Goal: Transaction & Acquisition: Purchase product/service

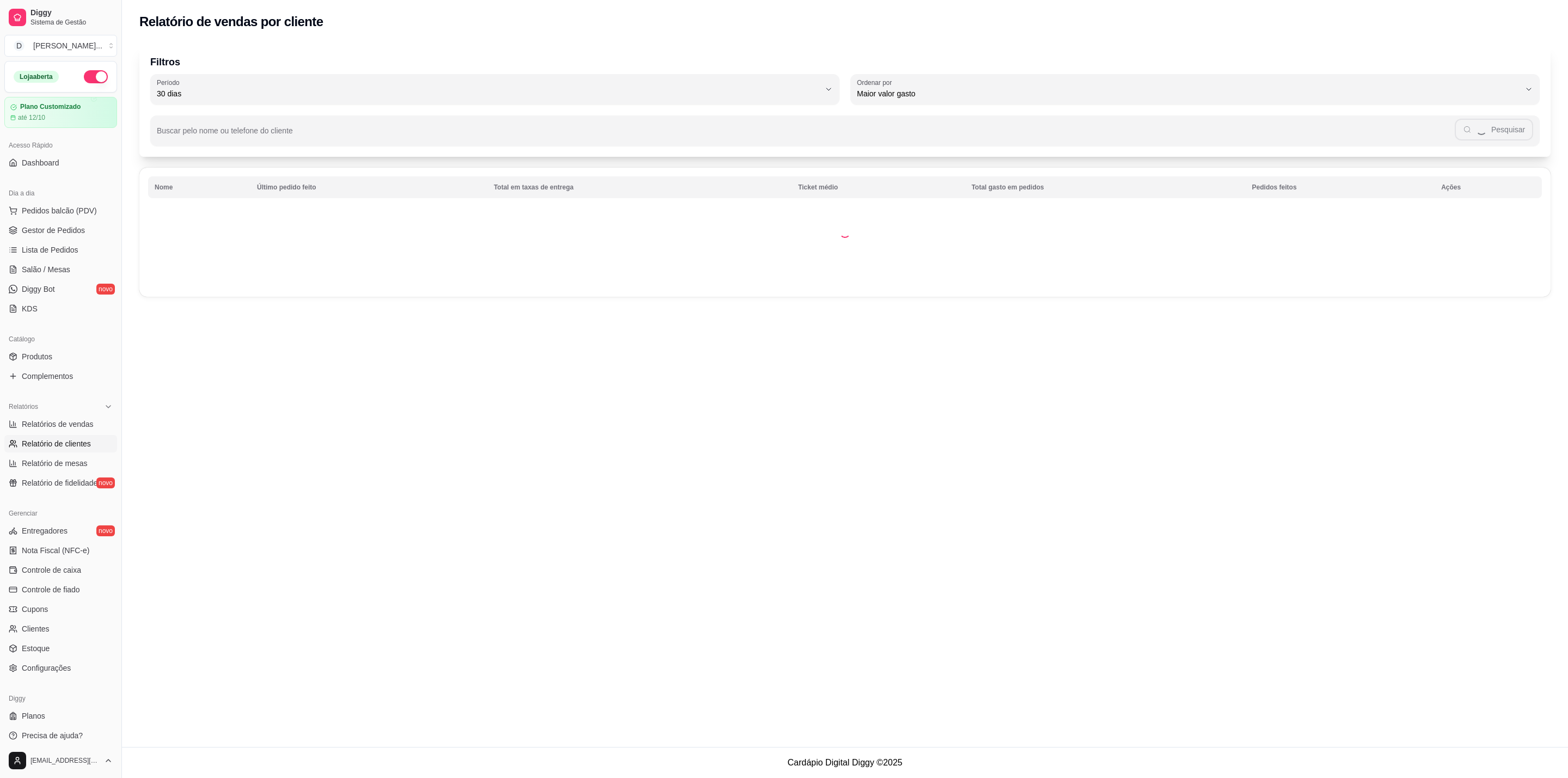
select select "30"
select select "HIGHEST_TOTAL_SPENT_WITH_ORDERS"
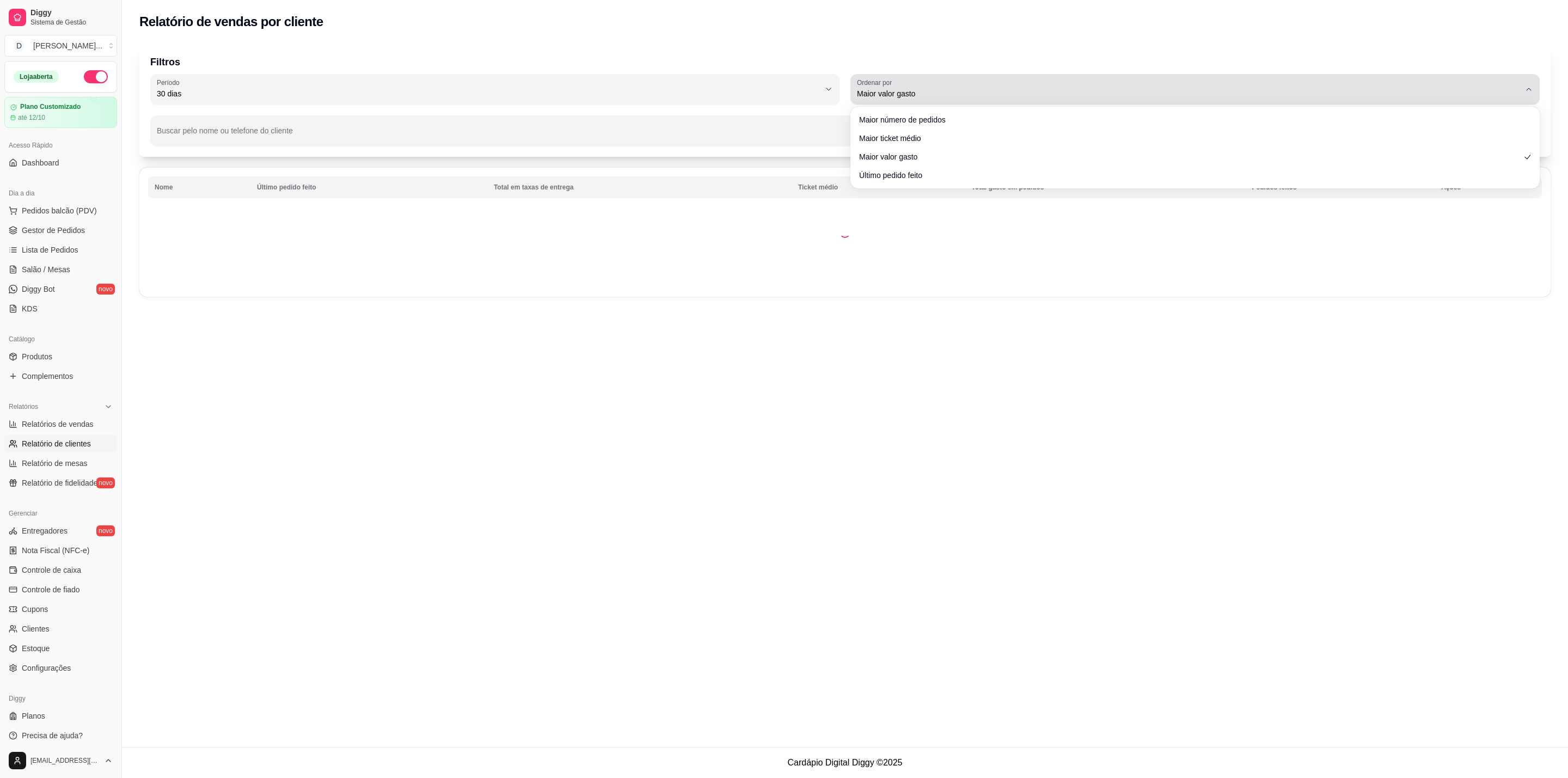
click at [998, 79] on div "Maior valor gasto" at bounding box center [1188, 89] width 663 height 22
click at [990, 79] on div "Maior valor gasto" at bounding box center [1188, 89] width 663 height 22
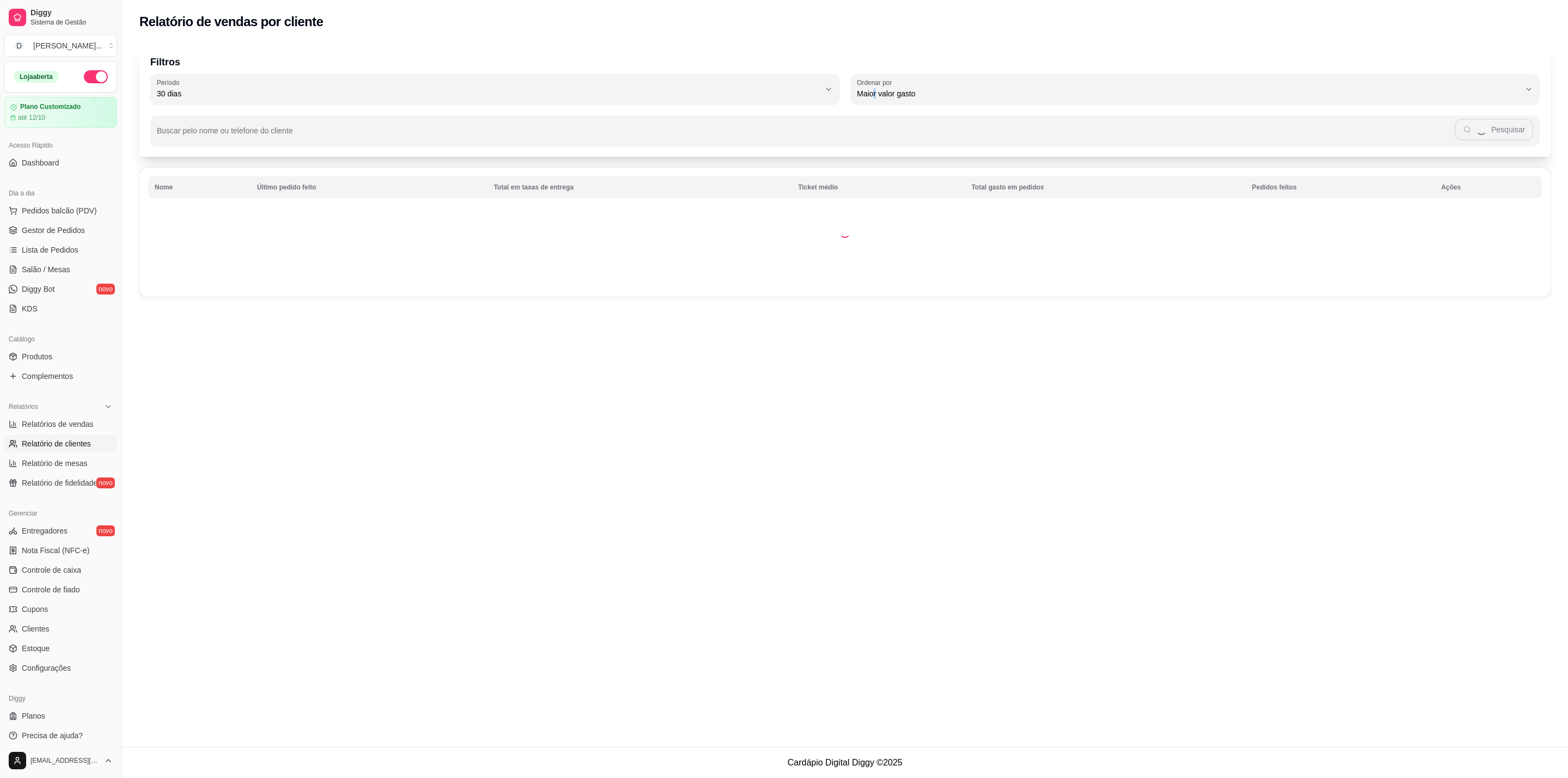
drag, startPoint x: 874, startPoint y: 71, endPoint x: 858, endPoint y: 74, distance: 16.3
click at [866, 72] on div "Filtros 30 Período Hoje Ontem 7 dias 15 dias 30 dias 45 dias 60 dias Período 30…" at bounding box center [845, 100] width 1411 height 113
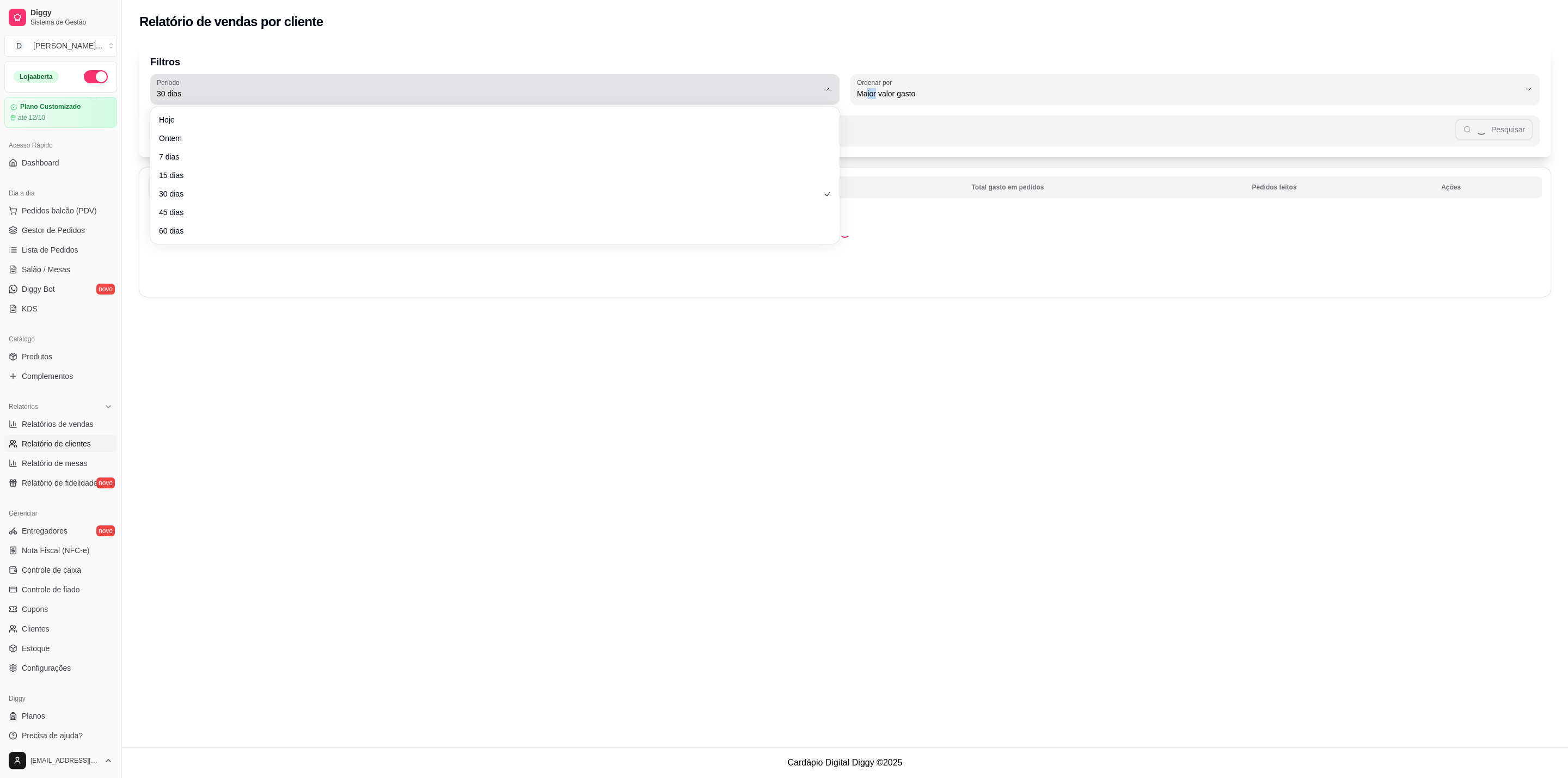
click at [808, 85] on div "30 dias" at bounding box center [488, 89] width 663 height 22
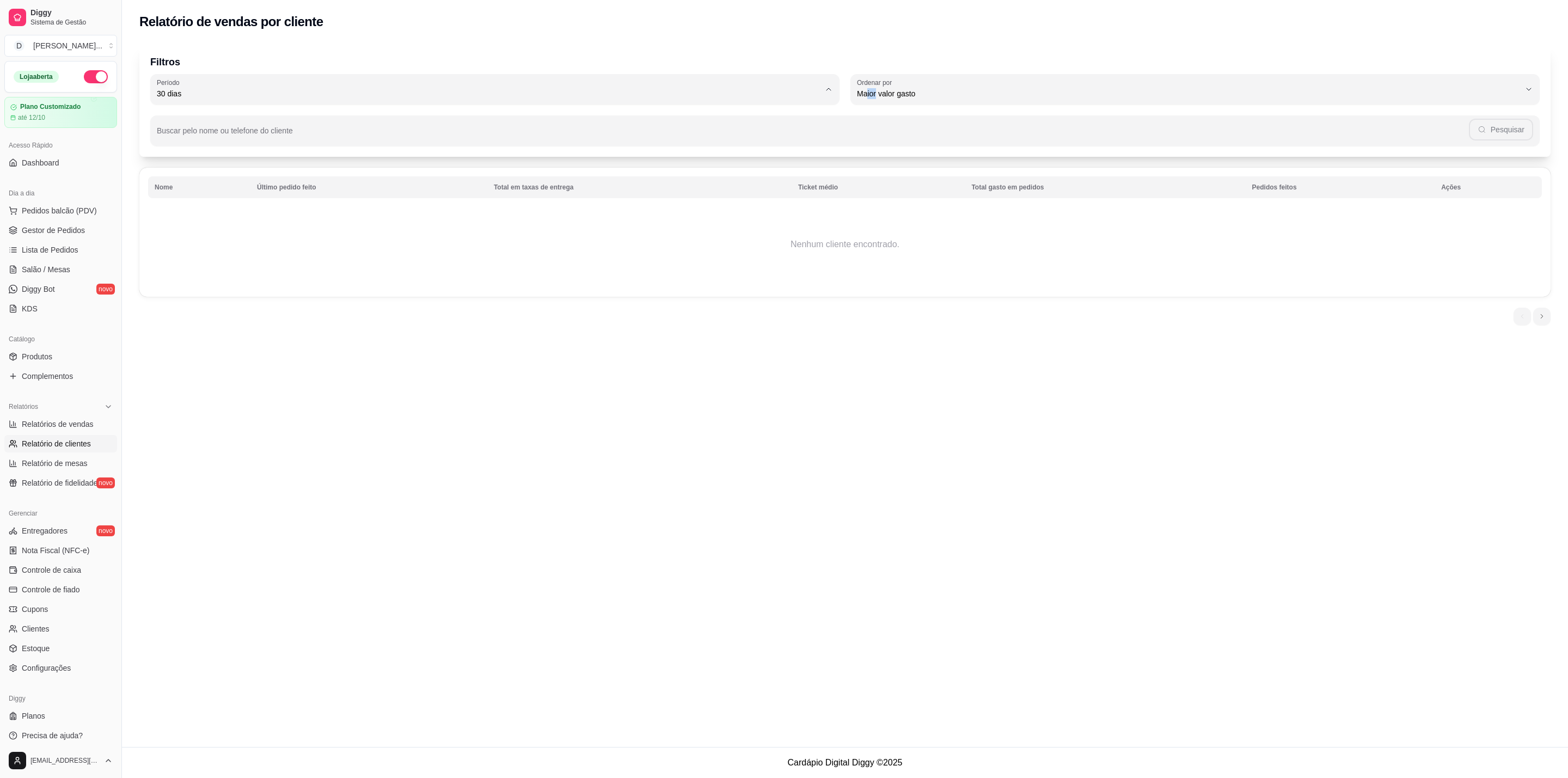
click at [698, 188] on span "30 dias" at bounding box center [490, 190] width 634 height 10
type input "0"
select select "0"
click at [83, 204] on button "Pedidos balcão (PDV)" at bounding box center [60, 211] width 113 height 18
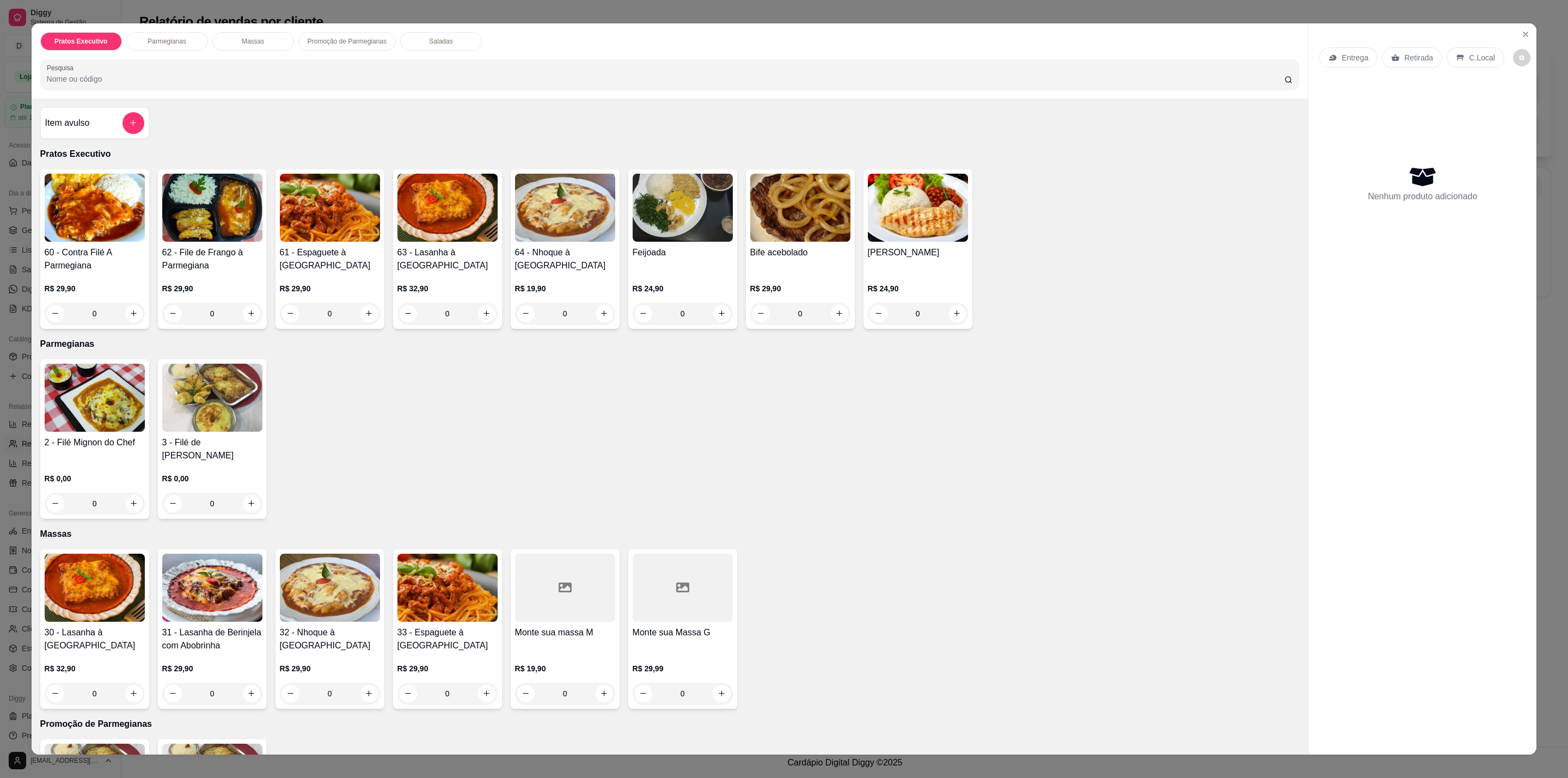
click at [213, 253] on h4 "62 - File de Frango à Parmegiana" at bounding box center [212, 259] width 100 height 26
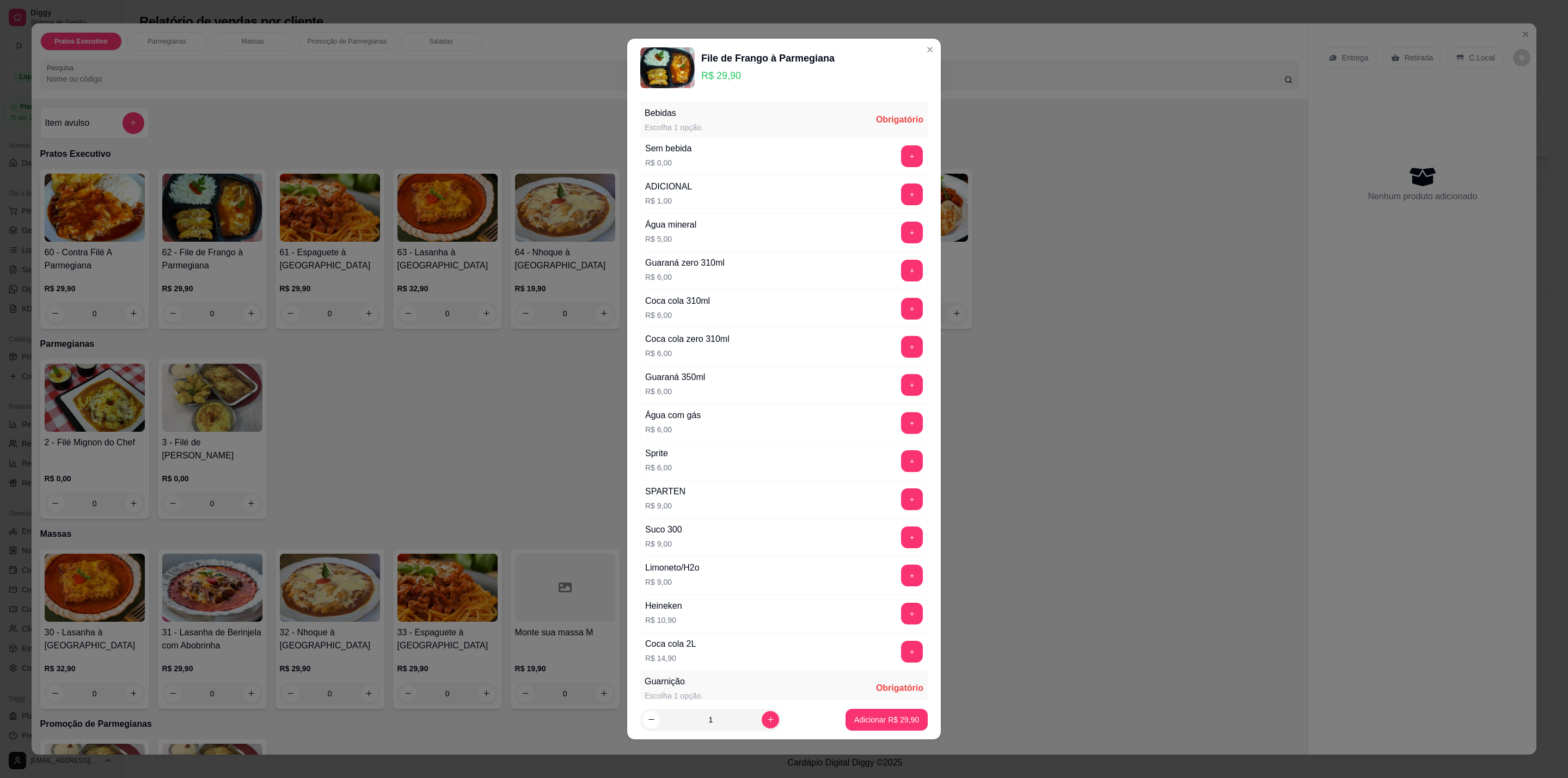
scroll to position [289, 0]
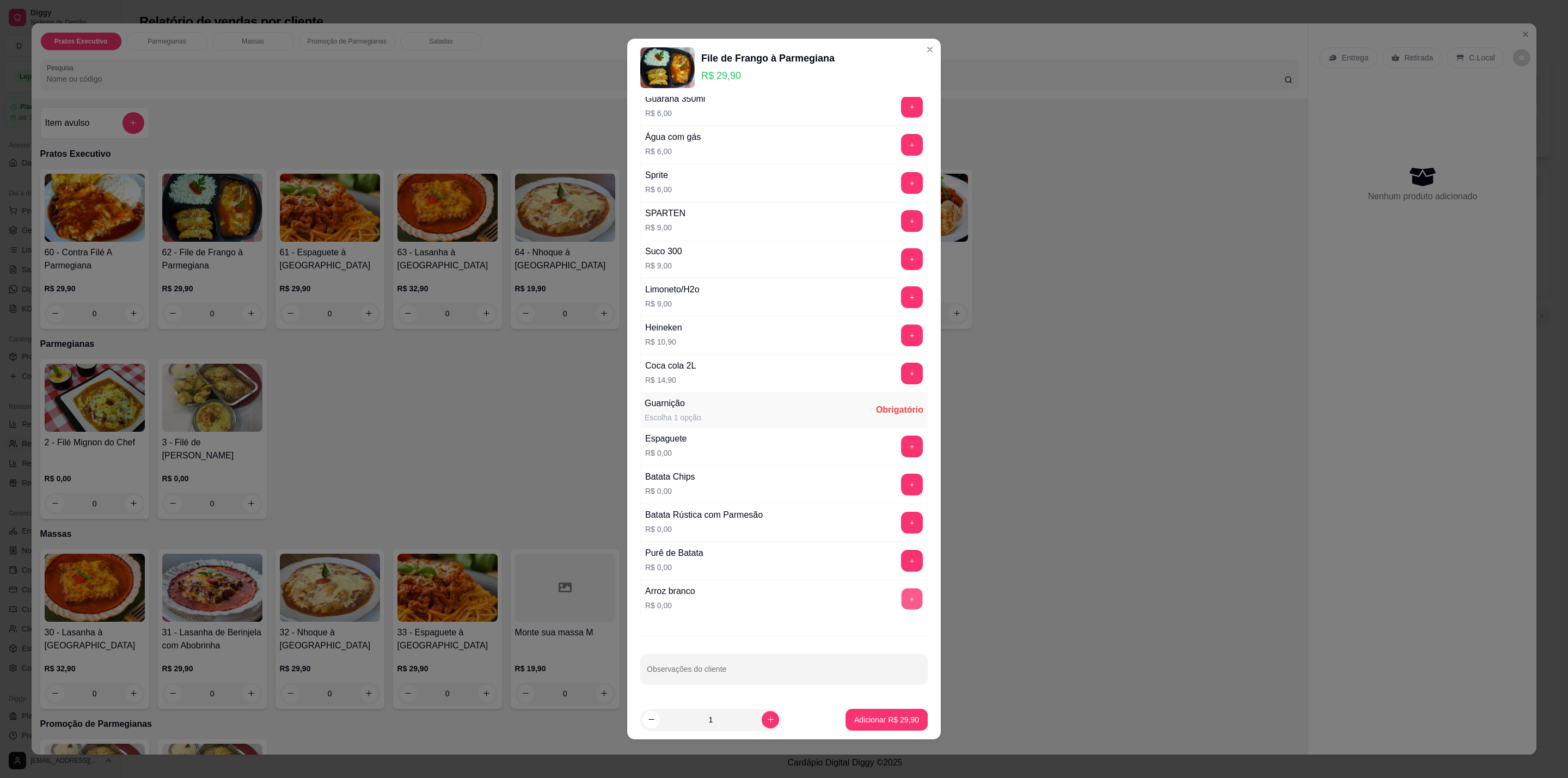
click at [901, 589] on button "+" at bounding box center [912, 599] width 21 height 21
click at [889, 545] on div "Purê de Batata R$ 0,00 +" at bounding box center [784, 561] width 287 height 38
click at [901, 565] on button "+" at bounding box center [912, 561] width 22 height 22
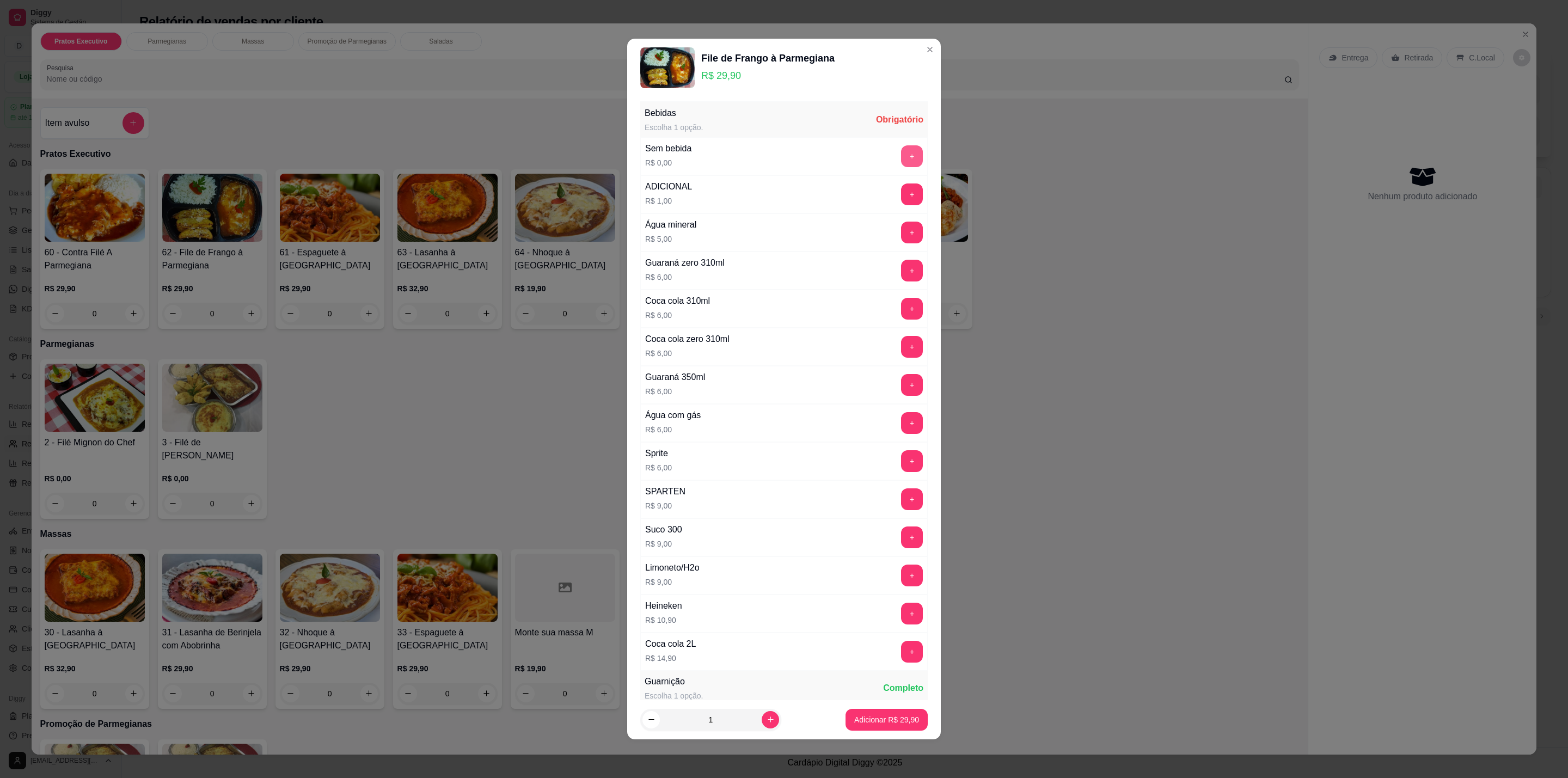
click at [900, 155] on div "+" at bounding box center [912, 156] width 30 height 22
click at [901, 161] on button "+" at bounding box center [912, 156] width 22 height 22
click at [866, 716] on p "Adicionar R$ 29,90" at bounding box center [887, 720] width 63 height 10
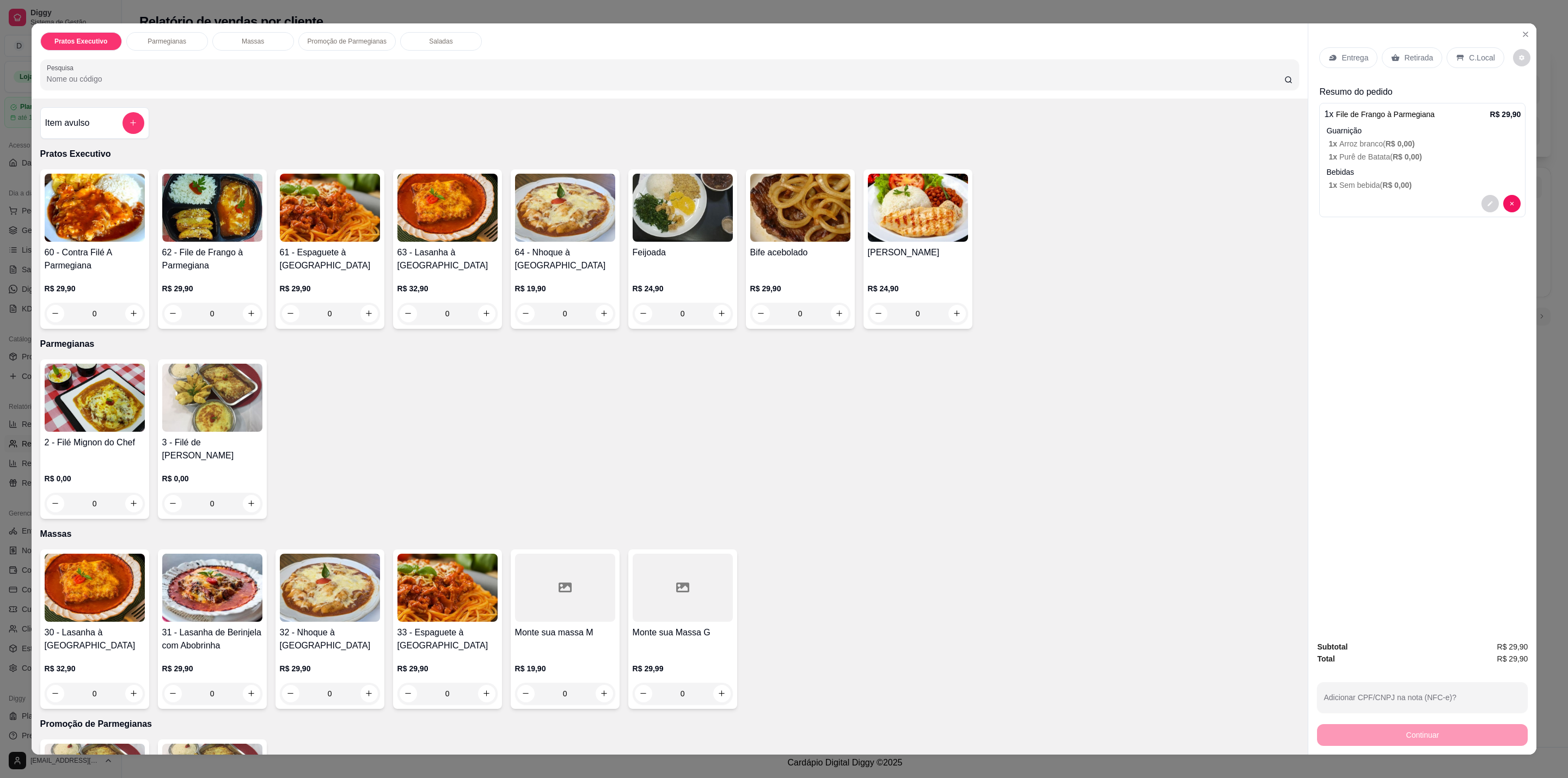
click at [1478, 62] on p "C.Local" at bounding box center [1482, 58] width 26 height 11
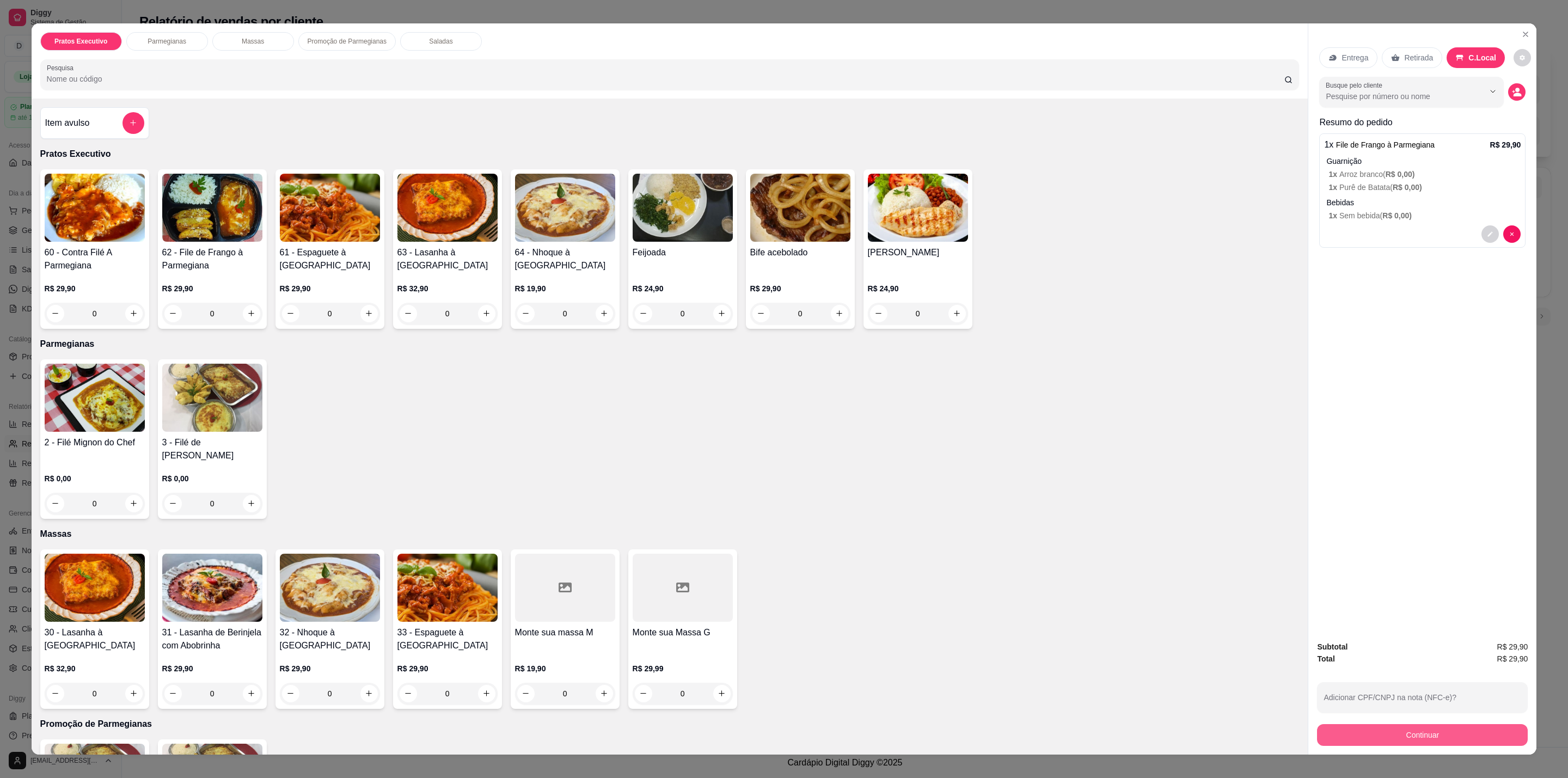
click at [1437, 735] on button "Continuar" at bounding box center [1423, 735] width 211 height 22
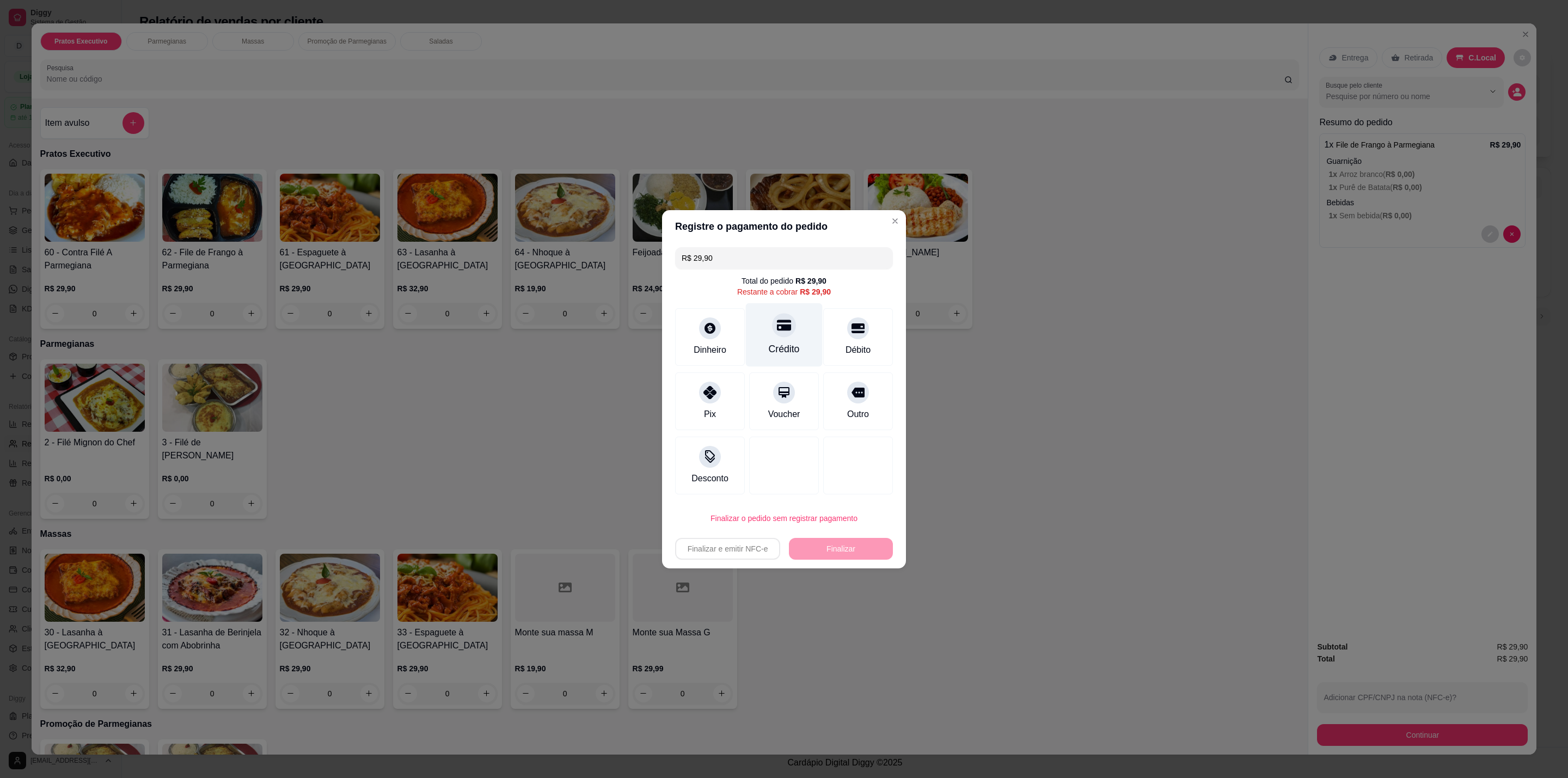
click at [791, 325] on div "Crédito" at bounding box center [784, 334] width 77 height 64
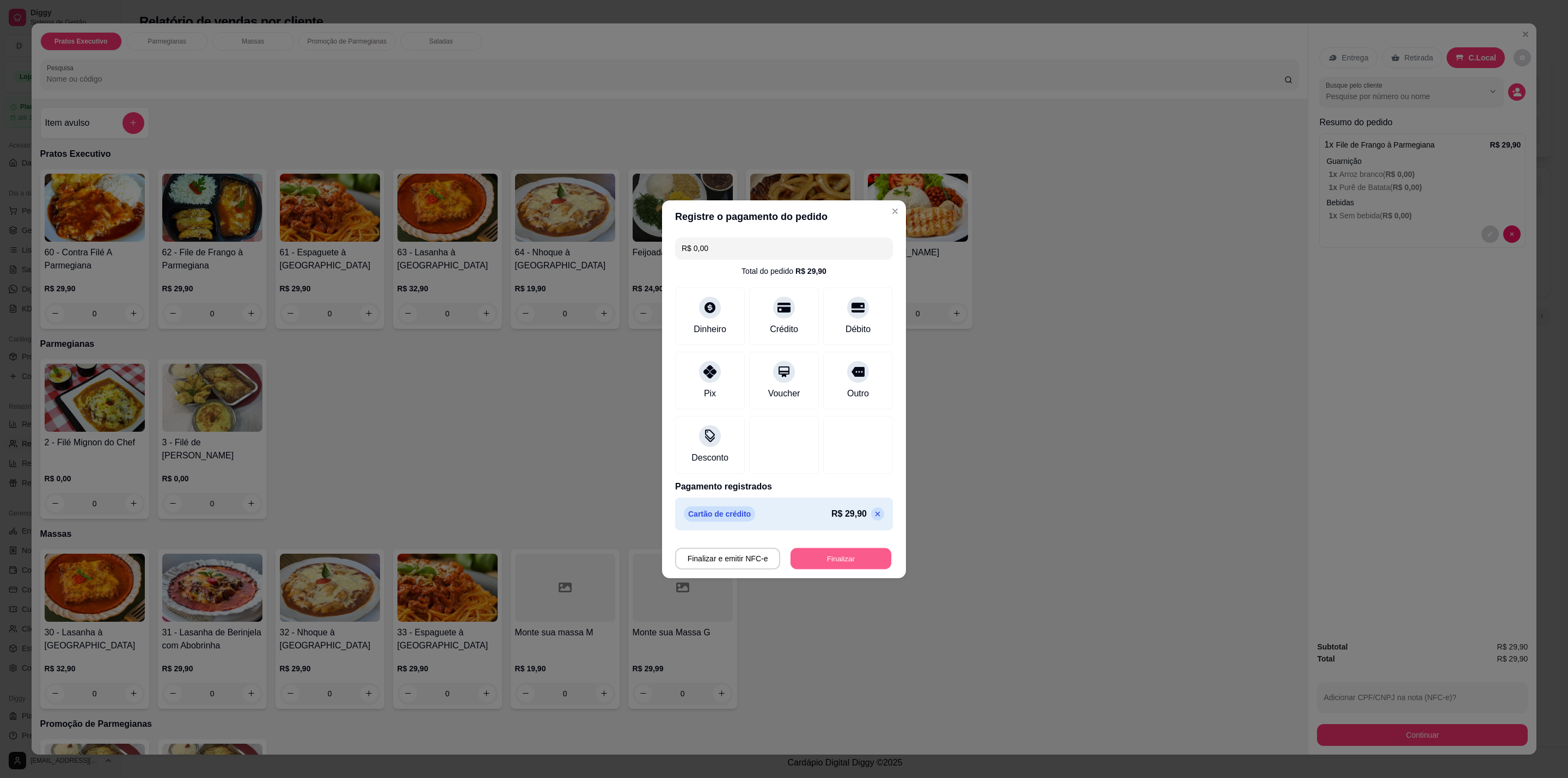
click at [843, 558] on button "Finalizar" at bounding box center [841, 558] width 100 height 21
type input "-R$ 29,90"
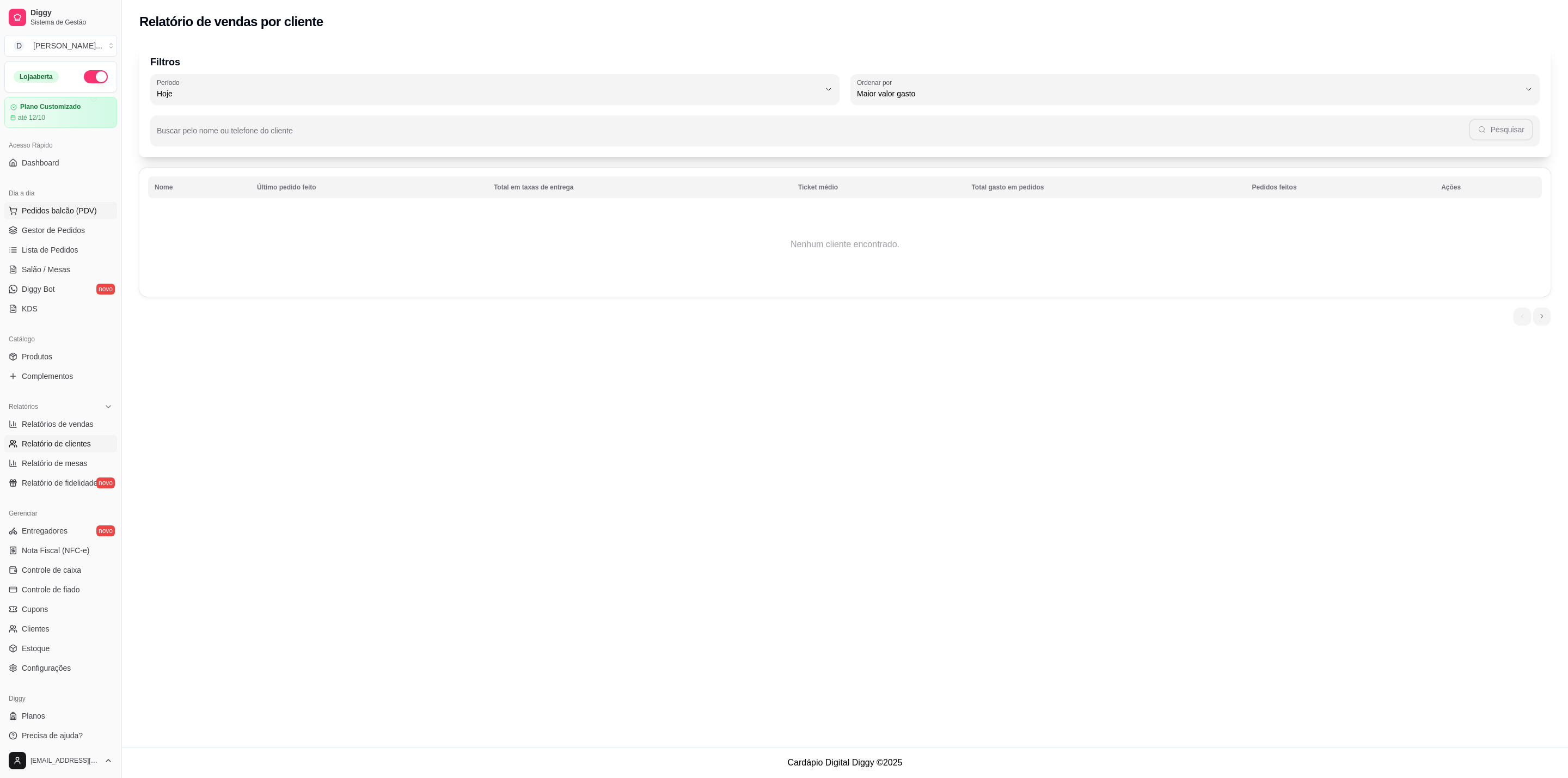
click at [68, 206] on span "Pedidos balcão (PDV)" at bounding box center [59, 211] width 75 height 11
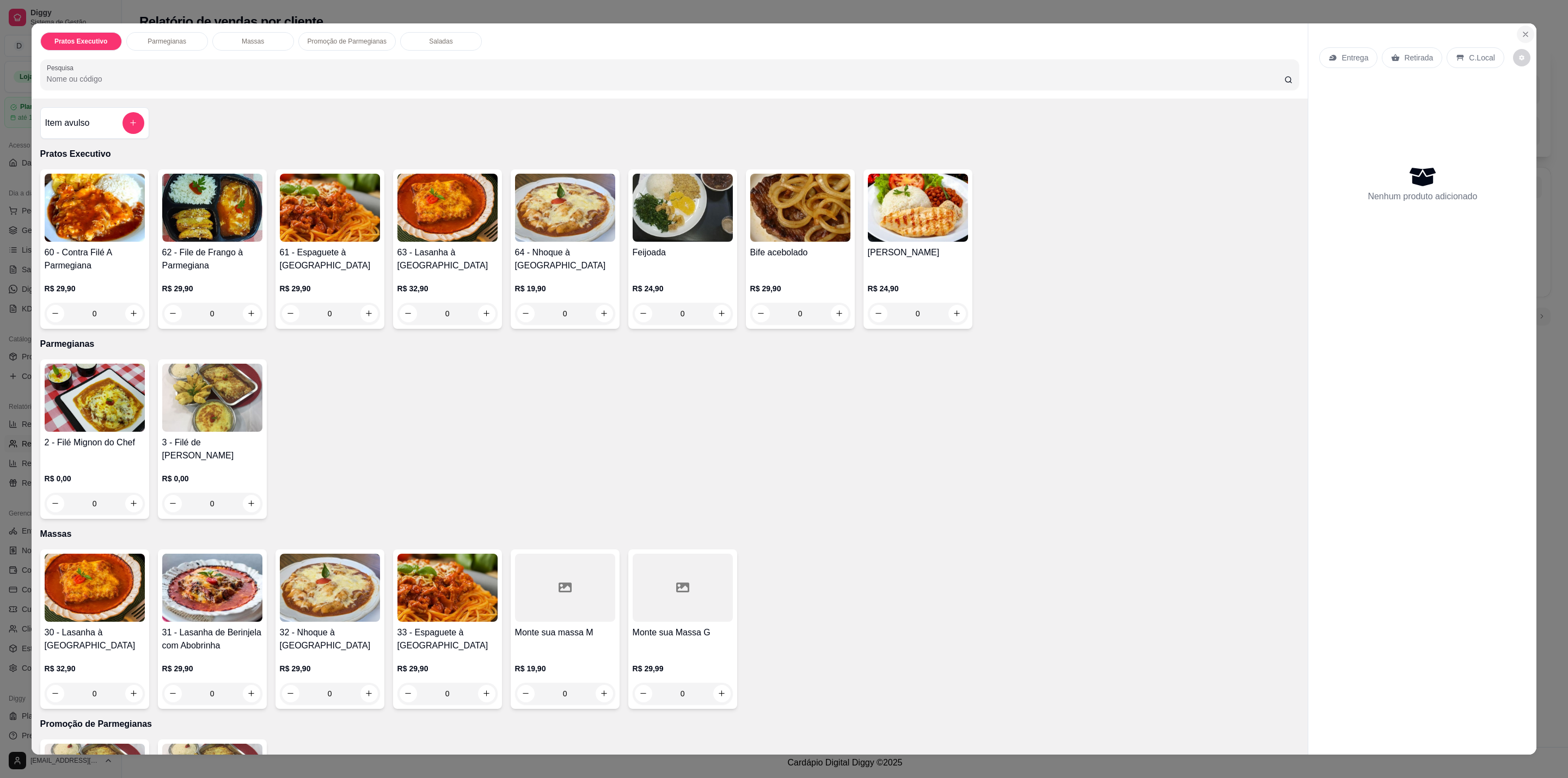
click at [1524, 32] on button "Close" at bounding box center [1525, 34] width 18 height 18
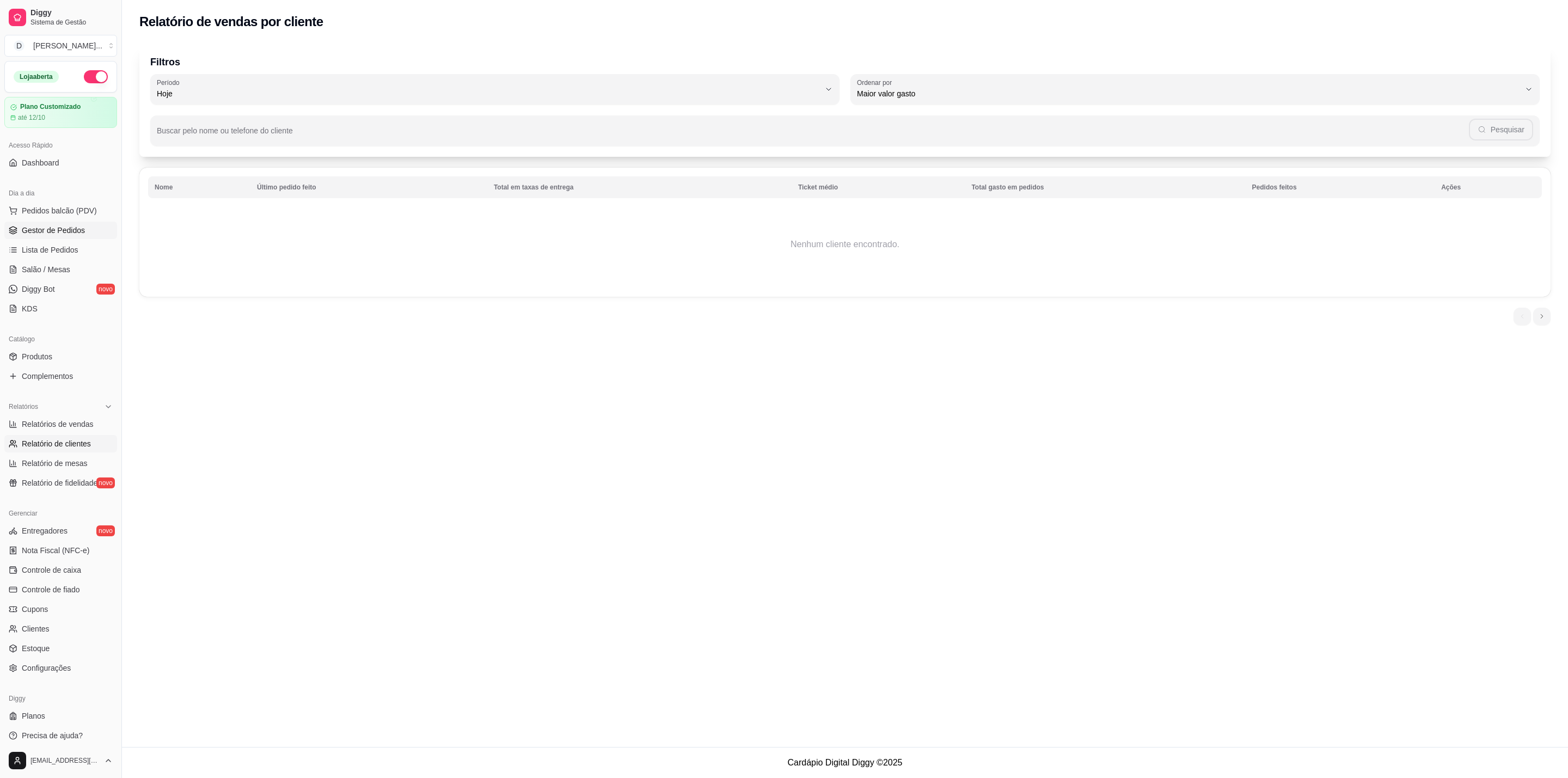
click at [74, 229] on span "Gestor de Pedidos" at bounding box center [54, 230] width 63 height 11
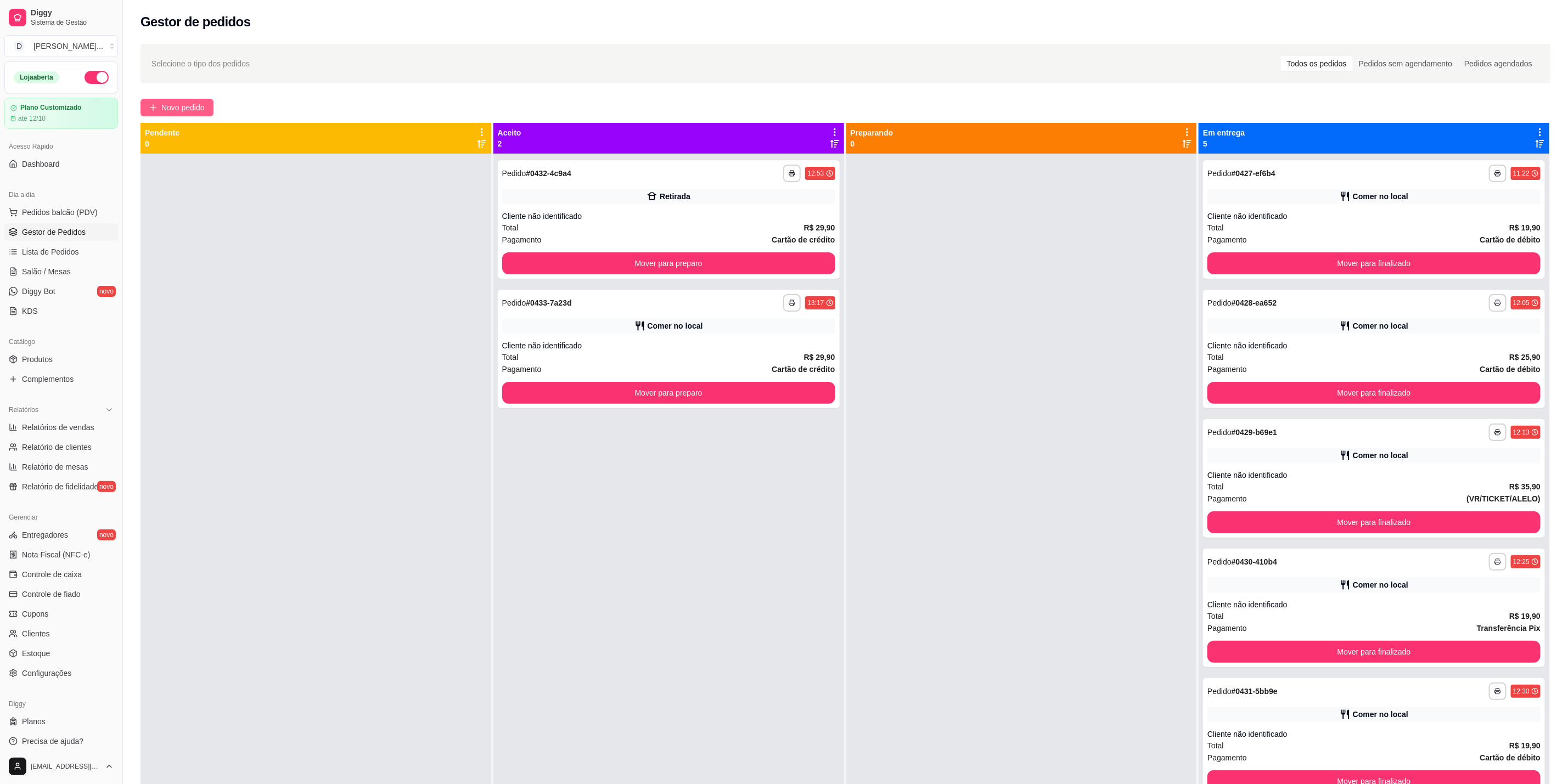
click at [201, 104] on span "Novo pedido" at bounding box center [183, 107] width 44 height 12
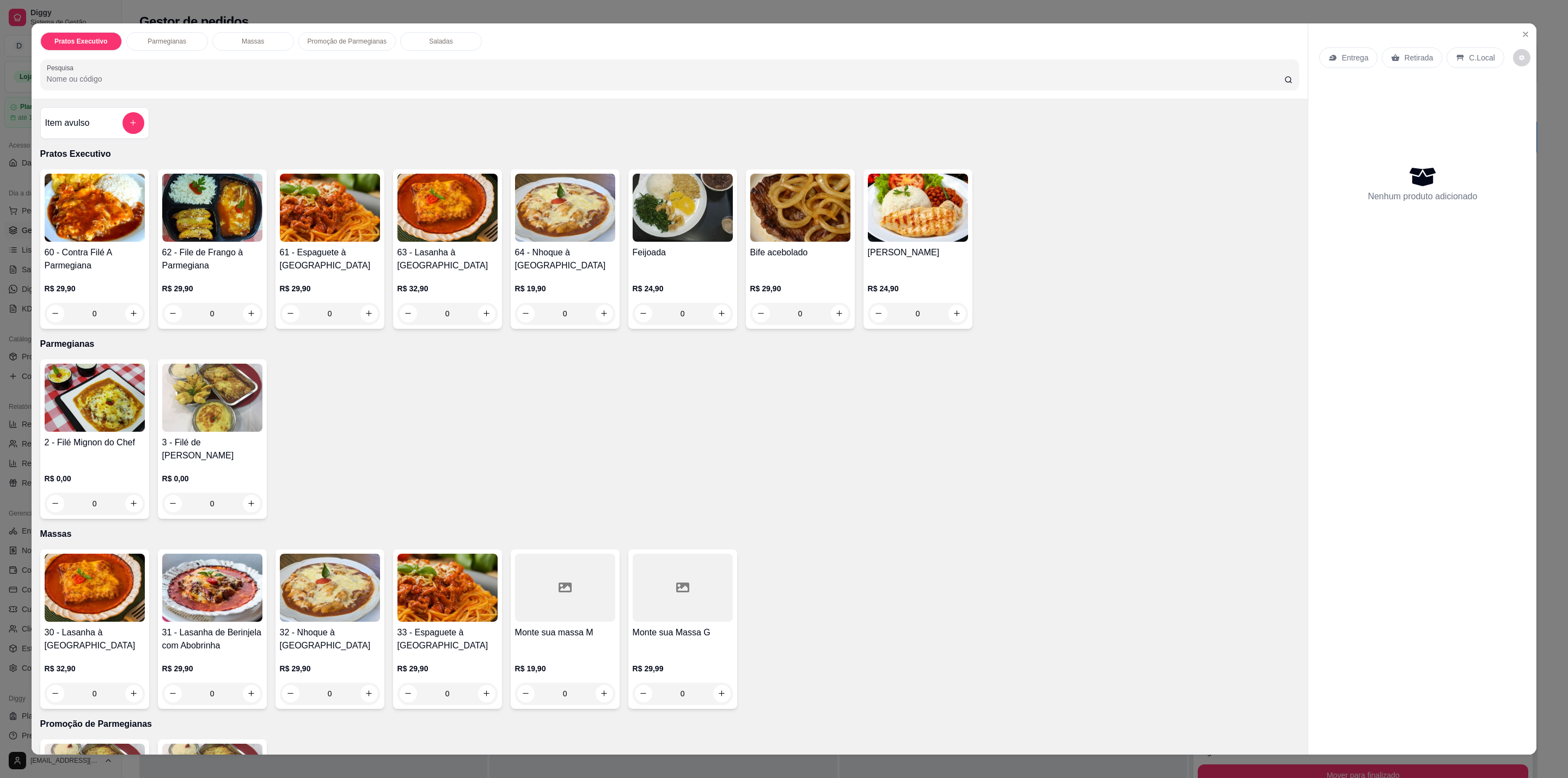
click at [541, 266] on div "64 - Nhoque à [GEOGRAPHIC_DATA]" at bounding box center [565, 259] width 100 height 26
click at [1145, 390] on div "2 - Filé Mignon do Chef R$ 0,00 0 3 - Filé de Frango R$ 0,00 0" at bounding box center [670, 439] width 1259 height 159
click at [1526, 28] on div "Entrega Retirada C.Local Nenhum produto adicionado" at bounding box center [1422, 380] width 228 height 714
click at [1518, 28] on button "Close" at bounding box center [1525, 34] width 18 height 18
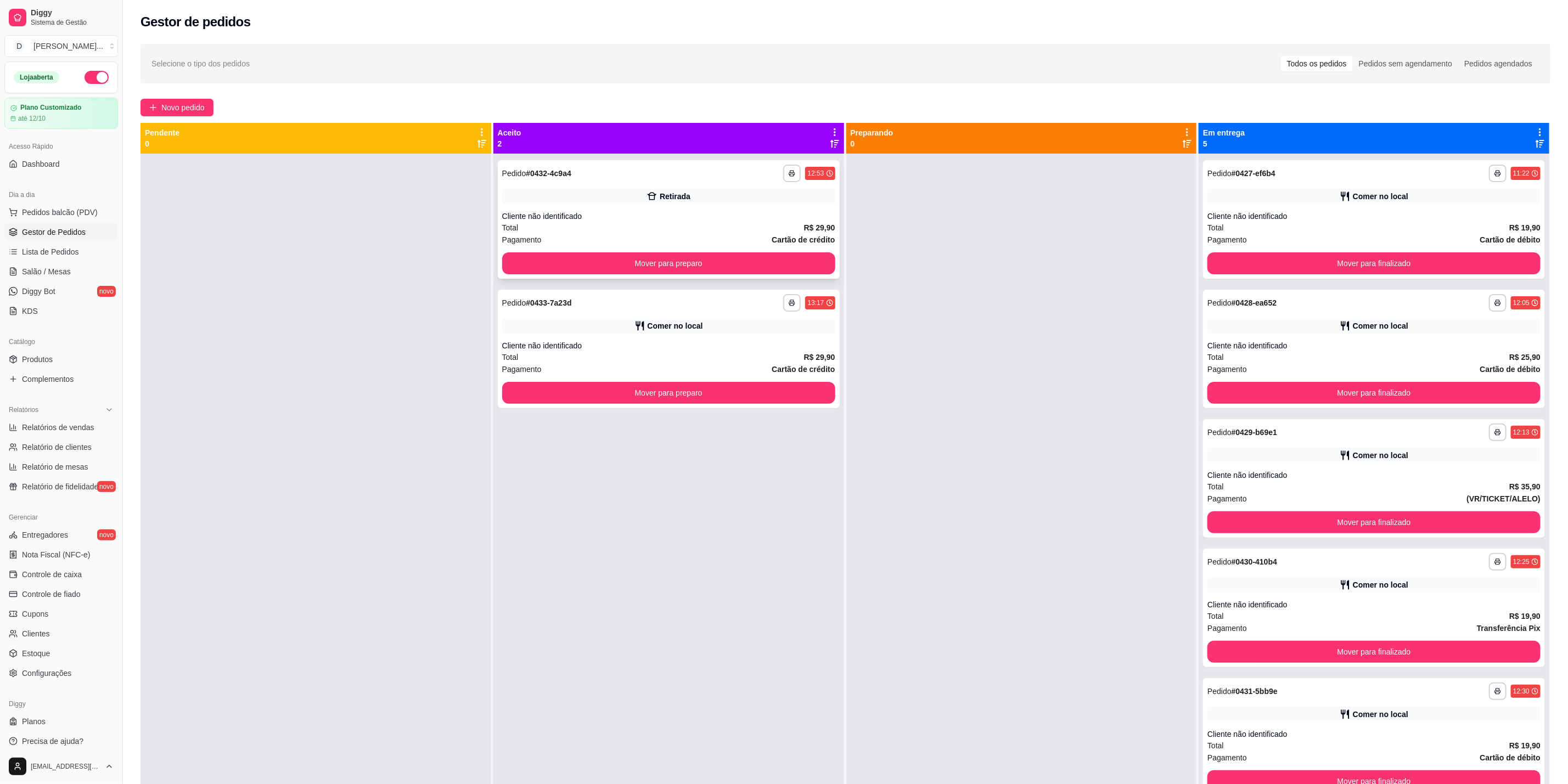
click at [795, 219] on div "Cliente não identificado" at bounding box center [668, 216] width 333 height 11
click at [759, 263] on button "Mover para preparo" at bounding box center [668, 263] width 333 height 22
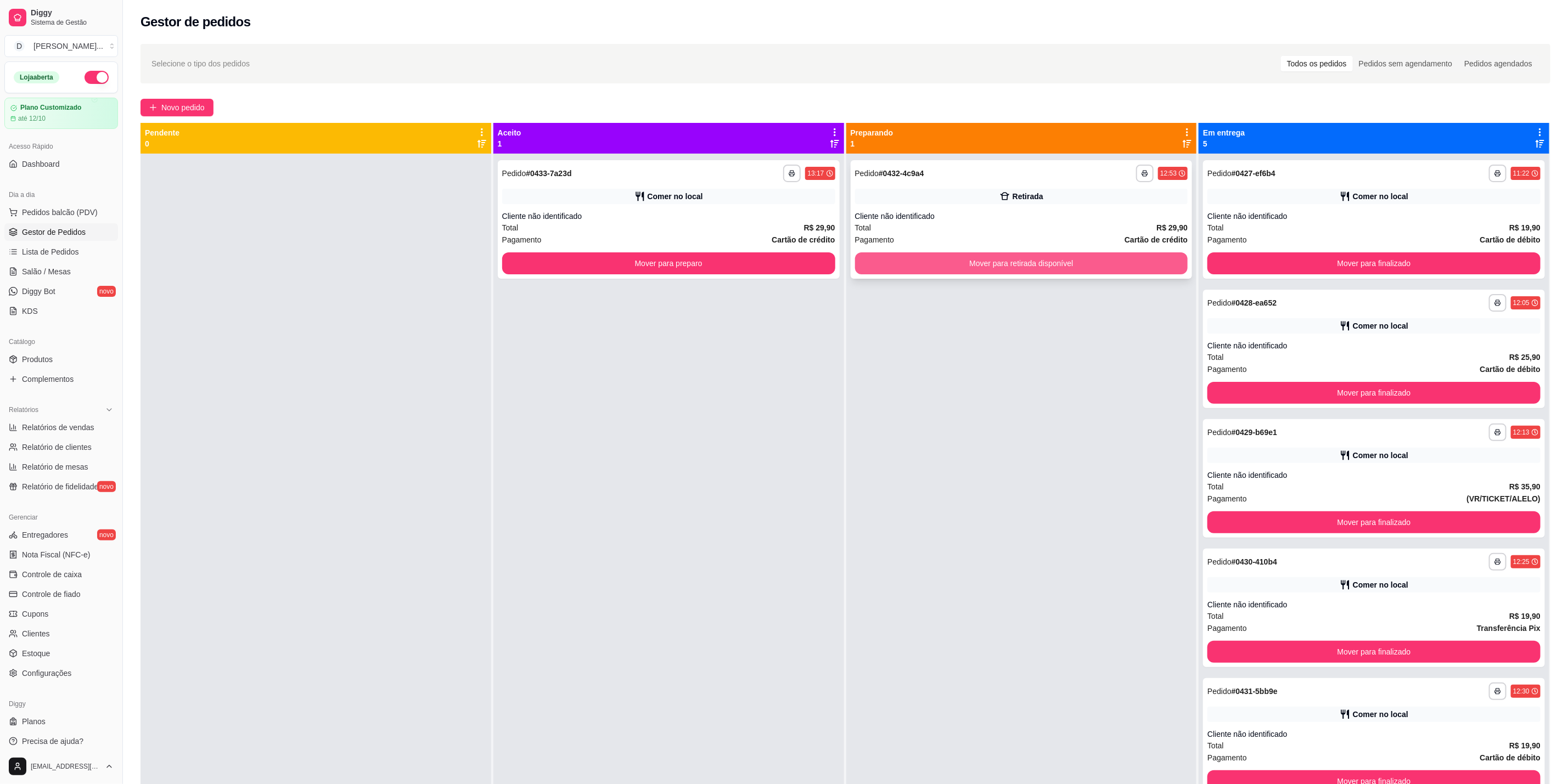
click at [1037, 259] on button "Mover para retirada disponível" at bounding box center [1022, 263] width 333 height 22
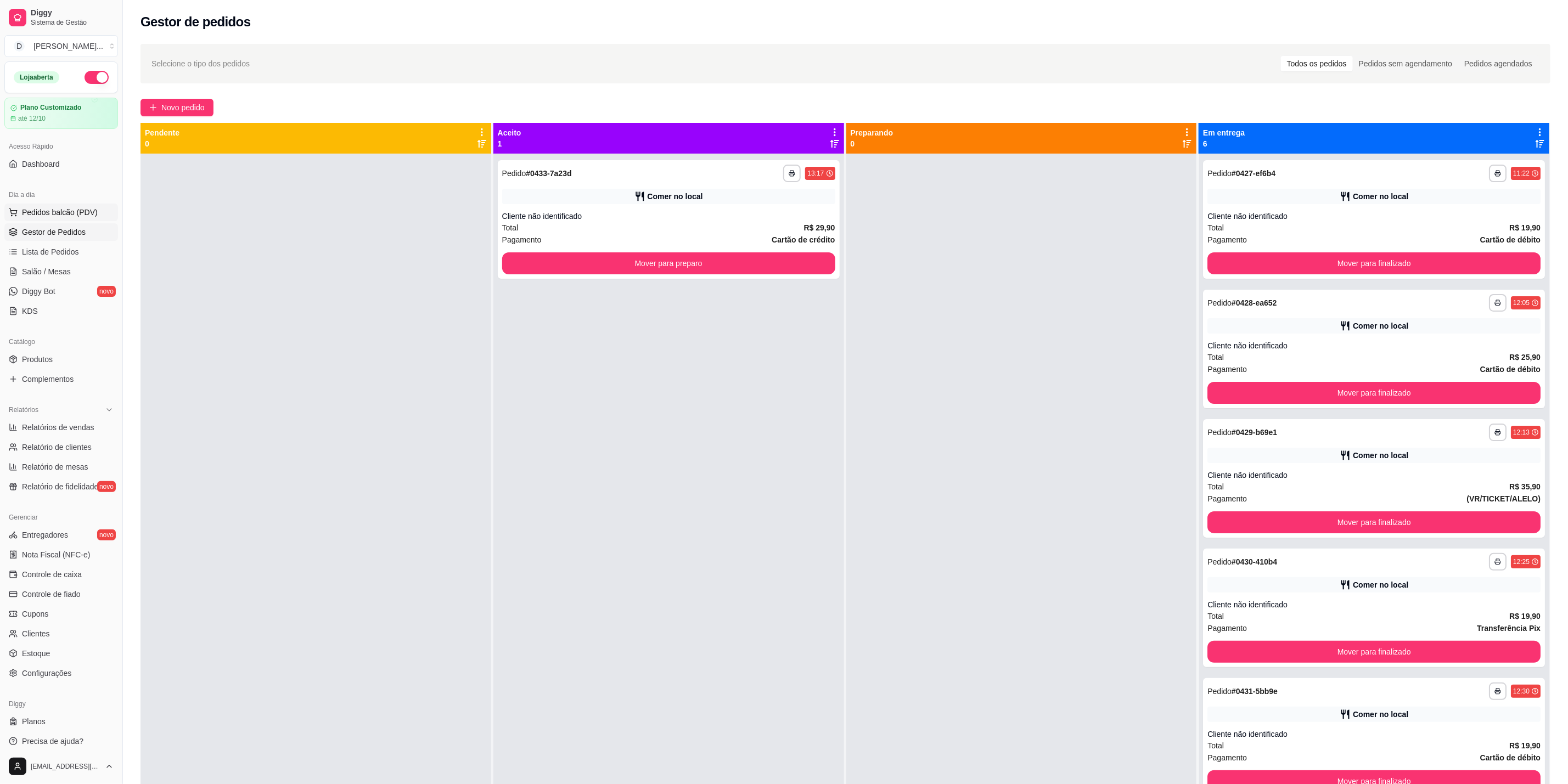
click at [61, 212] on span "Pedidos balcão (PDV)" at bounding box center [60, 212] width 75 height 11
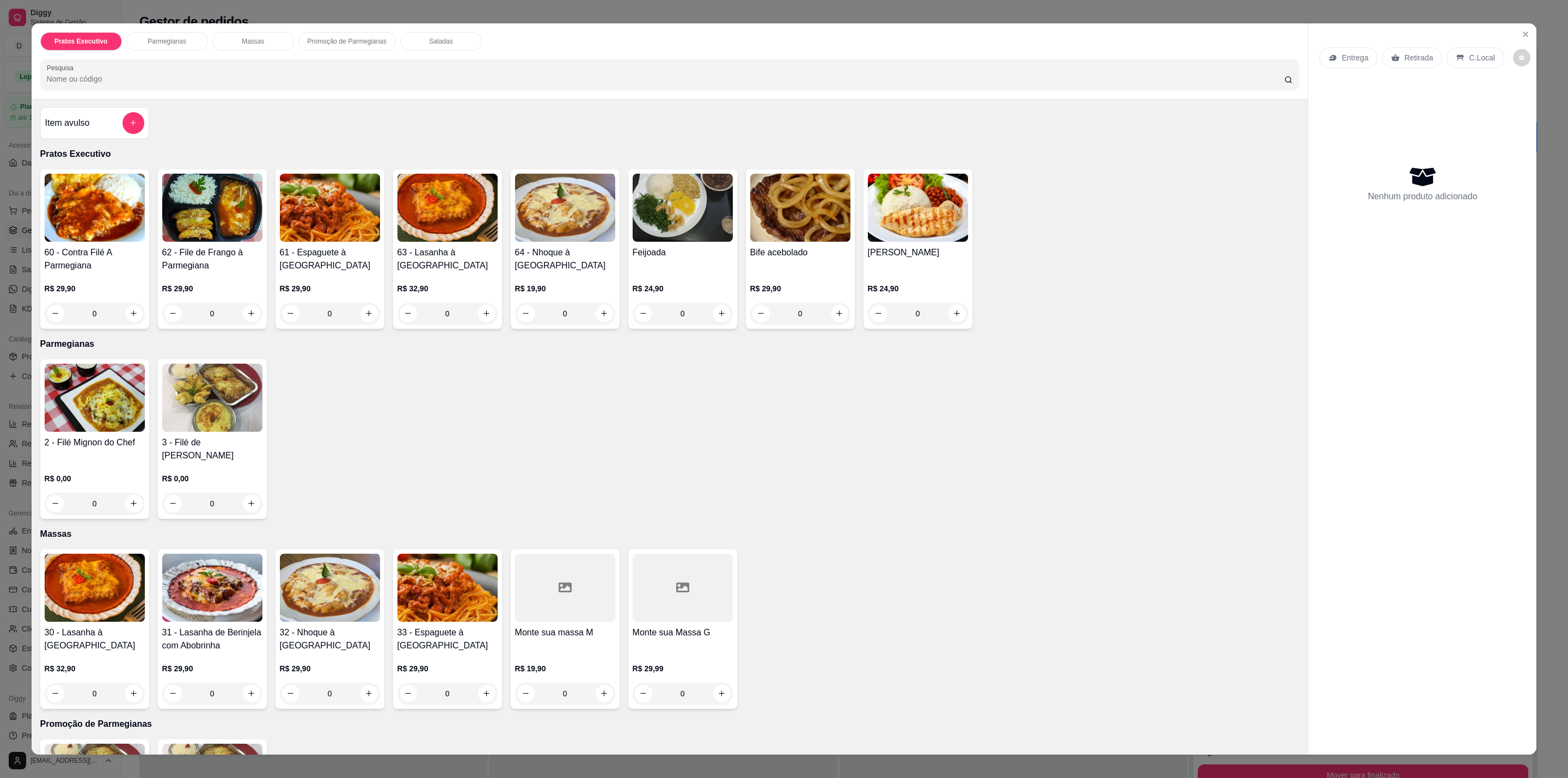
click at [353, 683] on div "0" at bounding box center [330, 694] width 100 height 22
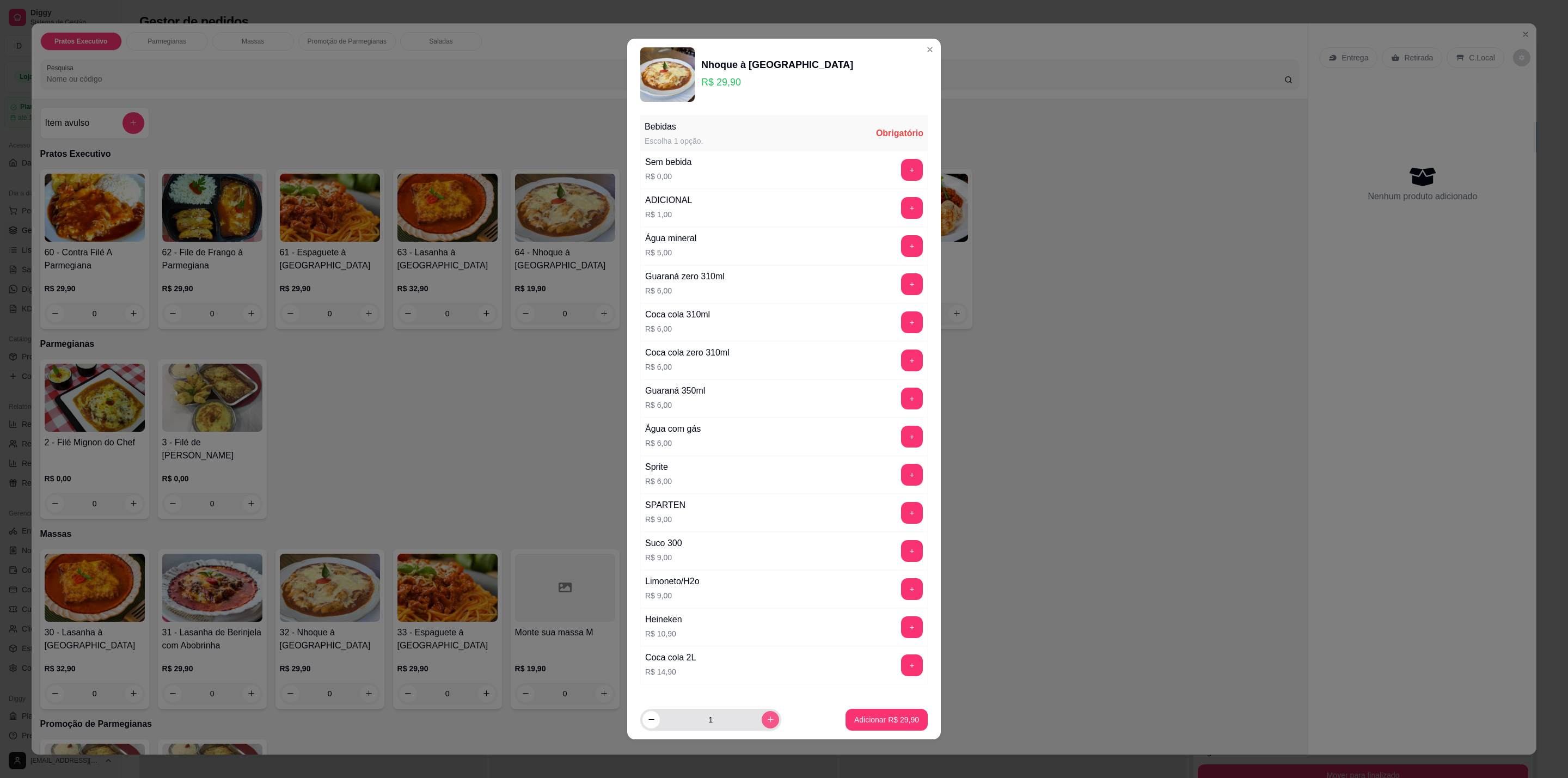
click at [766, 721] on button "increase-product-quantity" at bounding box center [770, 720] width 18 height 18
type input "2"
click at [901, 163] on button "+" at bounding box center [912, 170] width 22 height 22
click at [890, 721] on p "Adicionar R$ 59,80" at bounding box center [887, 720] width 63 height 10
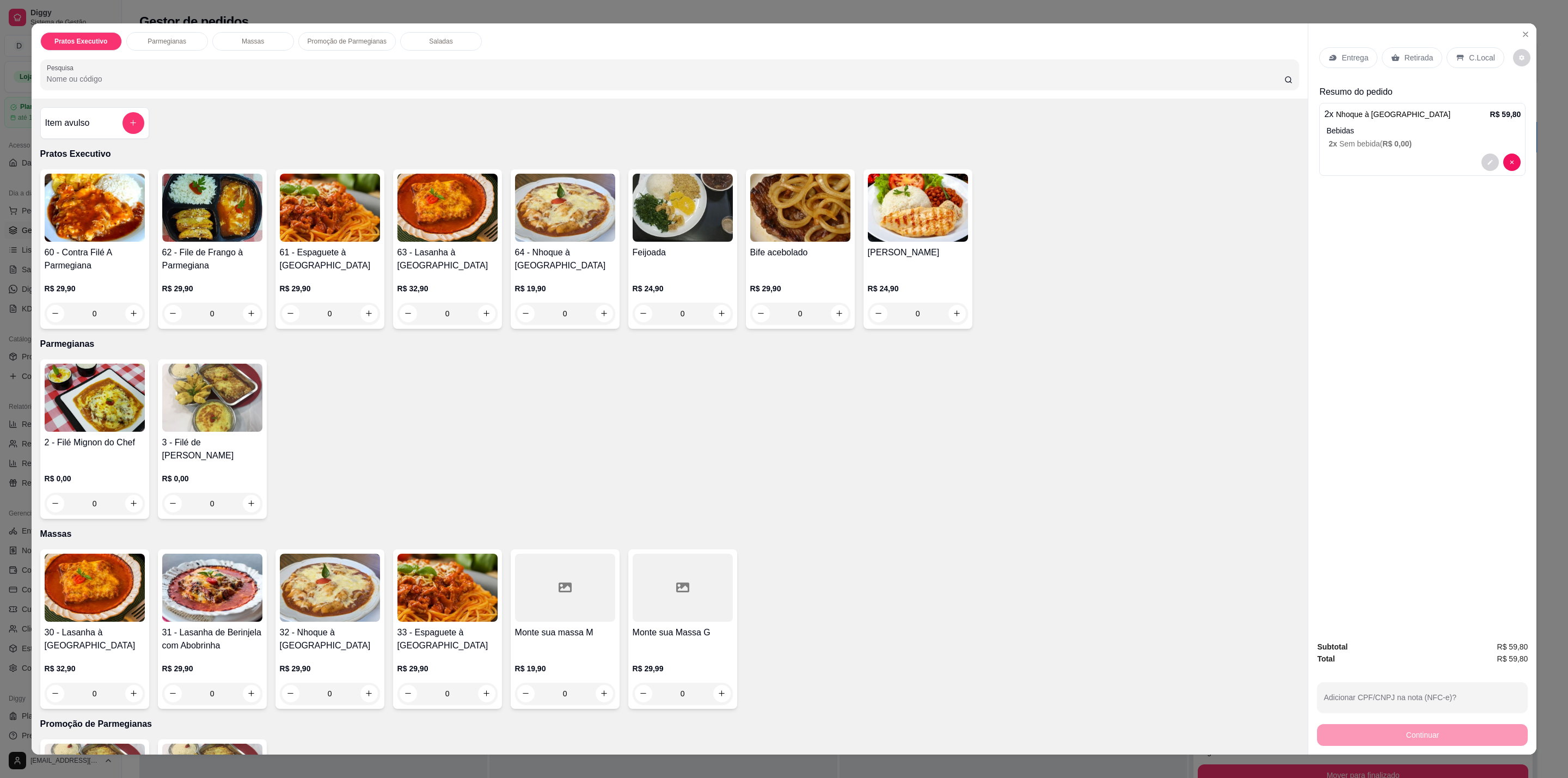
click at [127, 102] on div "Item avulso Pratos Executivo 60 - Contra Filé A Parmegiana R$ 29,90 0 62 - File…" at bounding box center [670, 427] width 1276 height 656
click at [131, 125] on button "add-separate-item" at bounding box center [133, 123] width 22 height 22
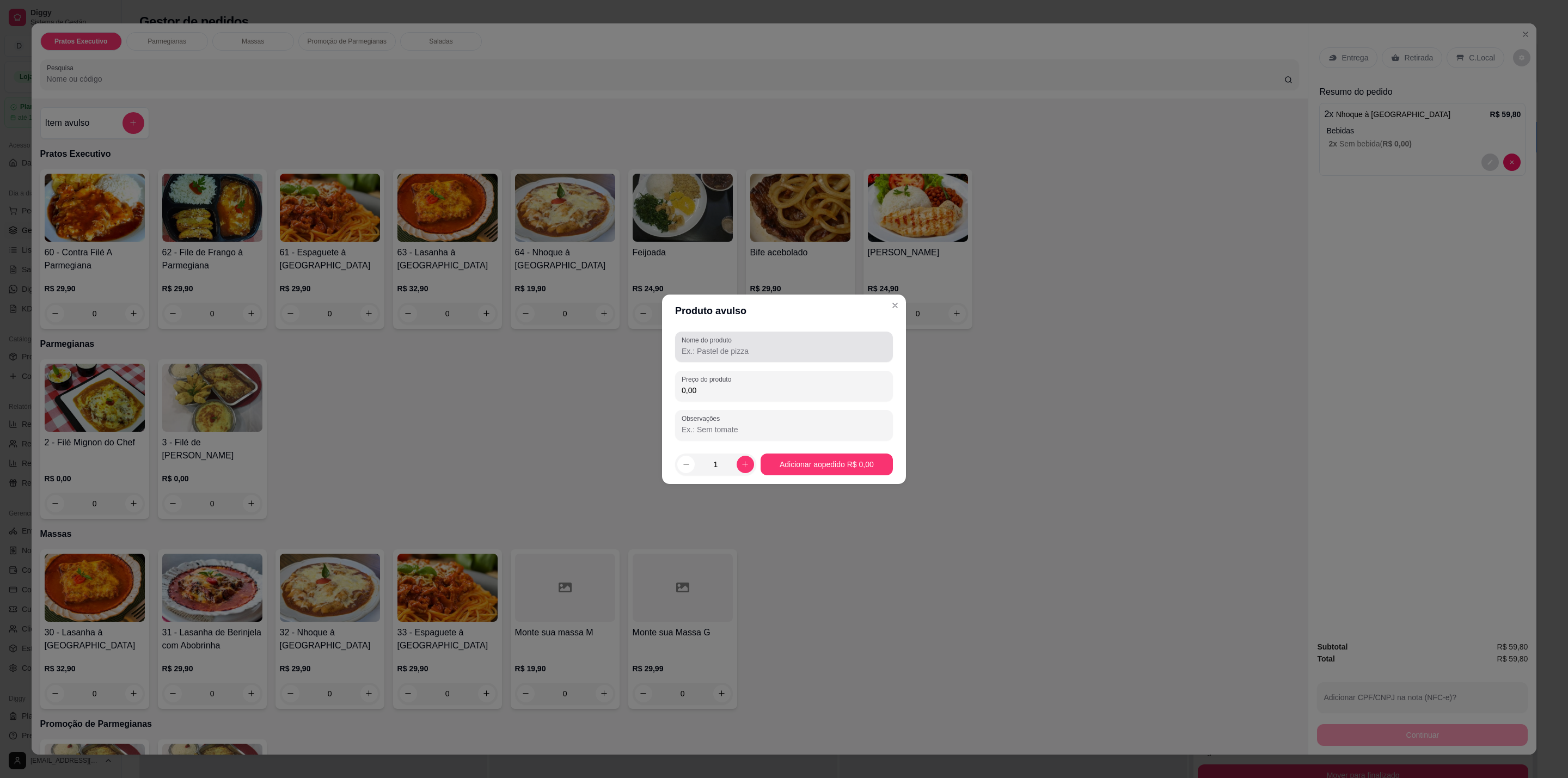
click at [753, 348] on input "Nome do produto" at bounding box center [784, 351] width 205 height 11
type input "Coca cola"
click at [775, 400] on div "Preço do produto 0,00" at bounding box center [784, 386] width 218 height 30
type input "6,00"
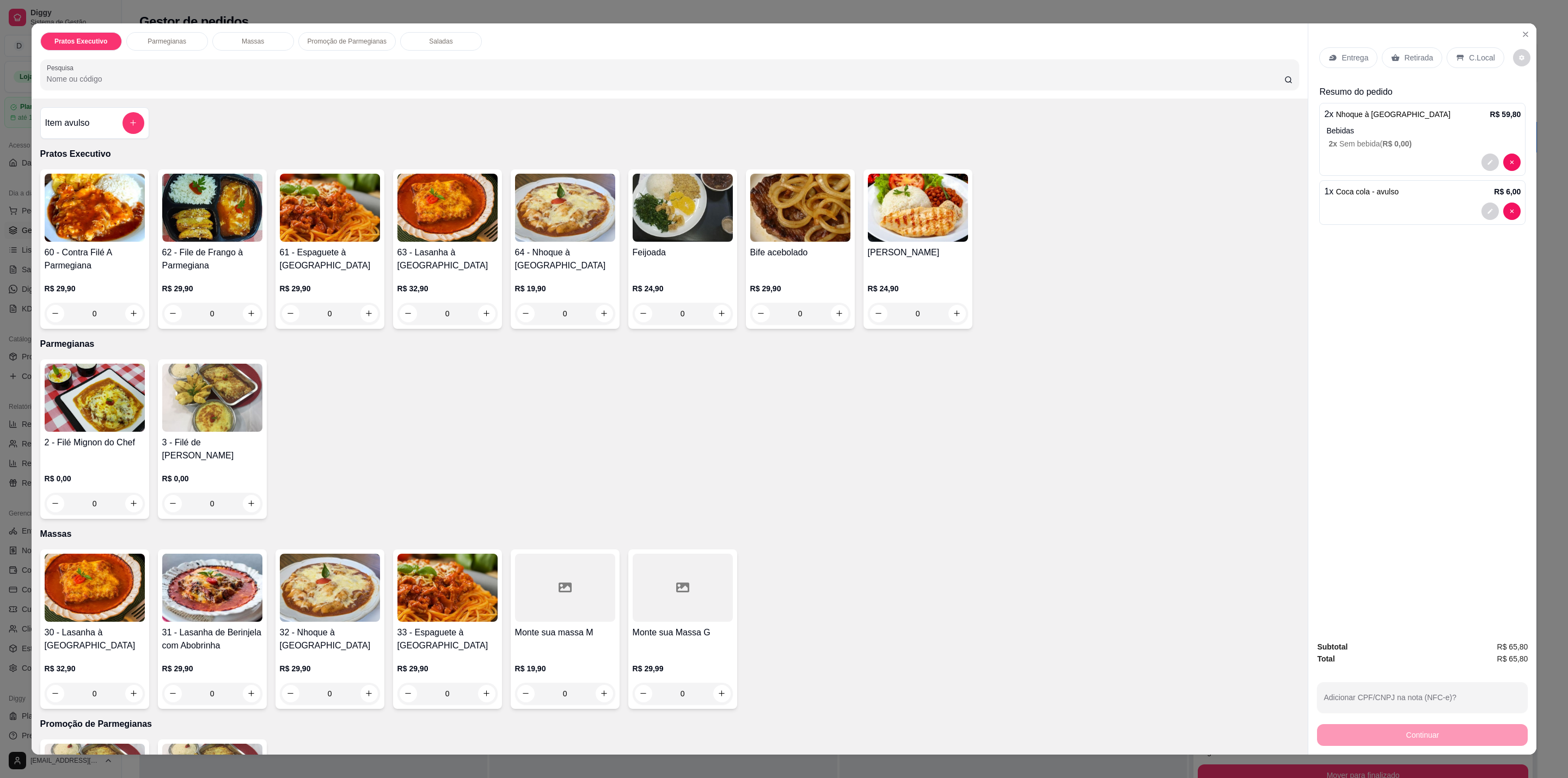
click at [1487, 62] on div "C.Local" at bounding box center [1475, 58] width 57 height 21
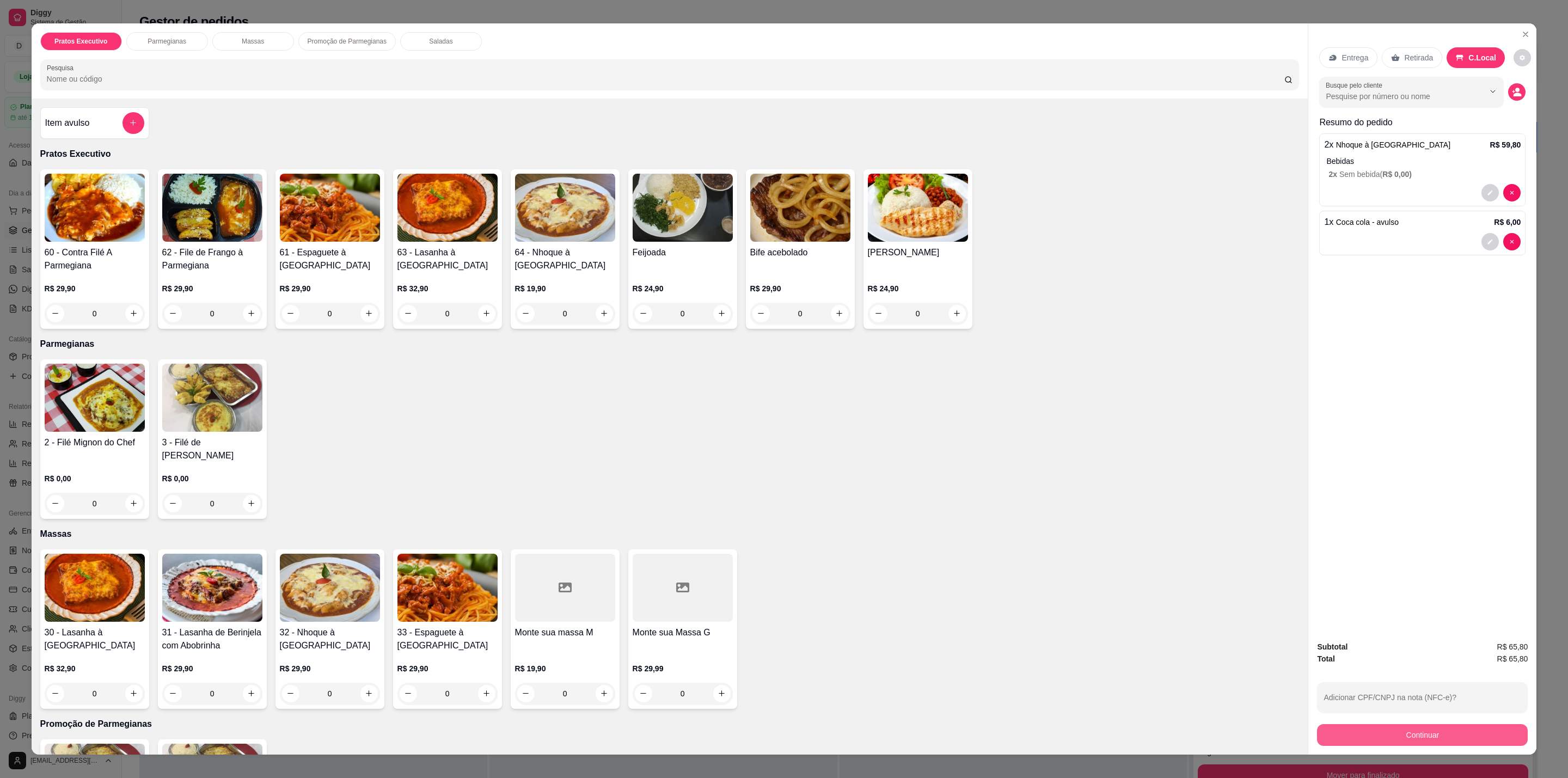
click at [1477, 737] on button "Continuar" at bounding box center [1423, 735] width 211 height 22
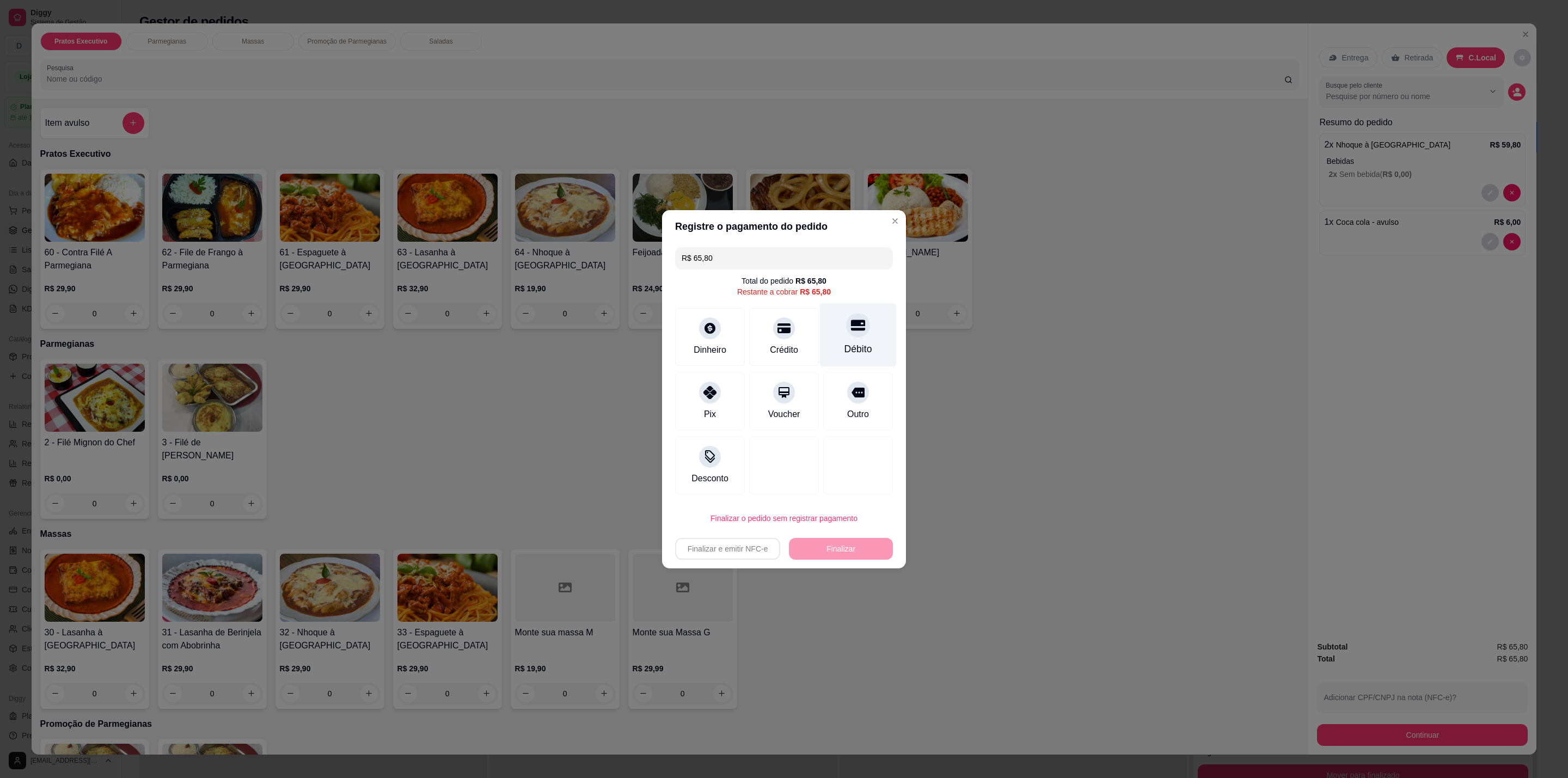
click at [867, 322] on div "Débito" at bounding box center [858, 334] width 77 height 64
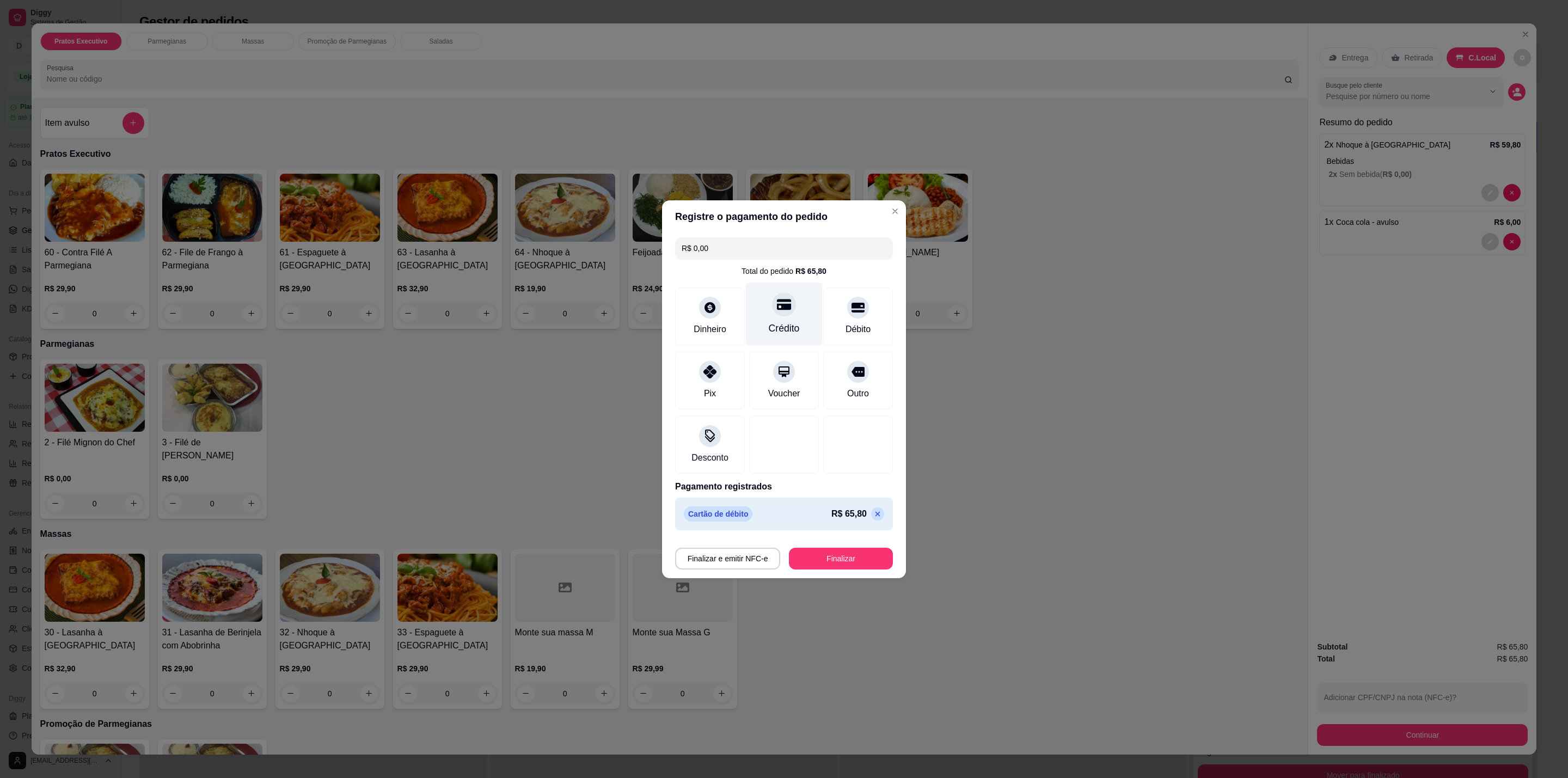
click at [791, 307] on div "Crédito" at bounding box center [784, 314] width 77 height 64
click at [827, 554] on button "Finalizar" at bounding box center [841, 559] width 104 height 22
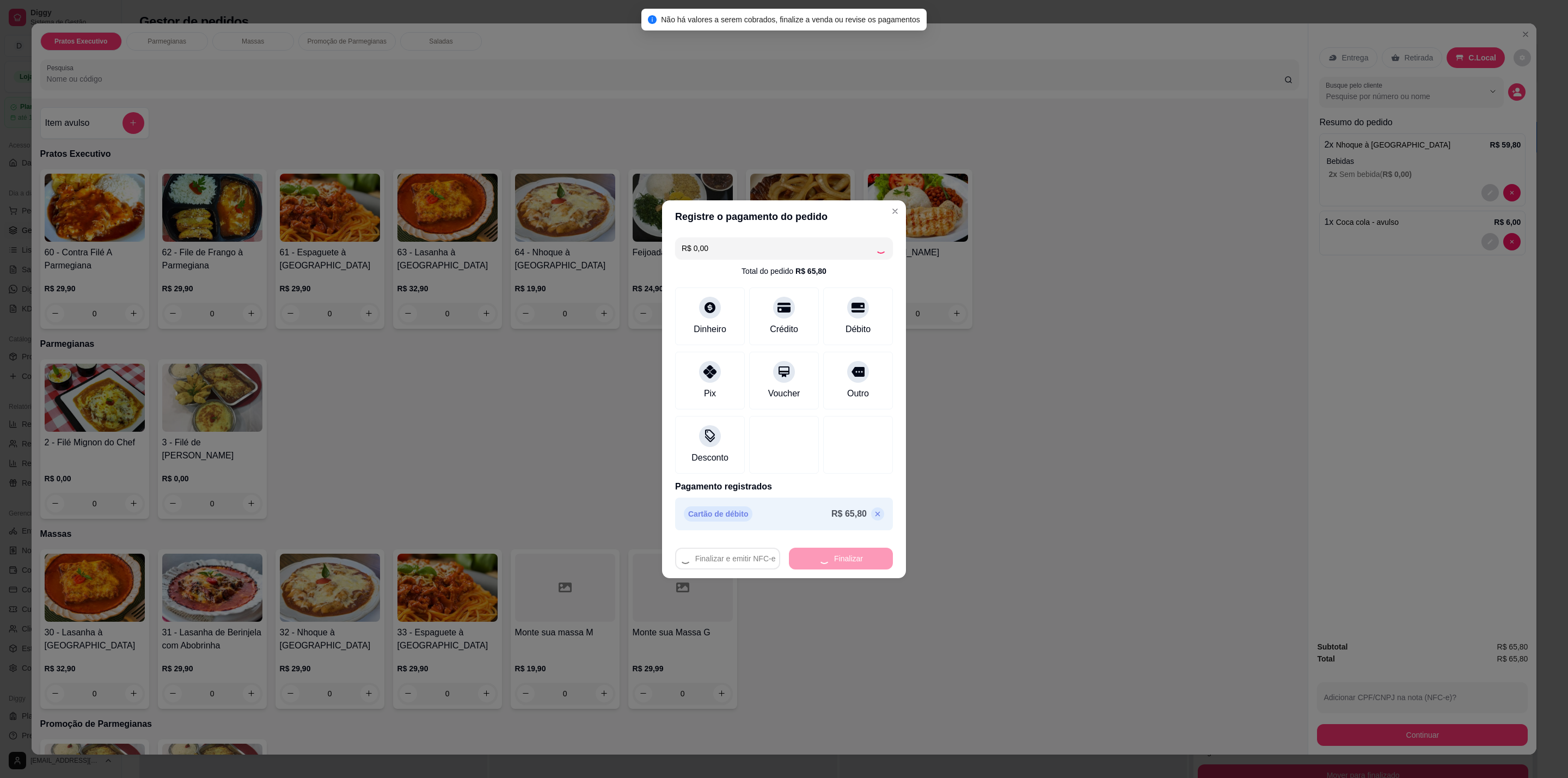
type input "-R$ 65,80"
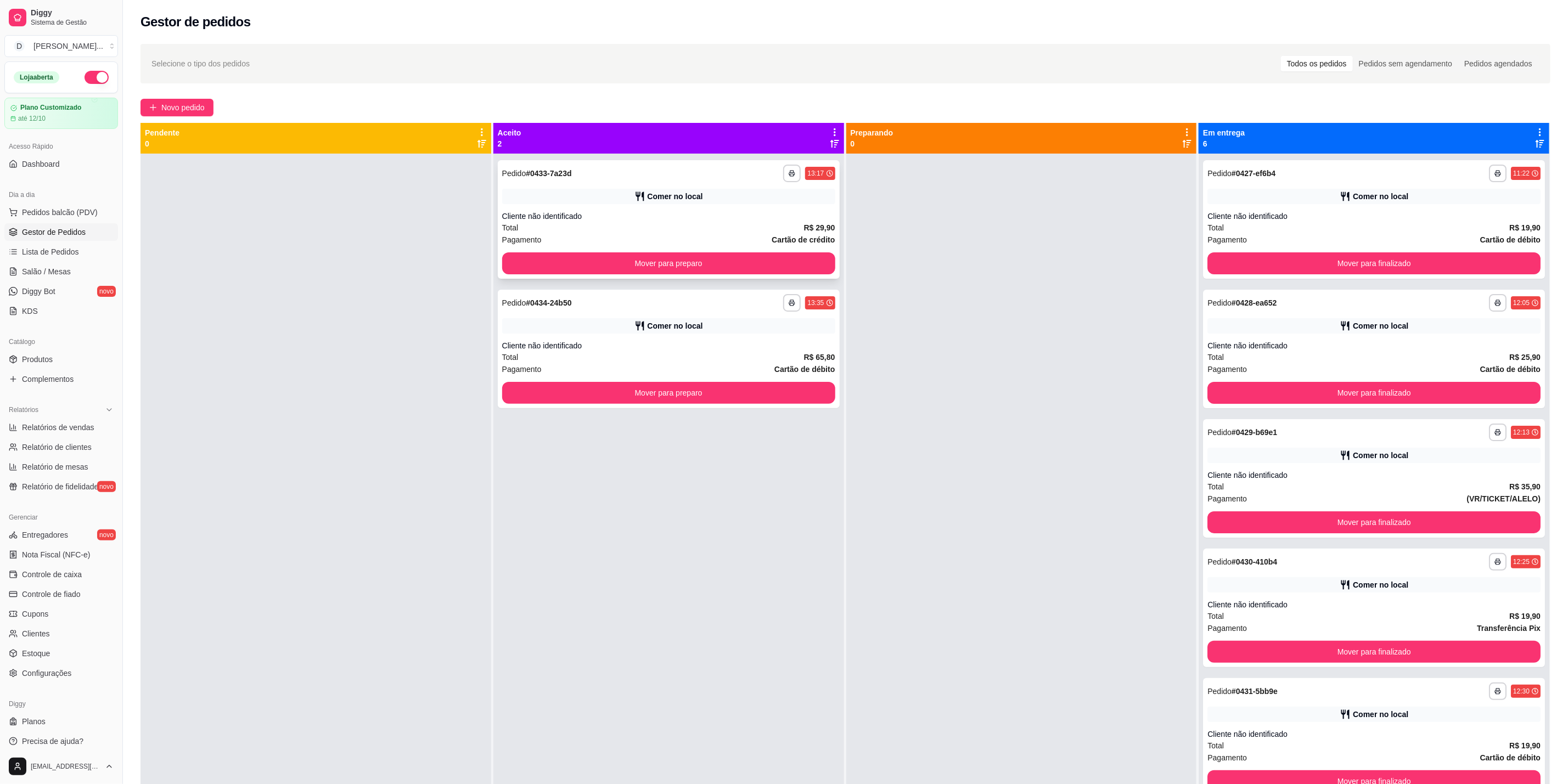
click at [825, 191] on div "Comer no local" at bounding box center [668, 196] width 333 height 15
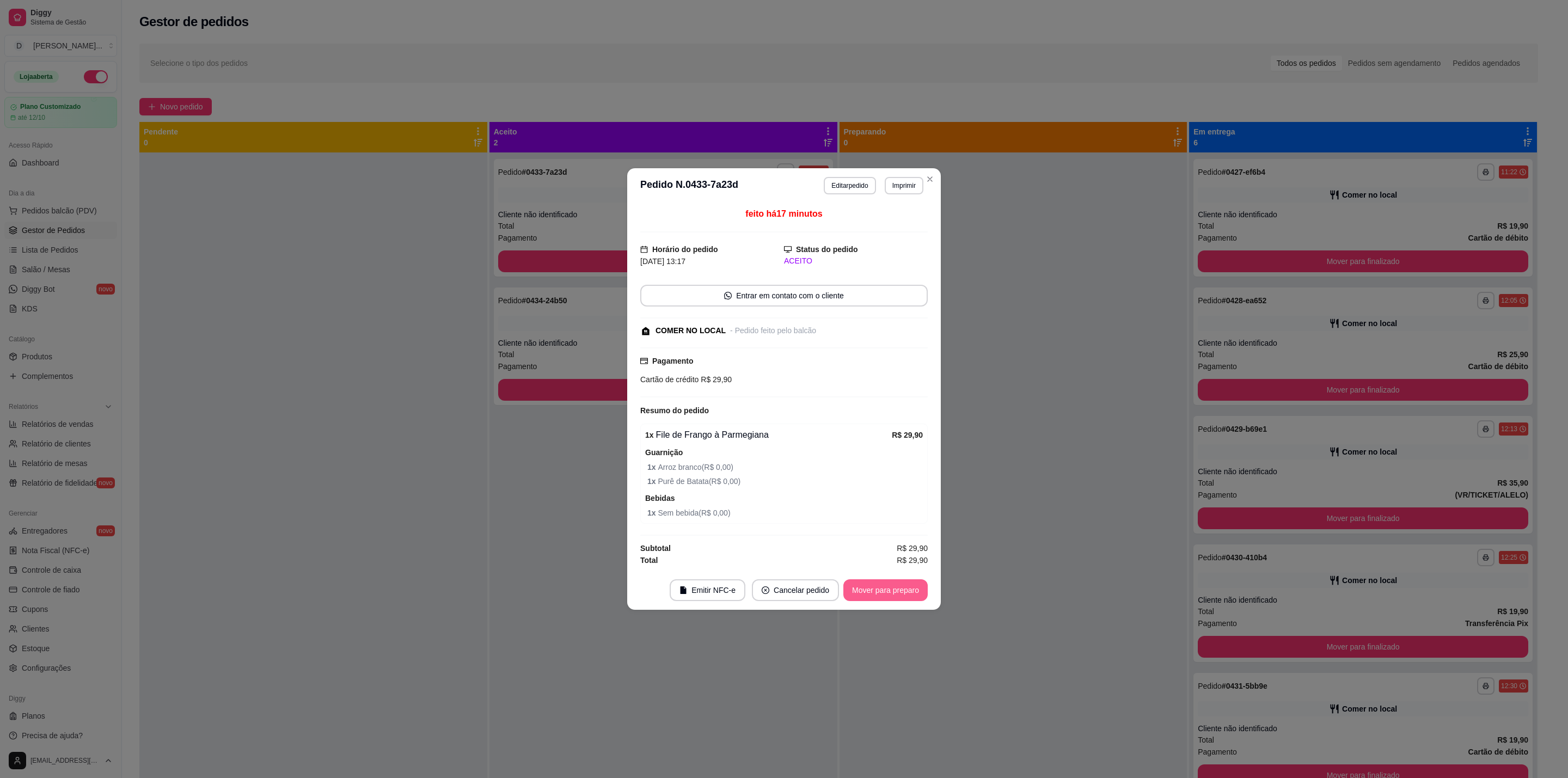
click at [887, 594] on button "Mover para preparo" at bounding box center [885, 591] width 85 height 22
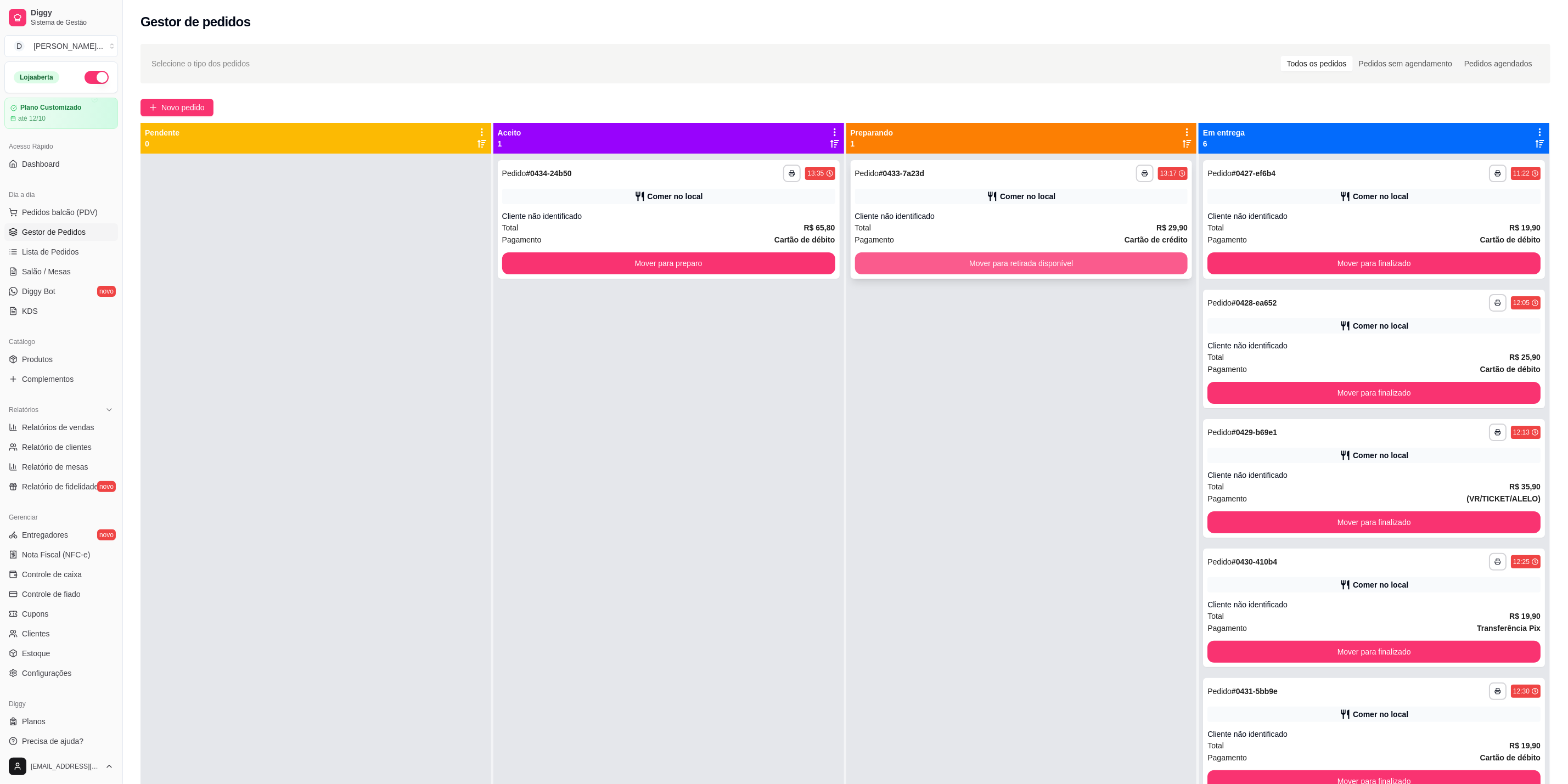
click at [1034, 268] on button "Mover para retirada disponível" at bounding box center [1022, 263] width 333 height 22
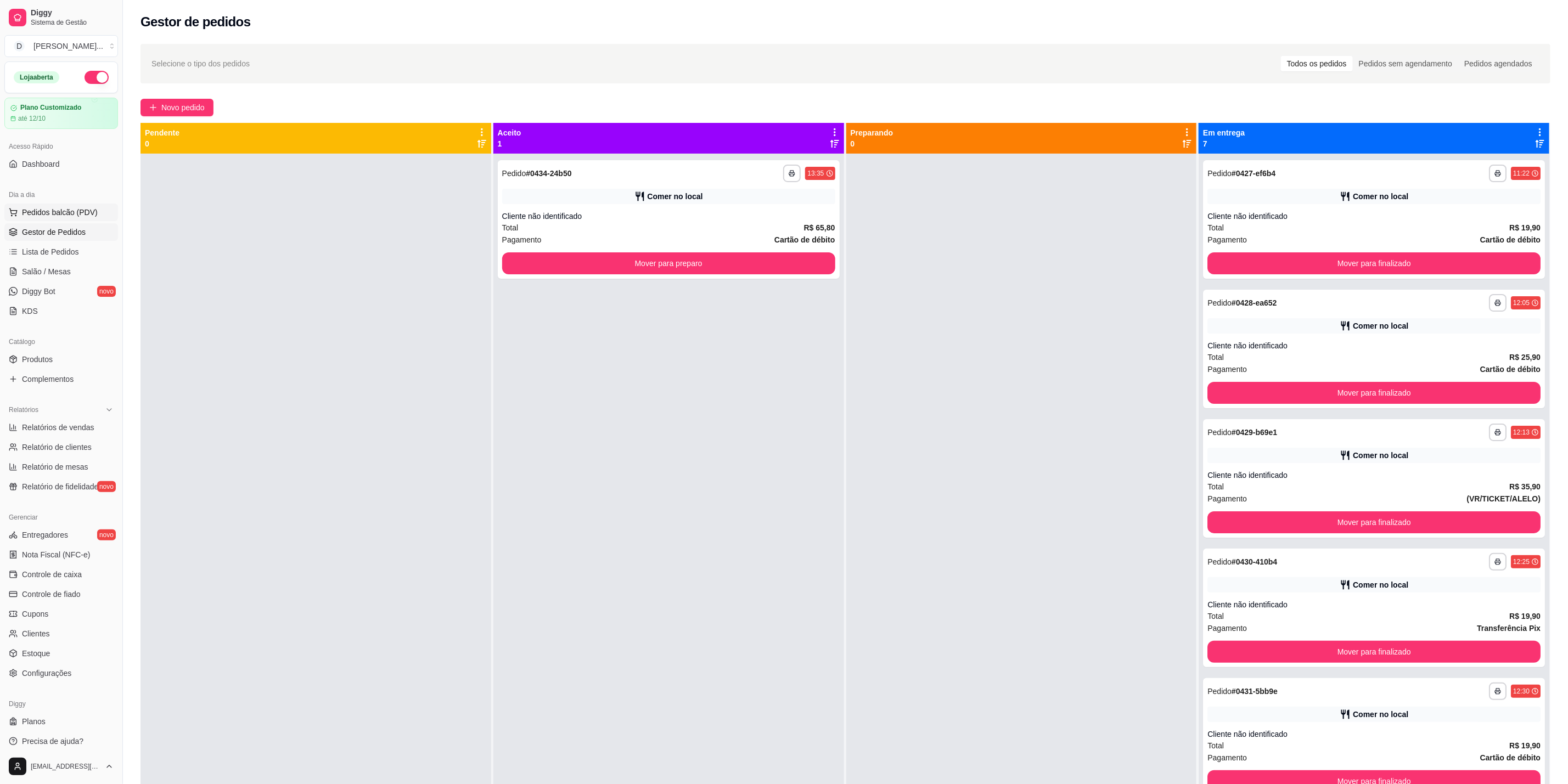
drag, startPoint x: 75, startPoint y: 216, endPoint x: 80, endPoint y: 215, distance: 5.1
click at [75, 216] on span "Pedidos balcão (PDV)" at bounding box center [60, 212] width 75 height 11
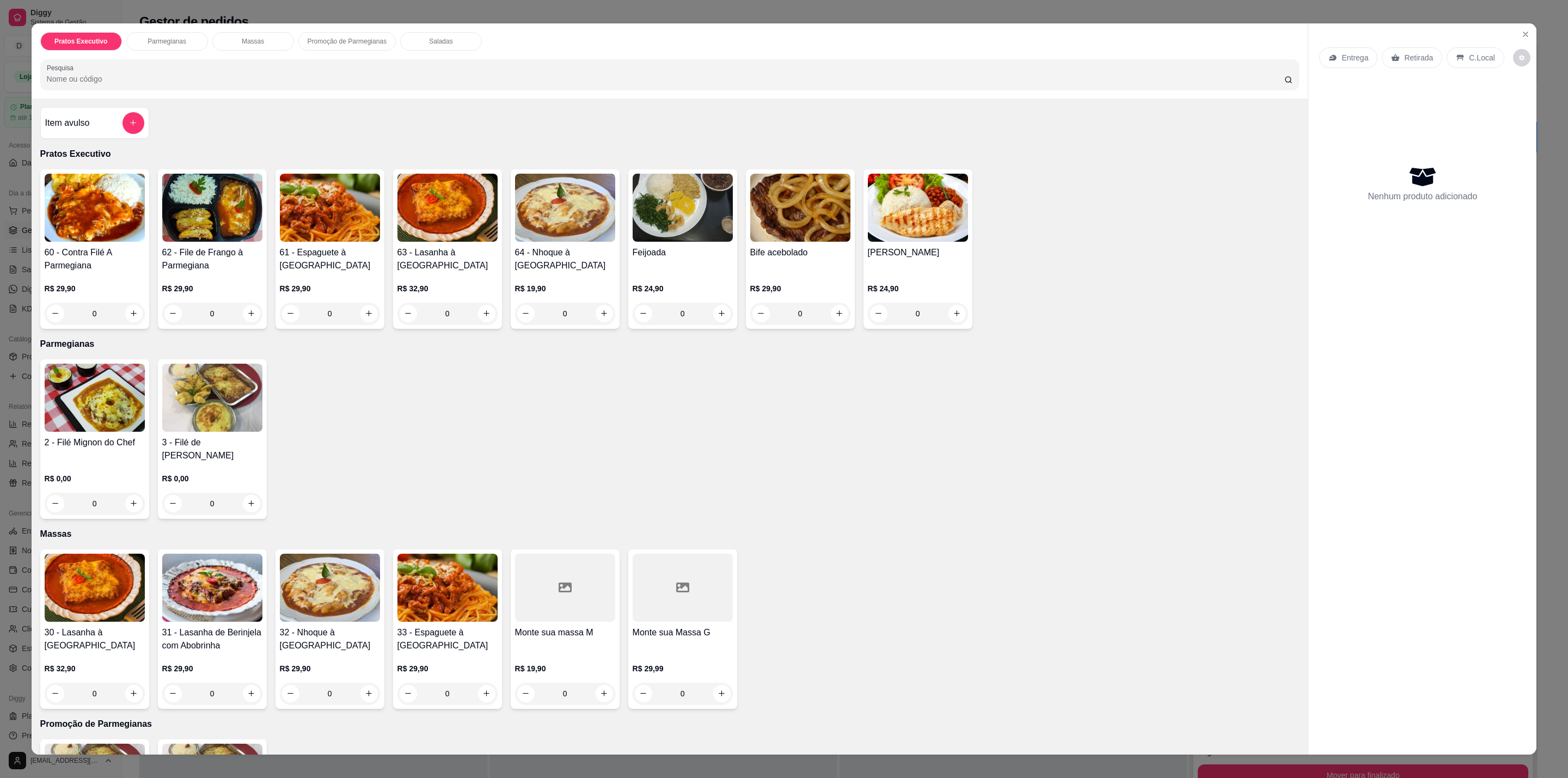
click at [578, 600] on div at bounding box center [565, 588] width 100 height 68
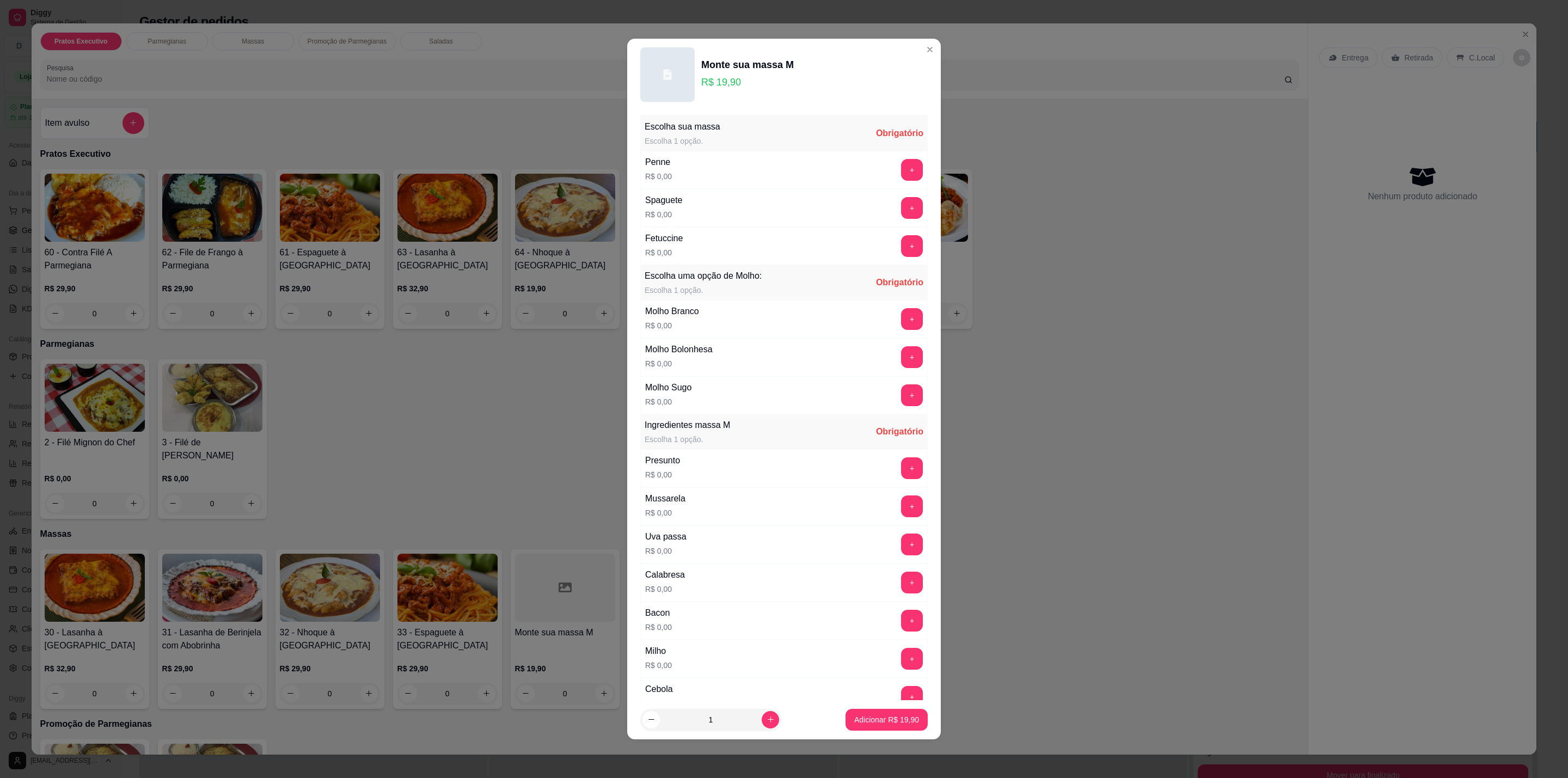
click at [897, 211] on div "+" at bounding box center [912, 208] width 30 height 22
click at [901, 204] on button "+" at bounding box center [912, 208] width 22 height 22
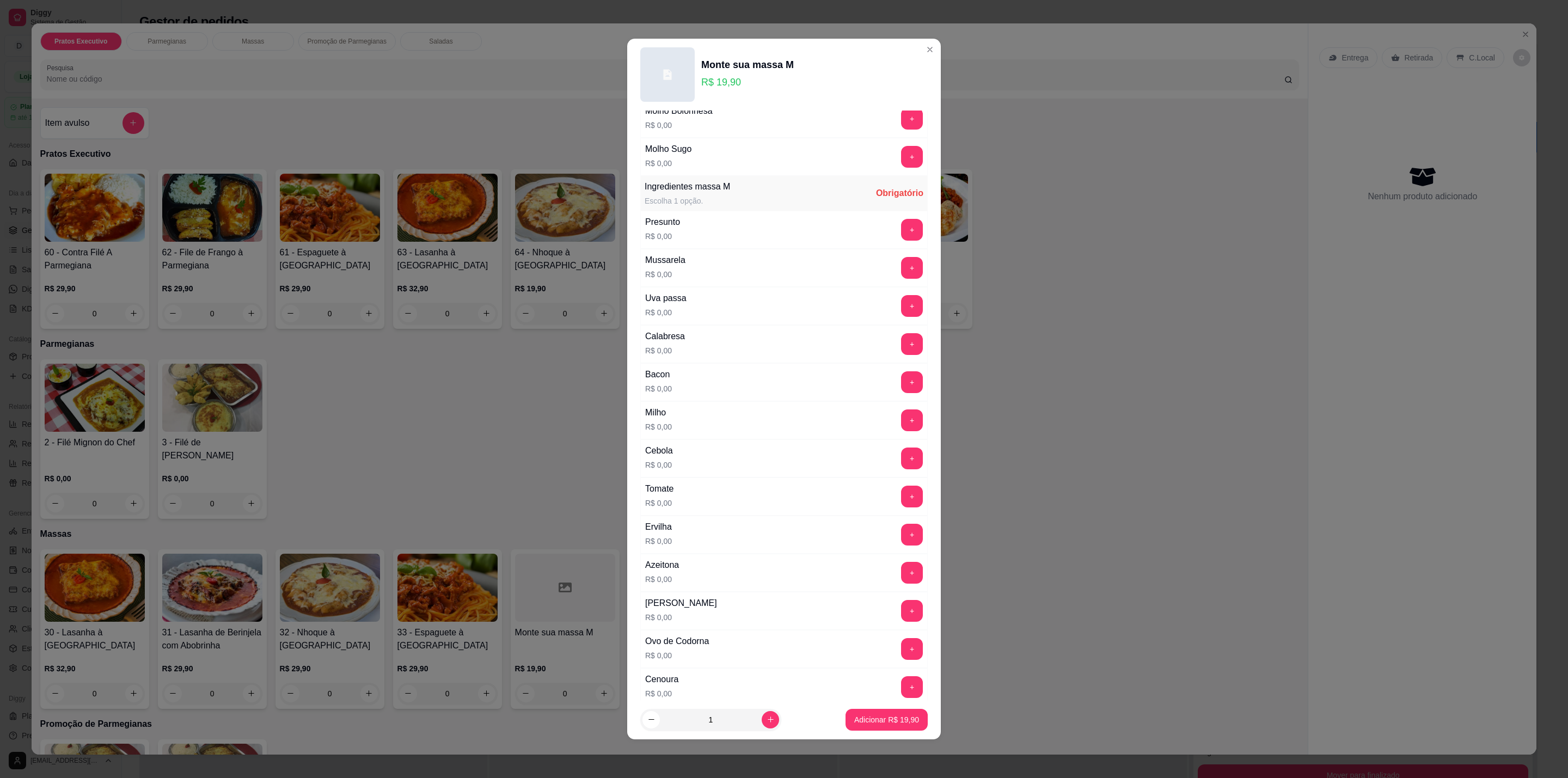
scroll to position [320, 0]
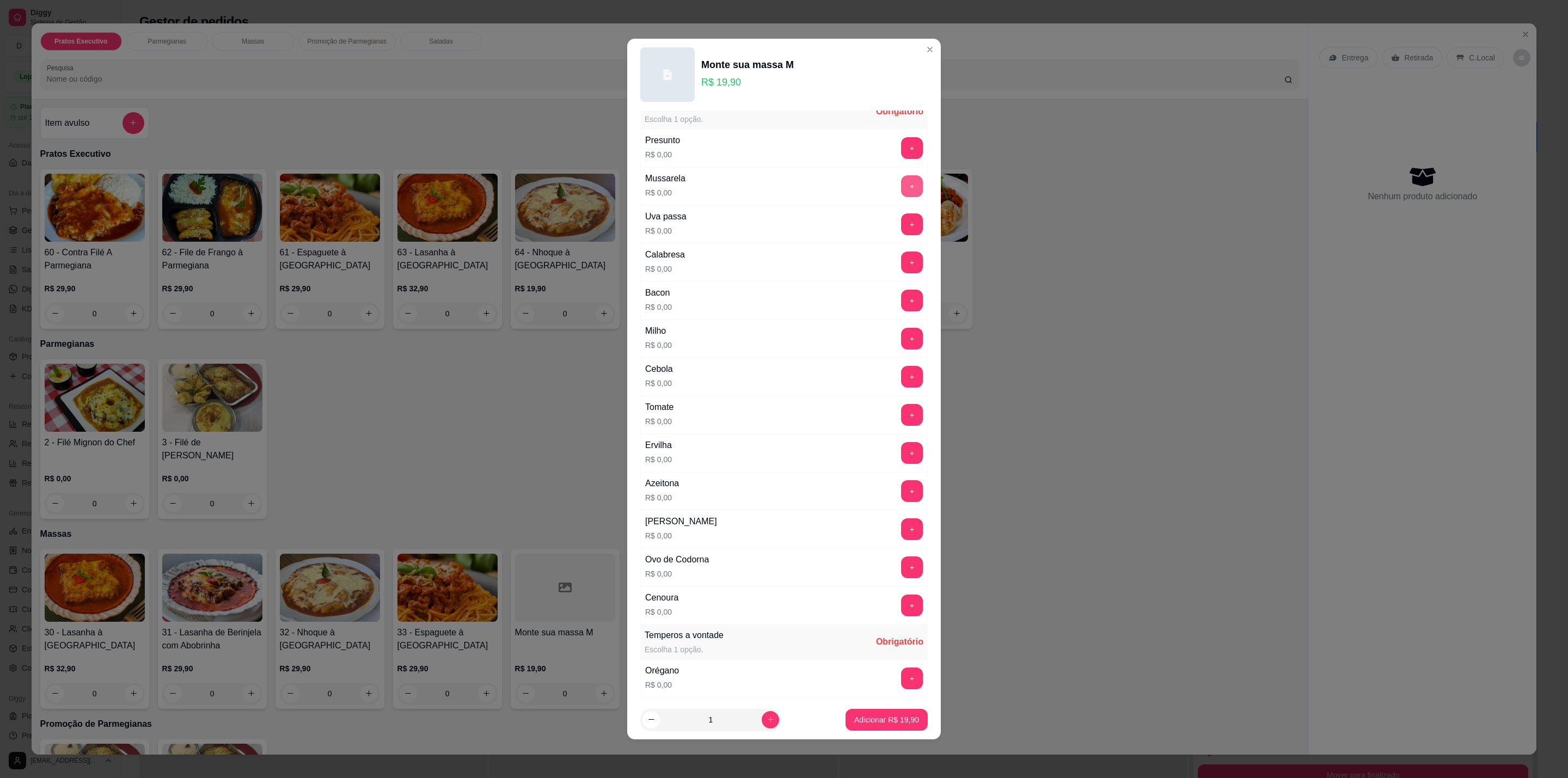
click at [901, 195] on button "+" at bounding box center [912, 186] width 22 height 22
click at [901, 220] on button "+" at bounding box center [912, 225] width 21 height 21
click at [901, 273] on button "+" at bounding box center [912, 262] width 22 height 22
click at [901, 303] on button "+" at bounding box center [912, 301] width 22 height 22
click at [901, 539] on button "+" at bounding box center [912, 530] width 22 height 22
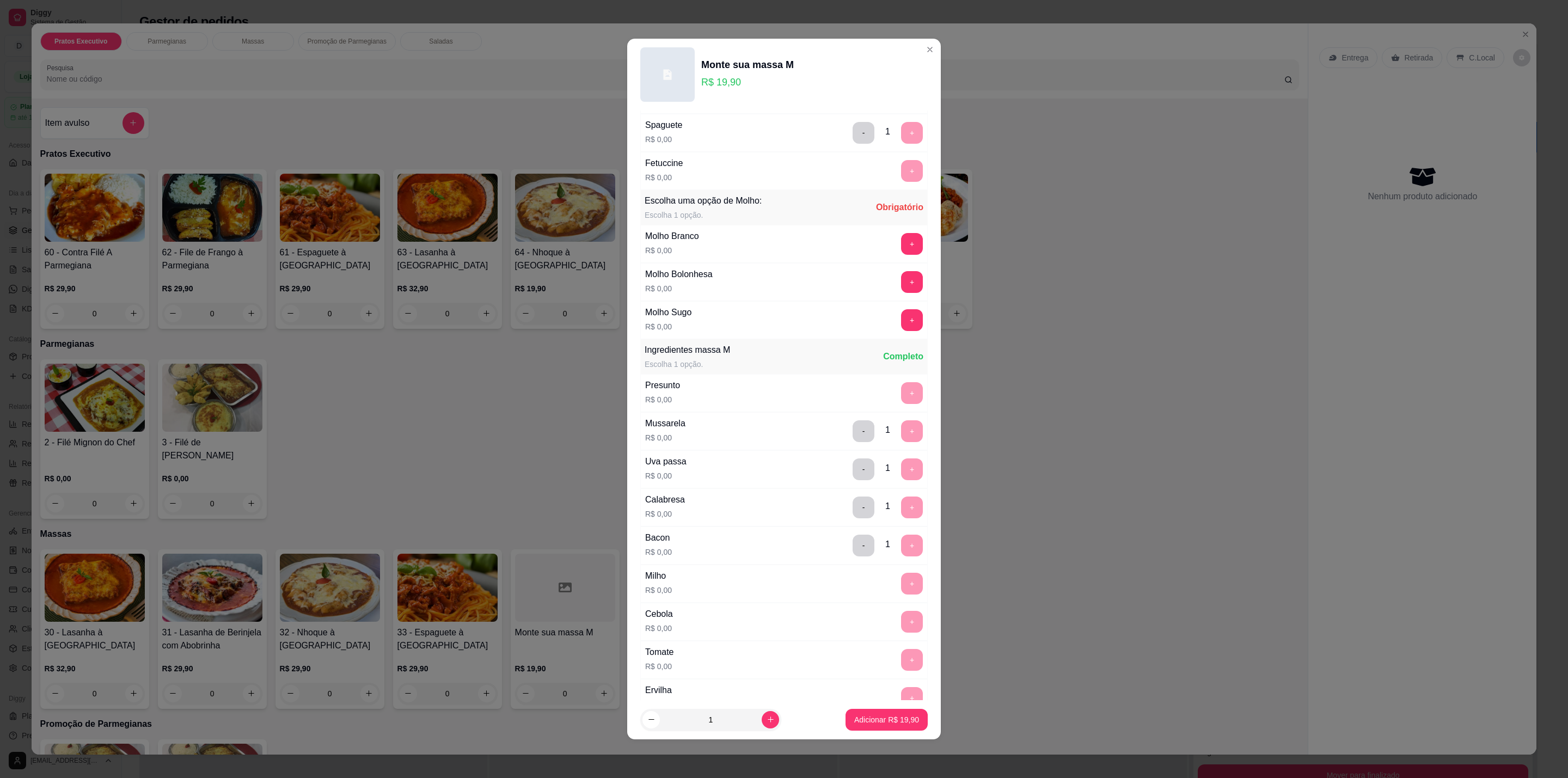
scroll to position [0, 0]
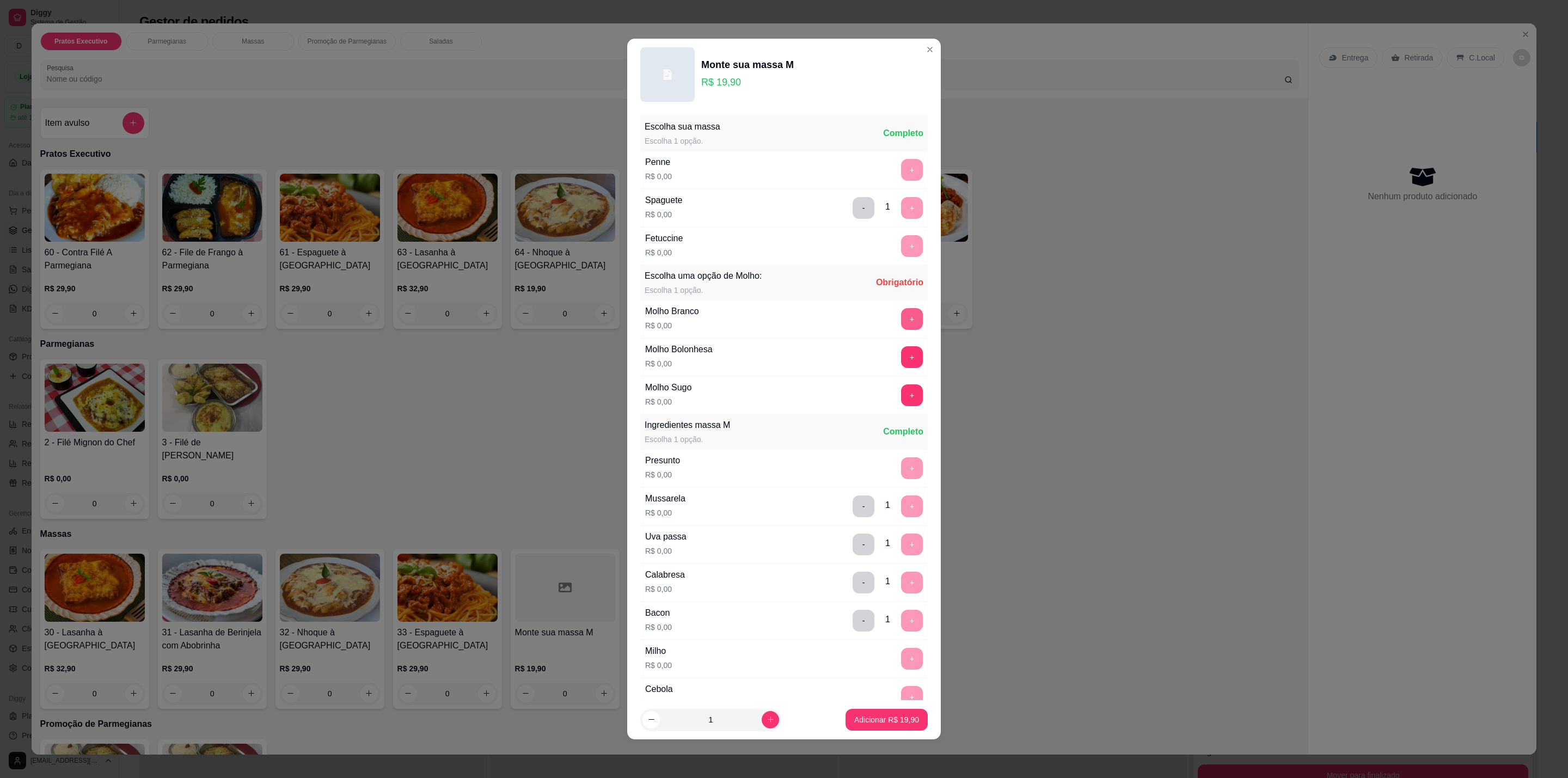
click at [901, 319] on button "+" at bounding box center [912, 319] width 22 height 22
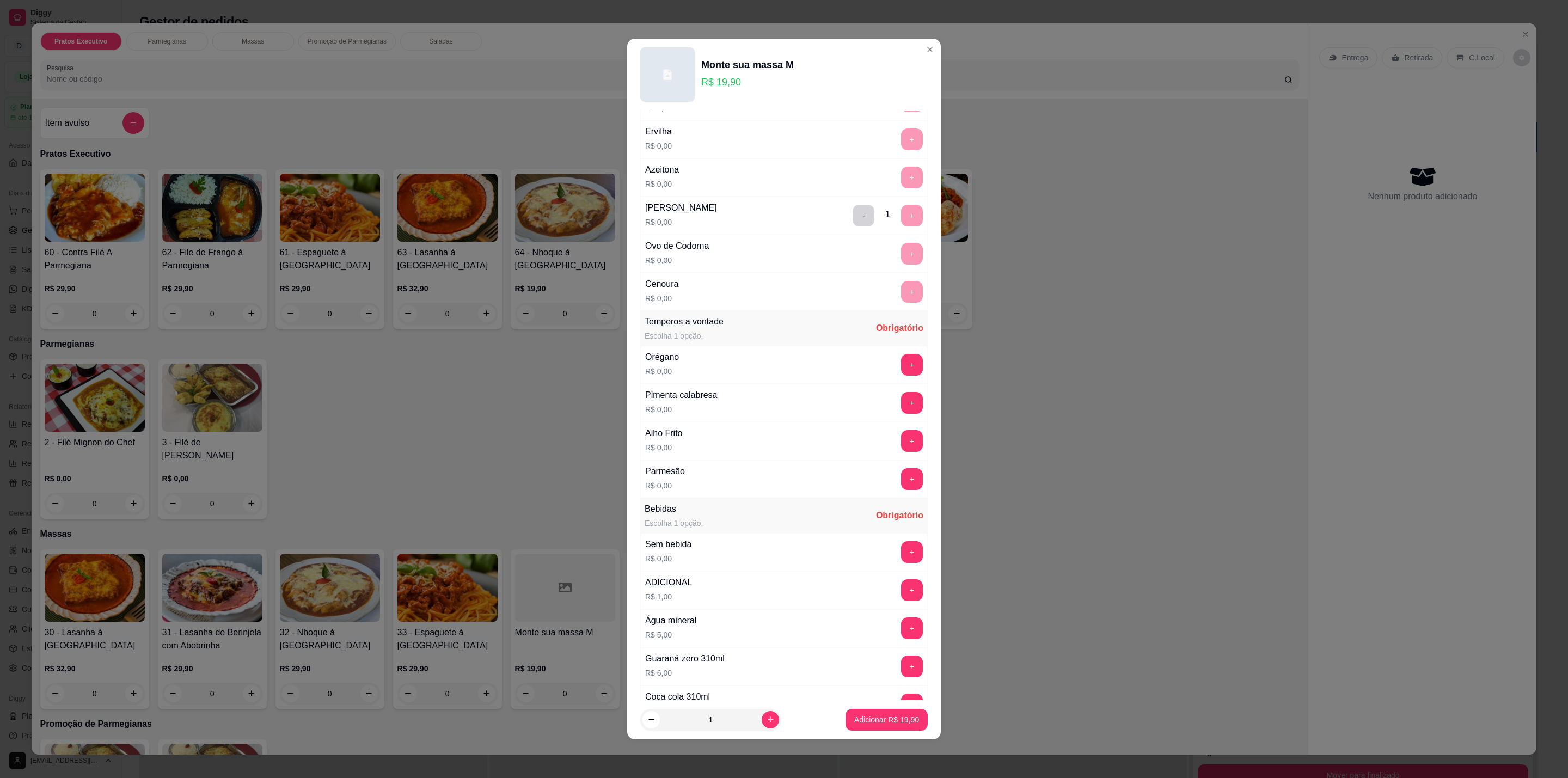
scroll to position [715, 0]
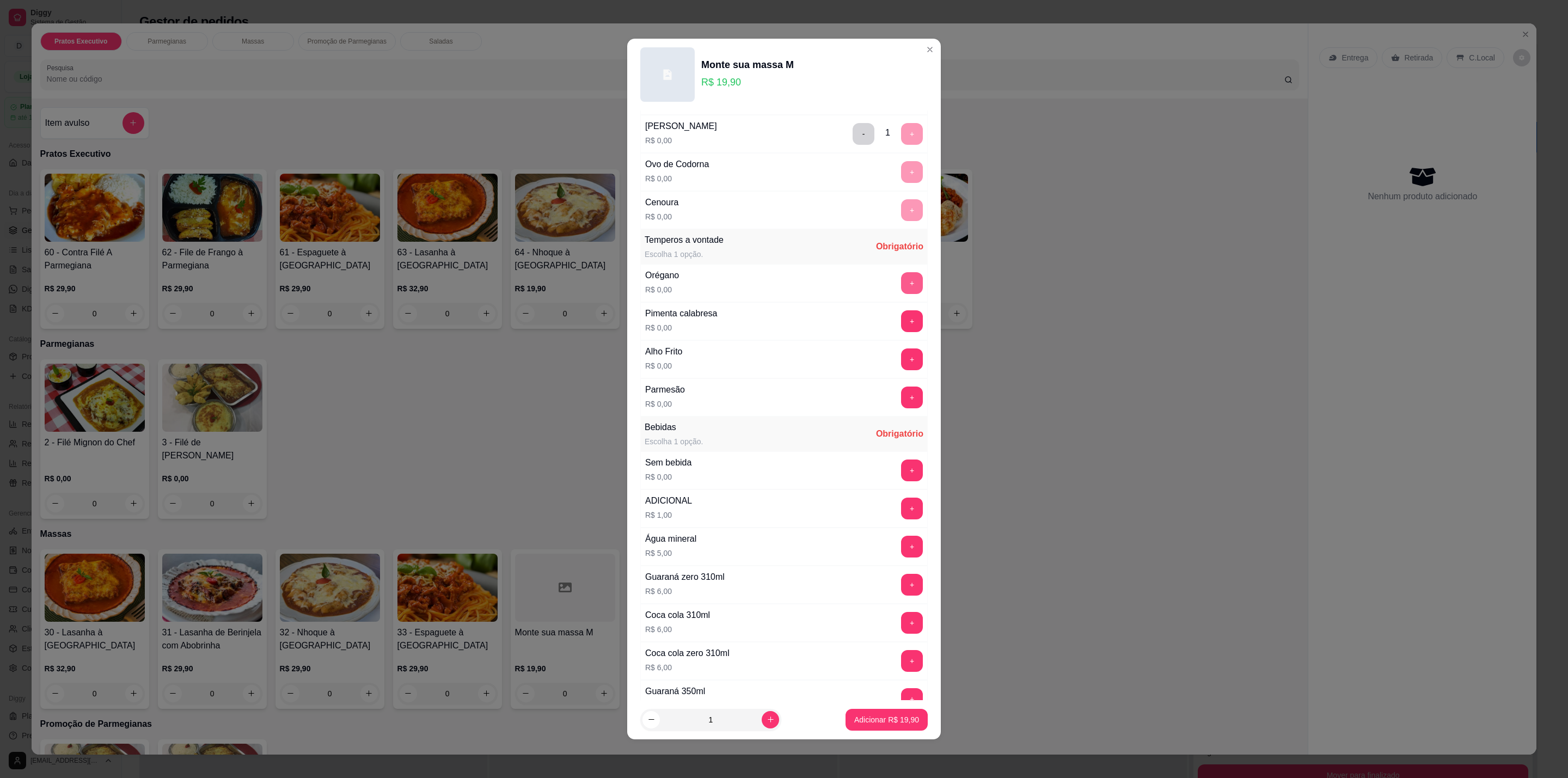
click at [901, 294] on button "+" at bounding box center [912, 283] width 22 height 22
click at [901, 408] on button "+" at bounding box center [912, 398] width 21 height 21
click at [897, 369] on div "+" at bounding box center [912, 359] width 30 height 22
click at [901, 370] on button "+" at bounding box center [912, 359] width 22 height 22
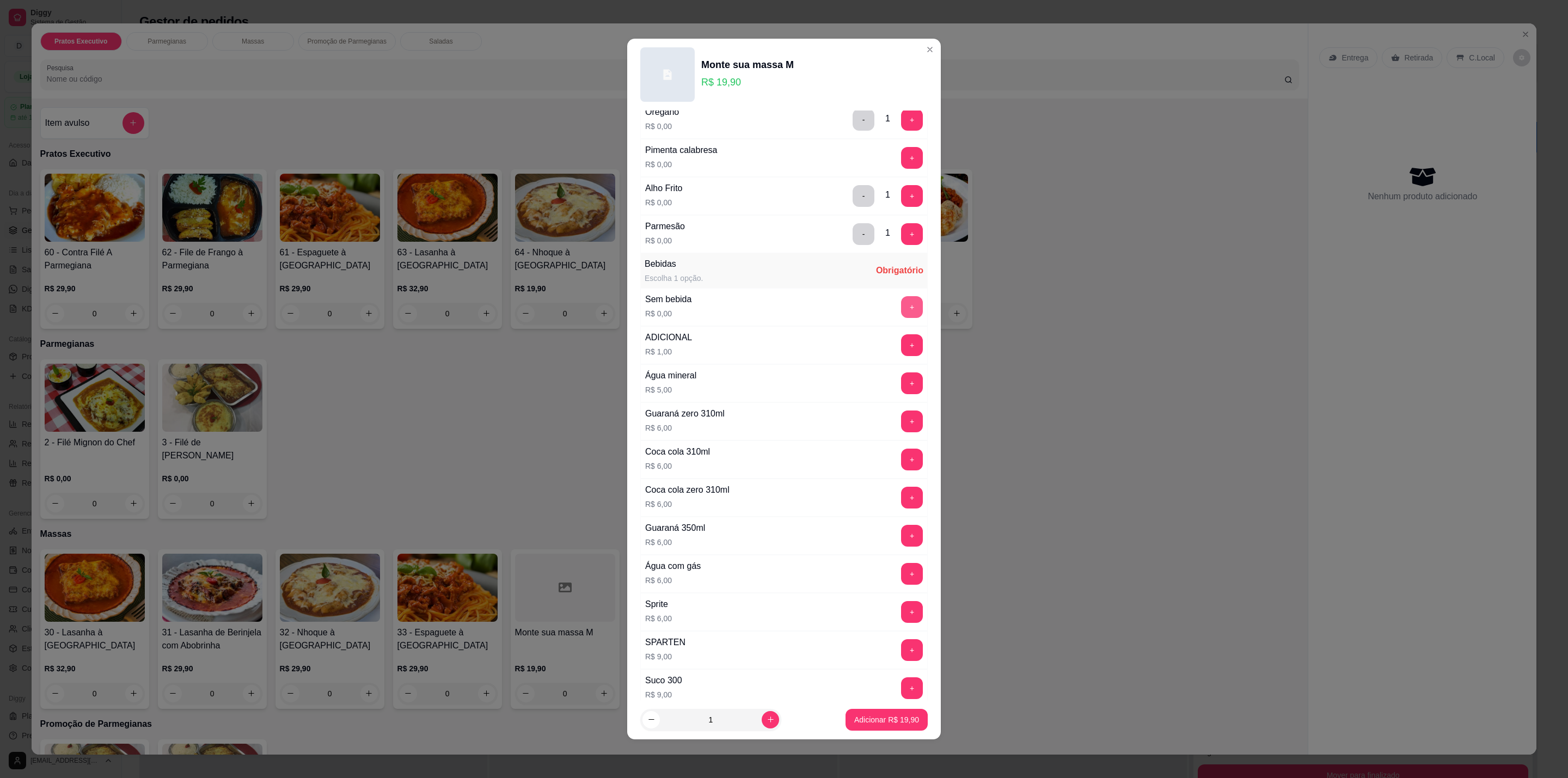
click at [901, 314] on button "+" at bounding box center [912, 307] width 22 height 22
click at [905, 713] on button "Adicionar R$ 19,90" at bounding box center [886, 720] width 82 height 22
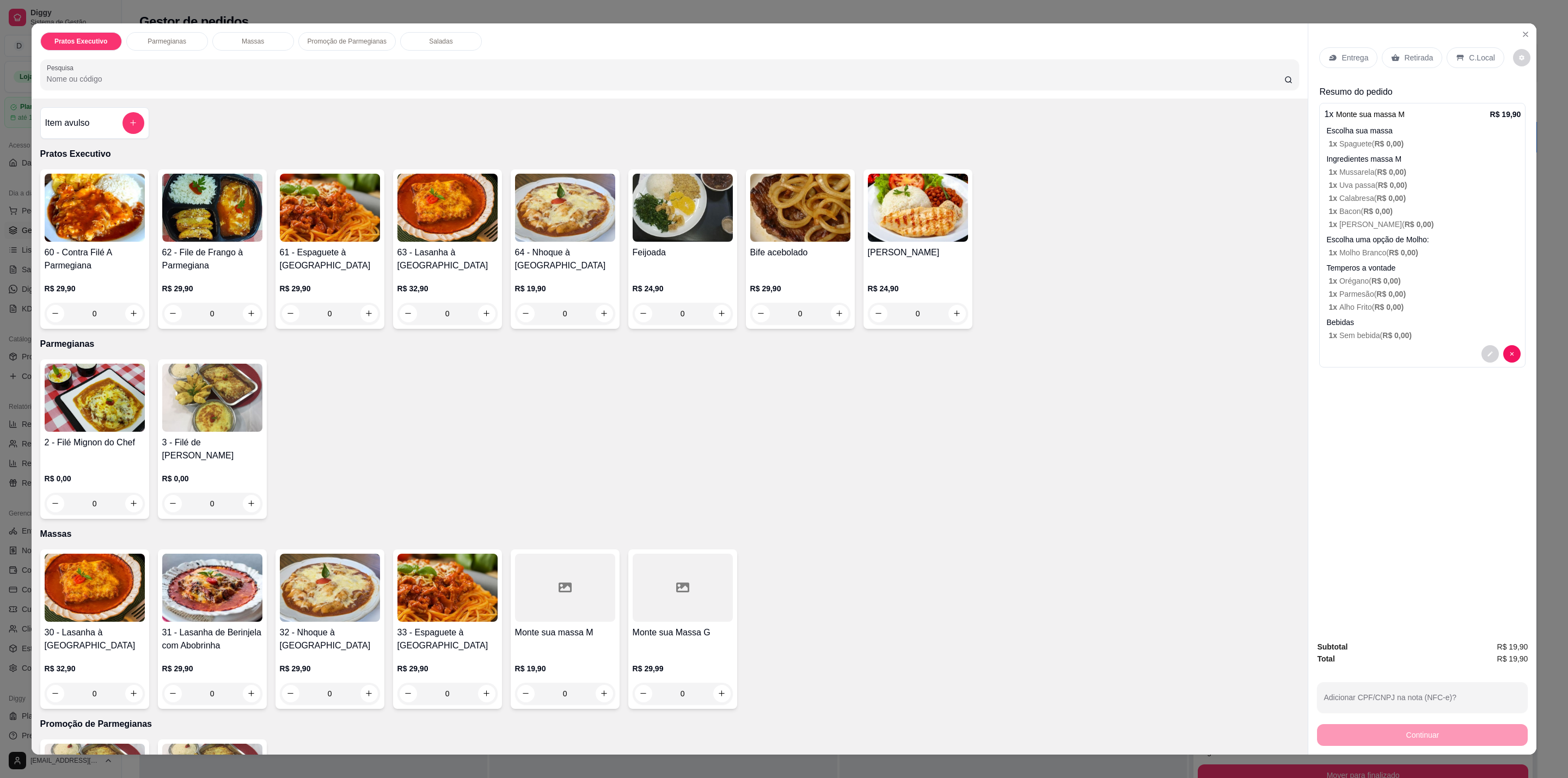
click at [1457, 60] on icon at bounding box center [1460, 58] width 9 height 9
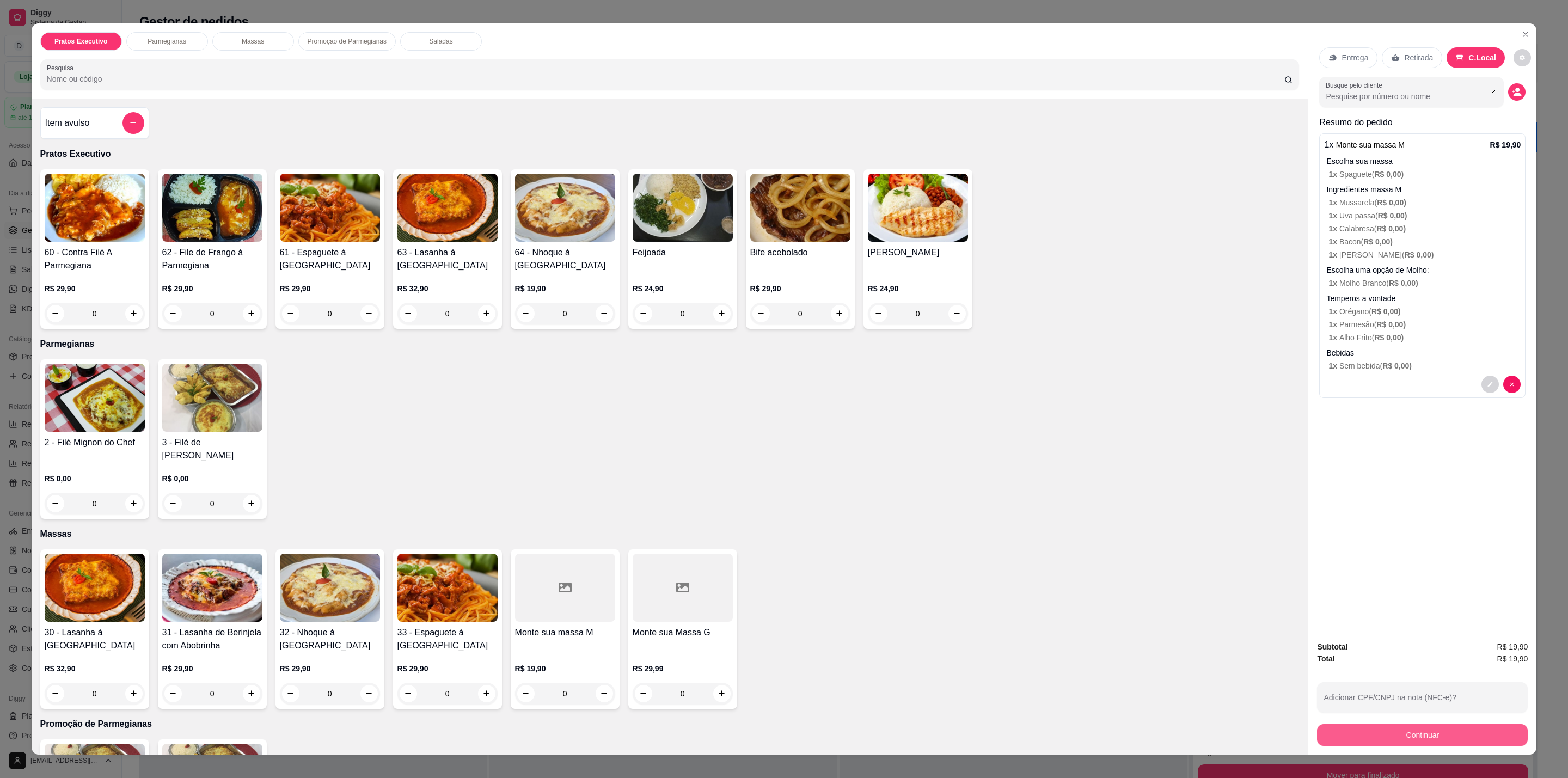
click at [1473, 735] on button "Continuar" at bounding box center [1423, 735] width 211 height 22
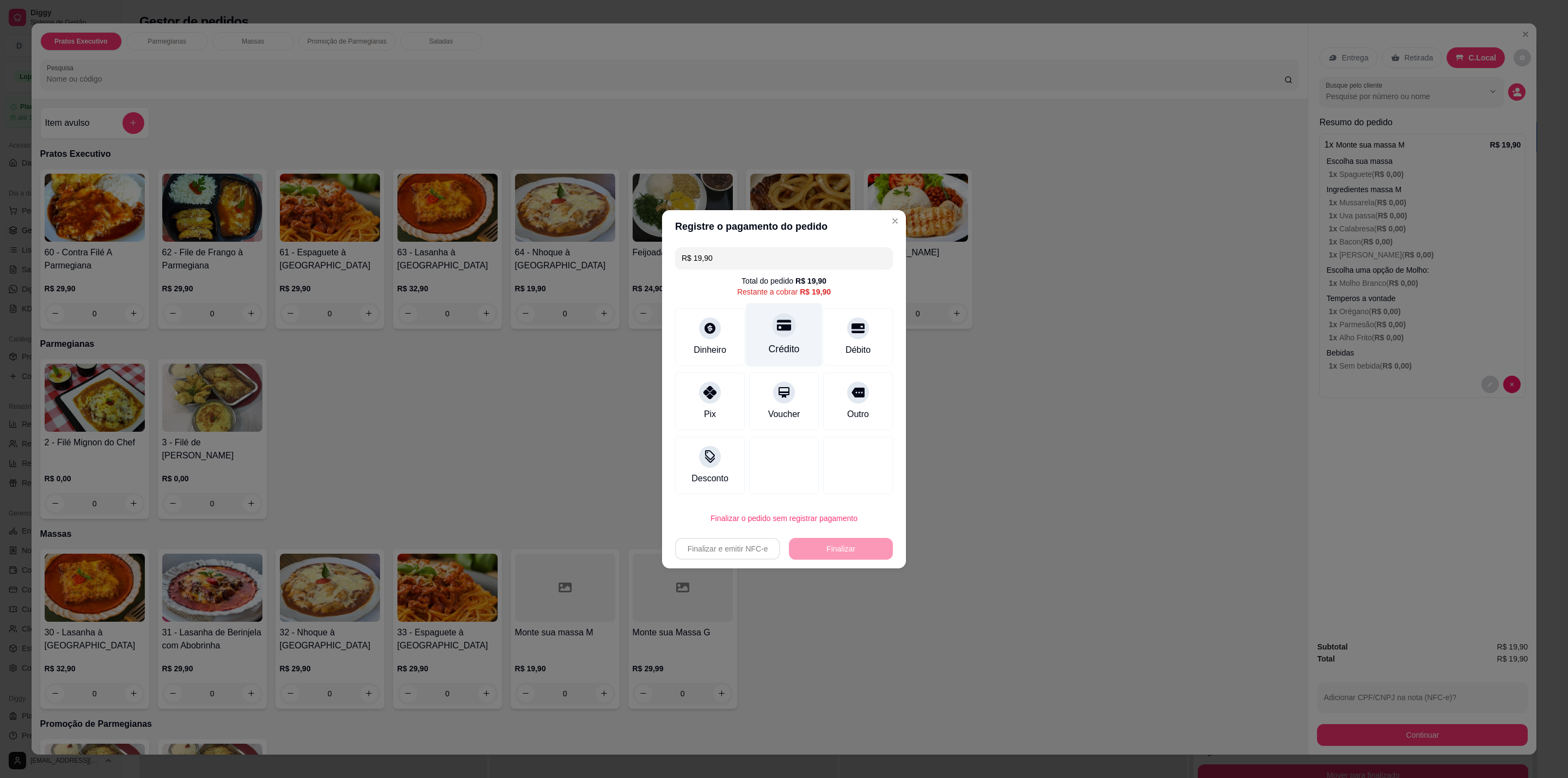
click at [784, 317] on div at bounding box center [783, 324] width 24 height 24
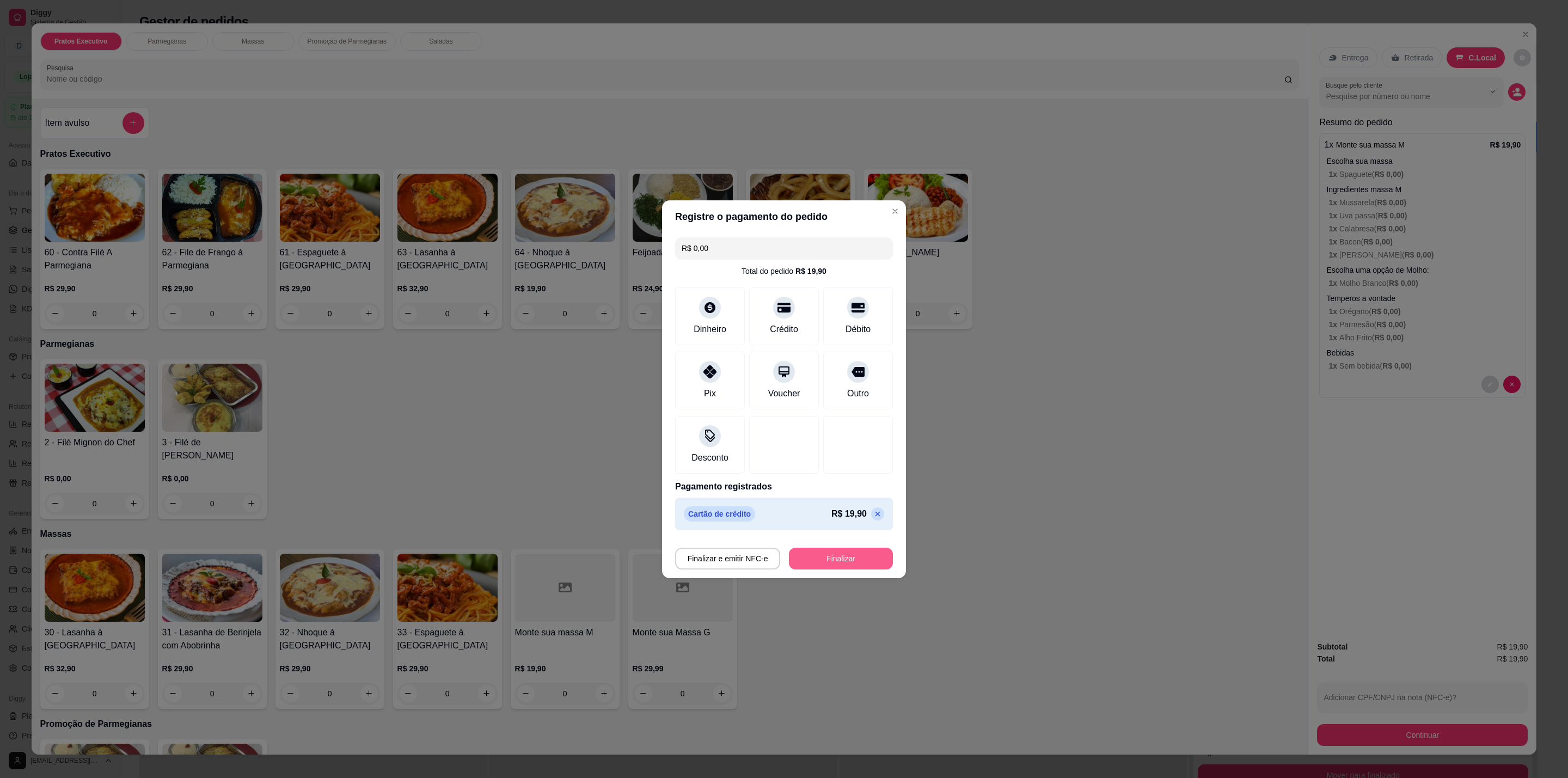
click at [831, 555] on button "Finalizar" at bounding box center [841, 559] width 104 height 22
type input "-R$ 19,90"
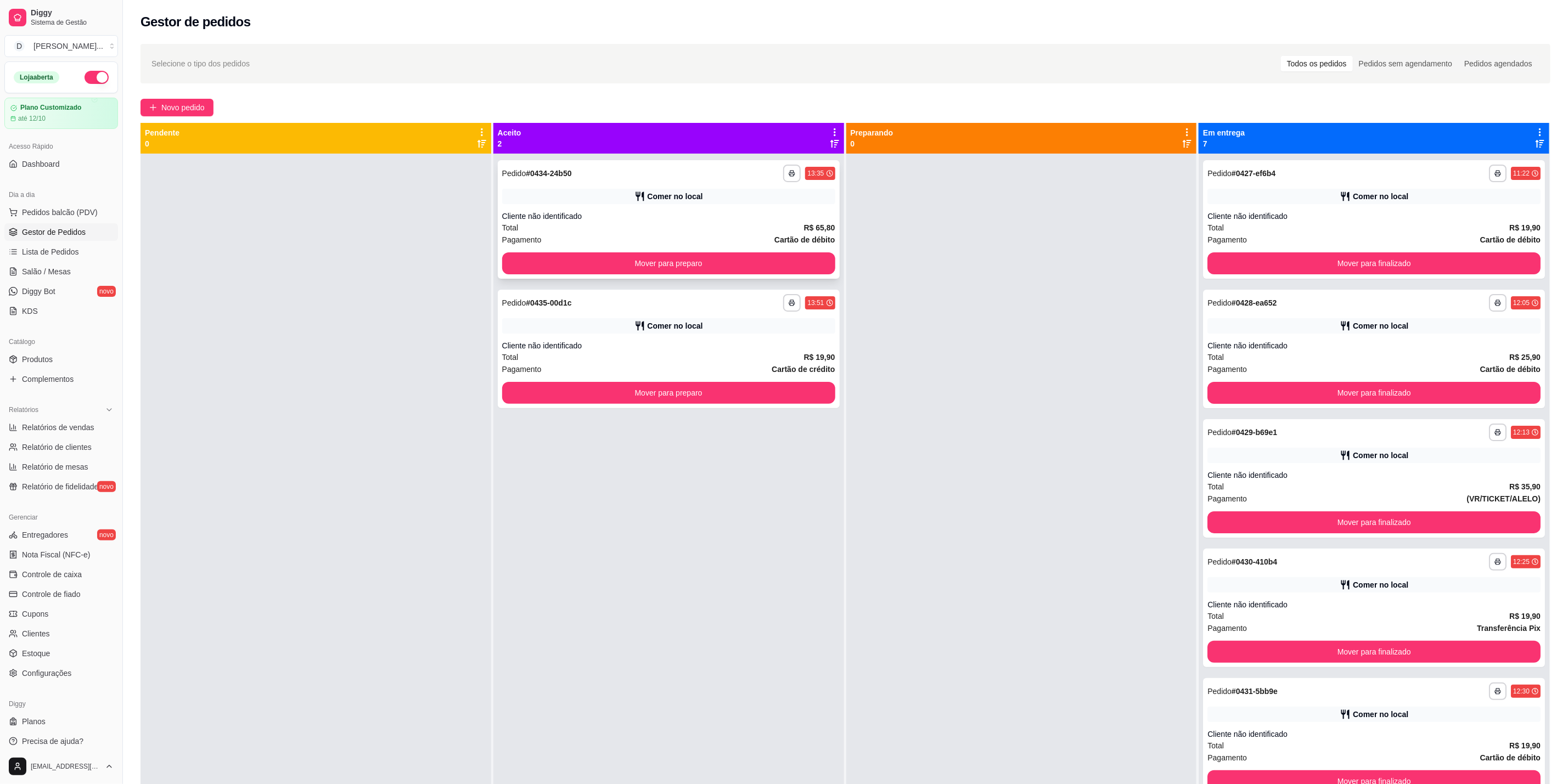
click at [763, 198] on div "Comer no local" at bounding box center [668, 196] width 333 height 15
click at [767, 256] on button "Mover para preparo" at bounding box center [668, 263] width 333 height 22
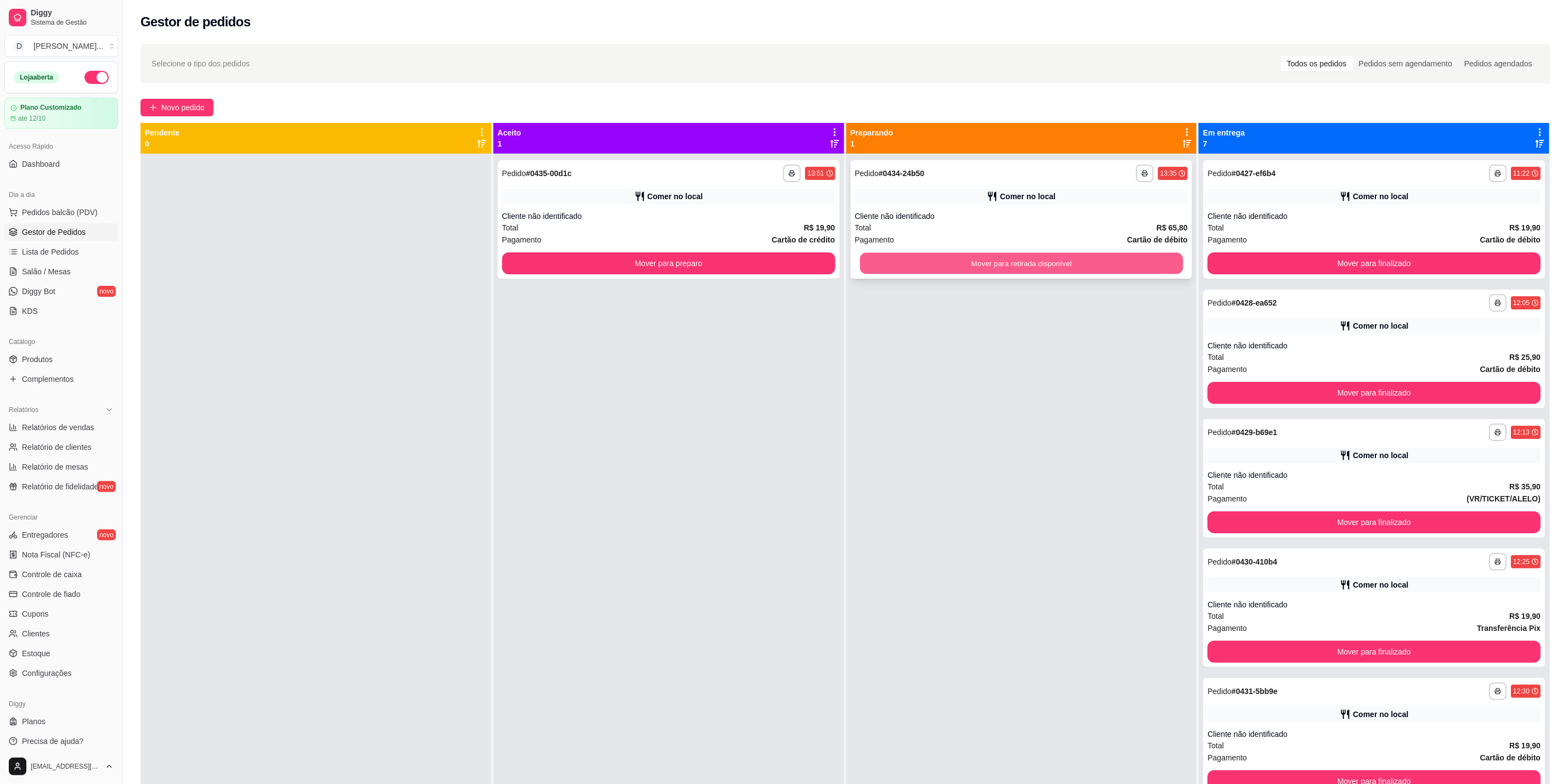
click at [1076, 259] on button "Mover para retirada disponível" at bounding box center [1022, 263] width 323 height 21
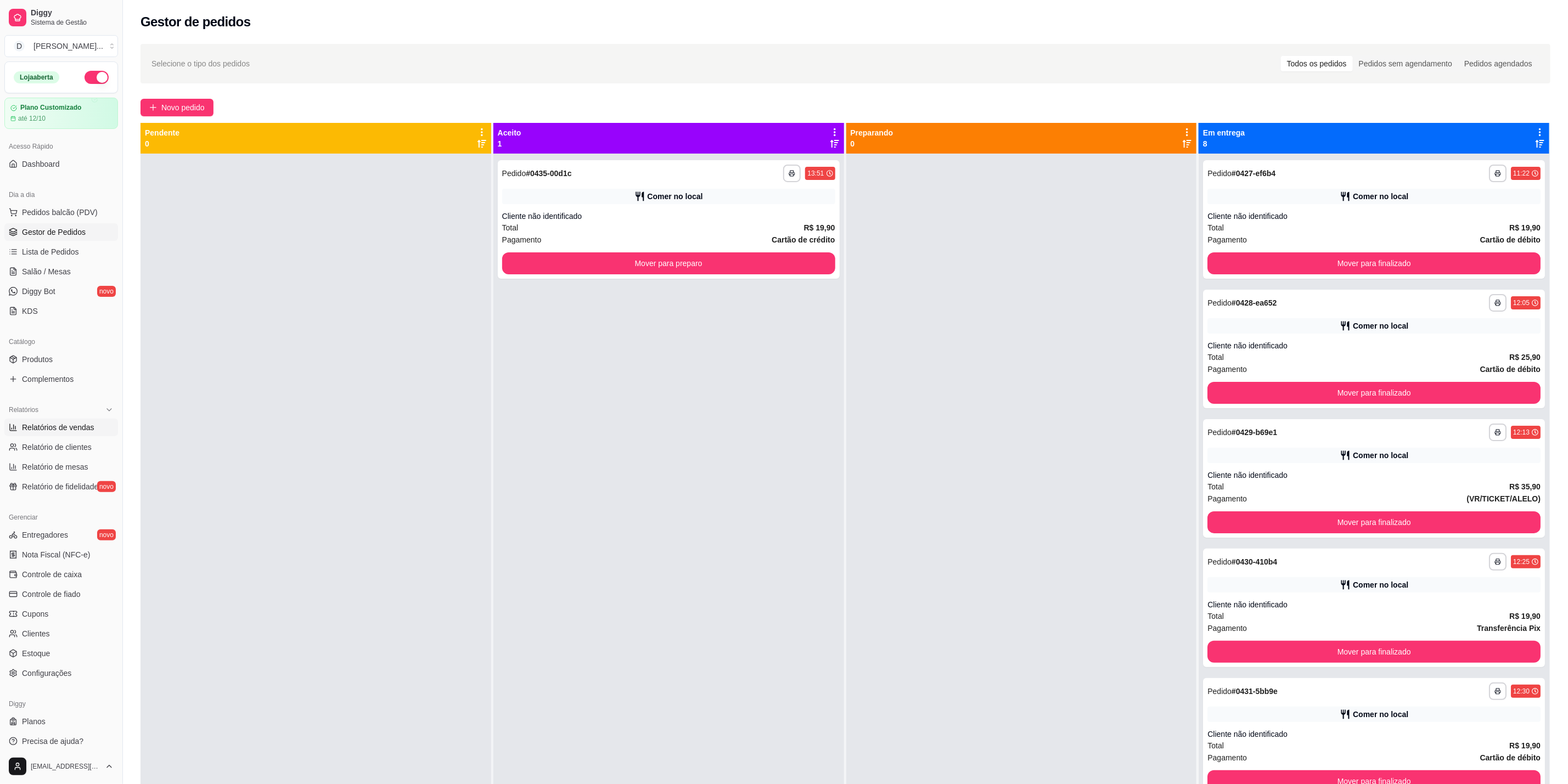
click at [52, 425] on span "Relatórios de vendas" at bounding box center [58, 428] width 72 height 11
select select "ALL"
select select "0"
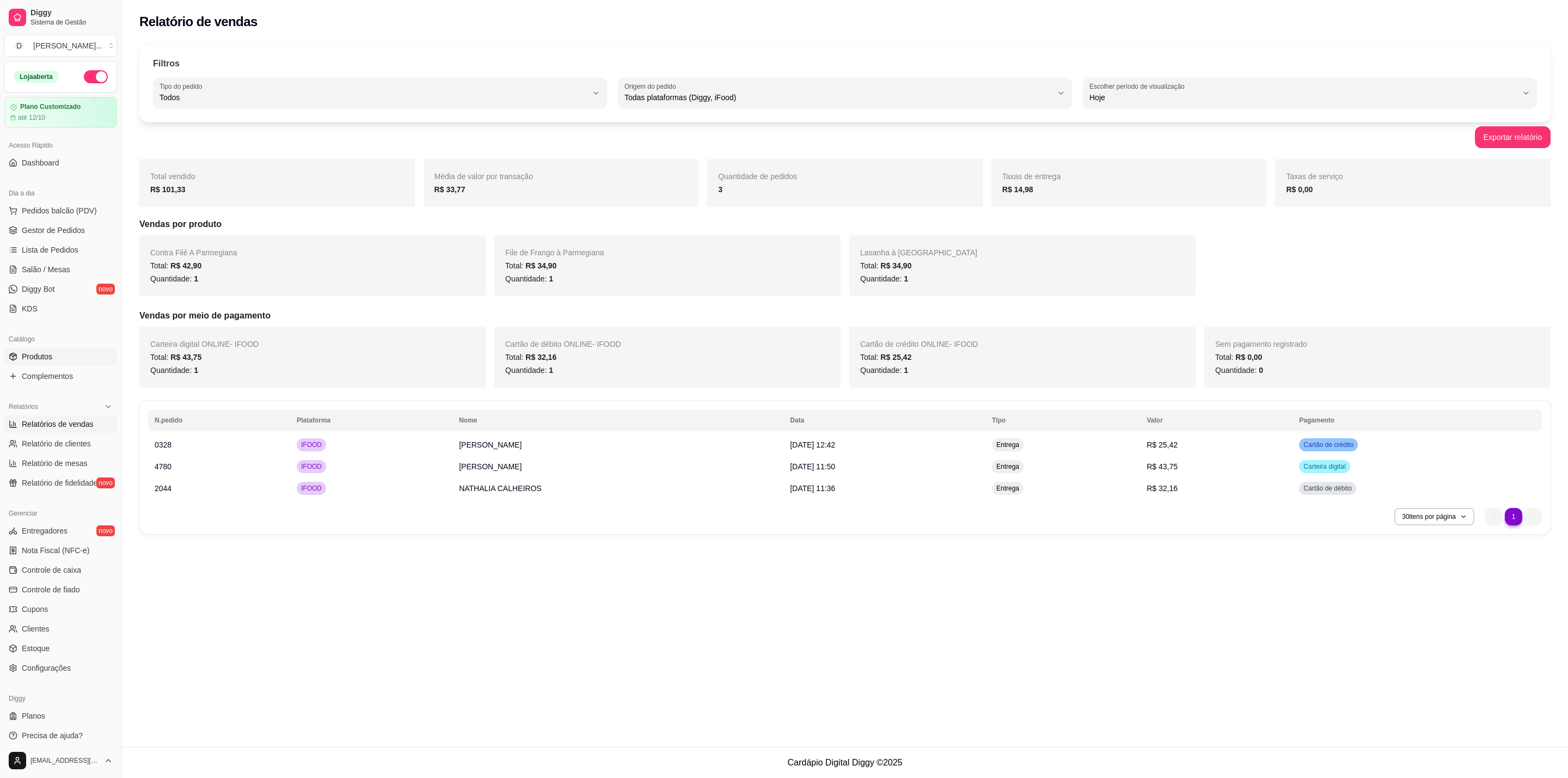
click at [49, 357] on span "Produtos" at bounding box center [37, 357] width 30 height 11
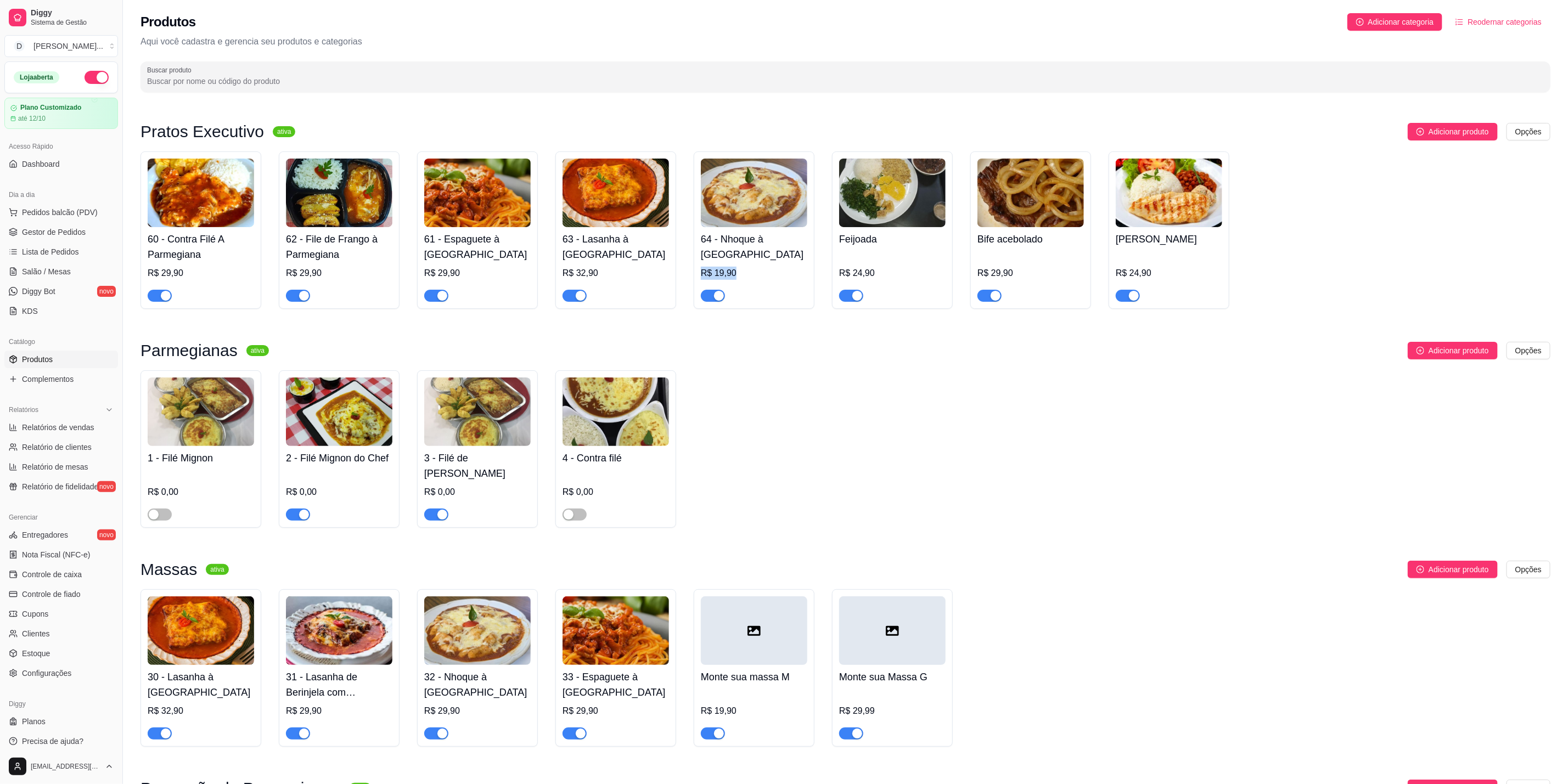
click at [776, 264] on div "64 - Nhoque à Bolonhesa R$ 19,90" at bounding box center [754, 264] width 107 height 75
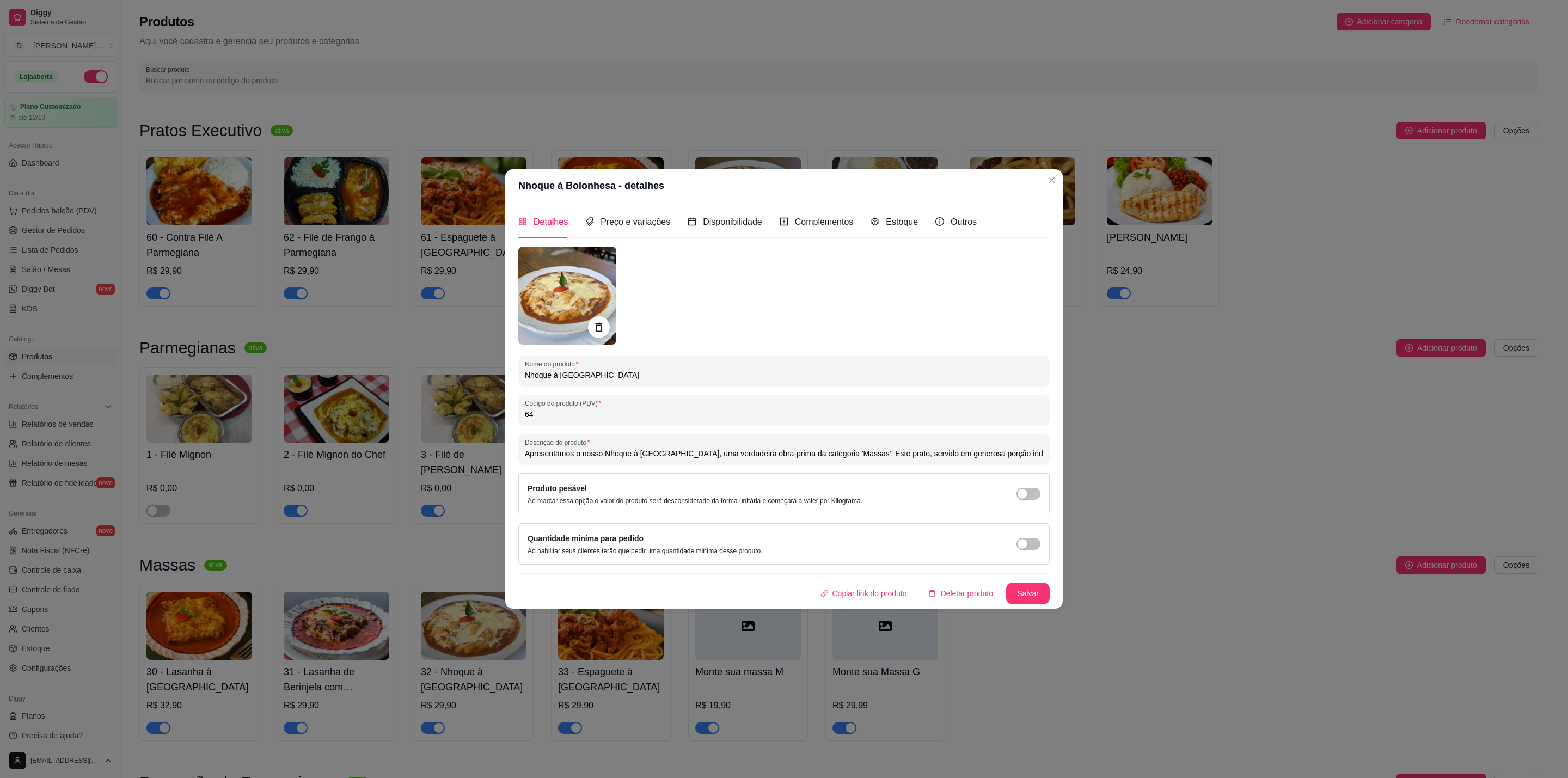
click at [629, 239] on div "Detalhes Preço e variações Disponibilidade Complementos Estoque Outros Nome do …" at bounding box center [784, 405] width 531 height 398
click at [636, 222] on span "Preço e variações" at bounding box center [635, 222] width 69 height 9
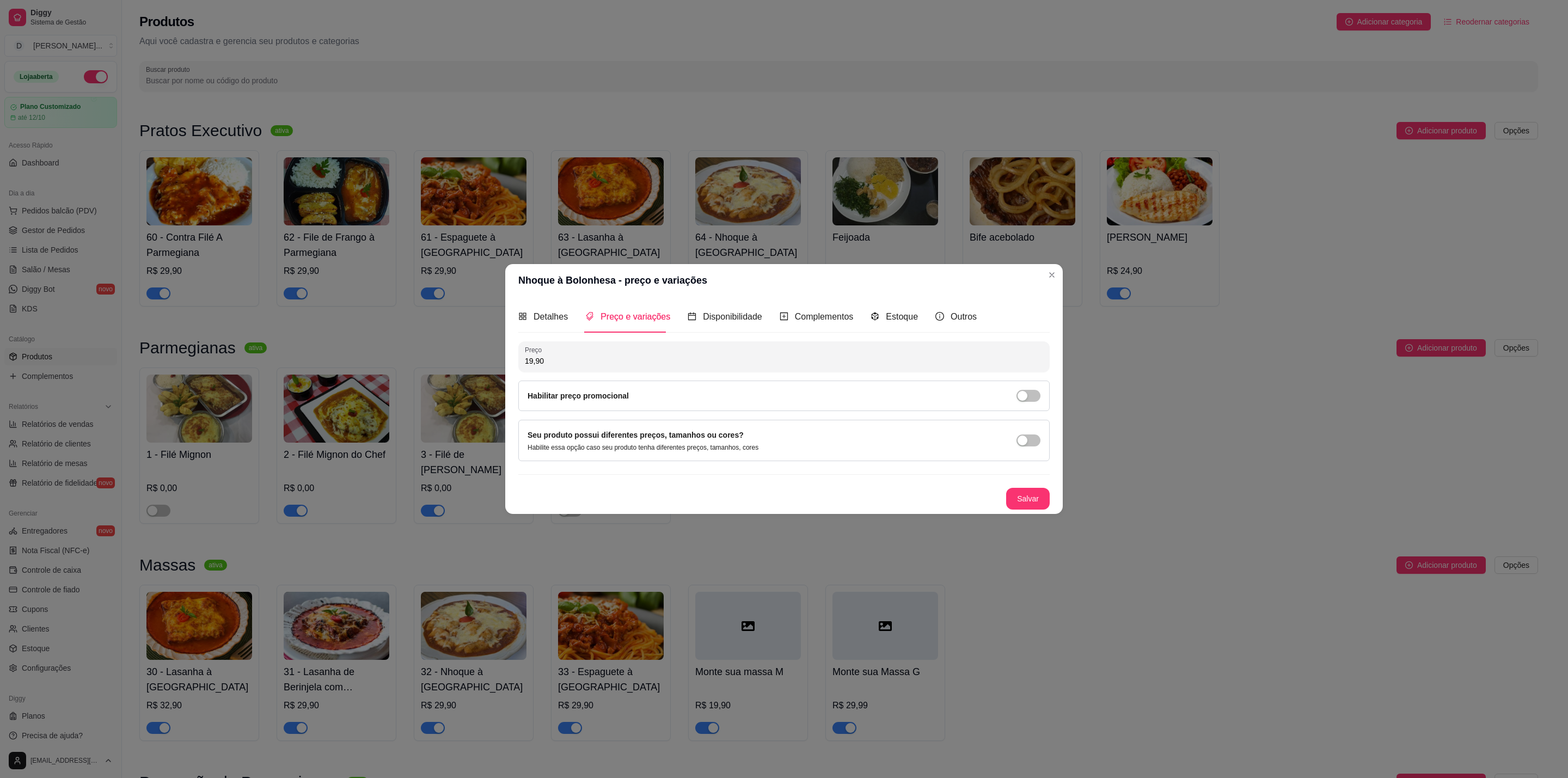
click at [590, 358] on input "19,90" at bounding box center [784, 361] width 519 height 11
type input "29,90"
click at [1026, 499] on button "Salvar" at bounding box center [1028, 499] width 44 height 22
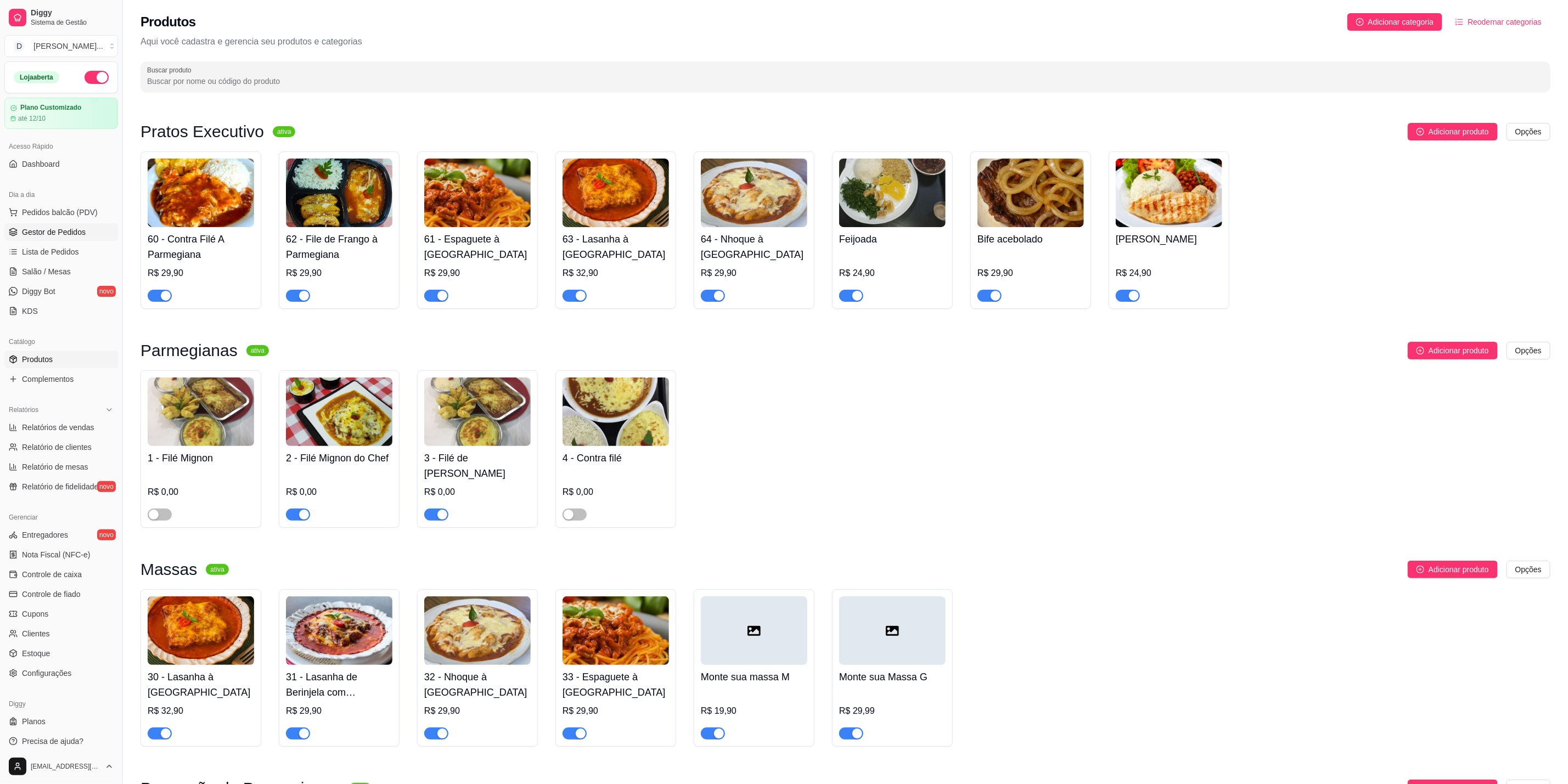
click at [68, 227] on span "Gestor de Pedidos" at bounding box center [54, 232] width 64 height 11
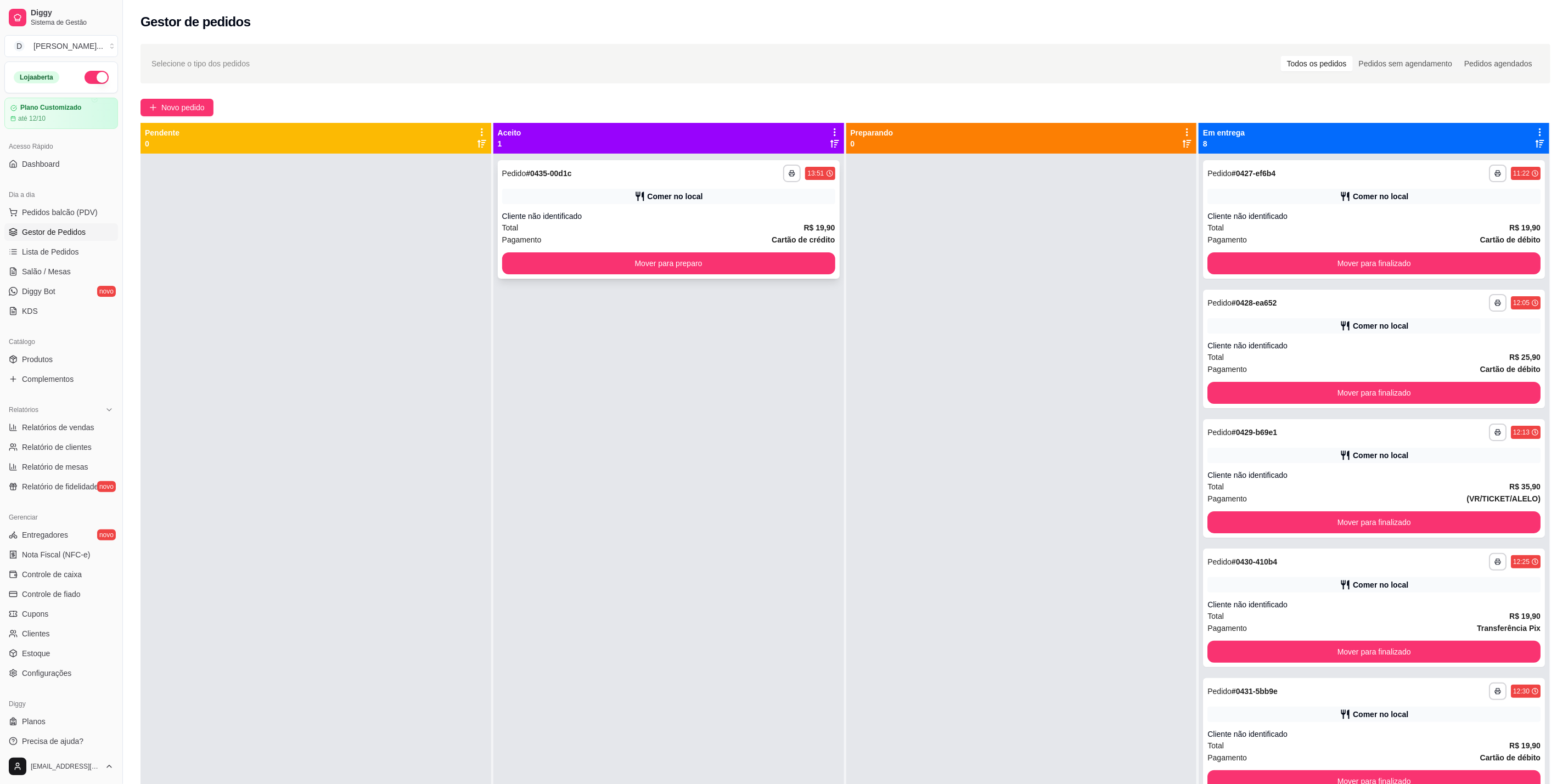
click at [735, 191] on div "Comer no local" at bounding box center [668, 196] width 333 height 15
click at [77, 211] on span "Pedidos balcão (PDV)" at bounding box center [60, 212] width 75 height 11
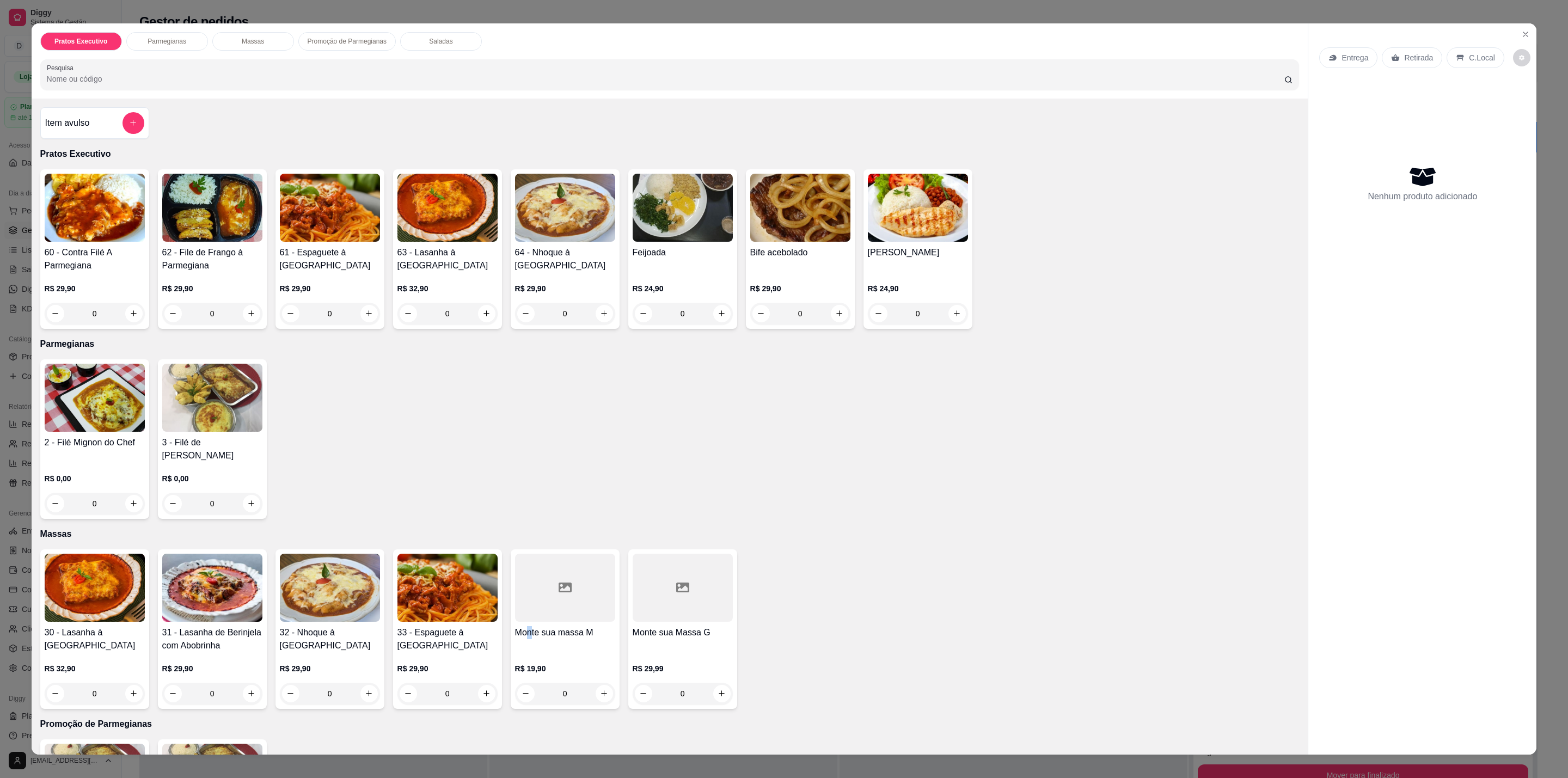
click at [524, 634] on div "Monte sua massa M" at bounding box center [565, 639] width 100 height 26
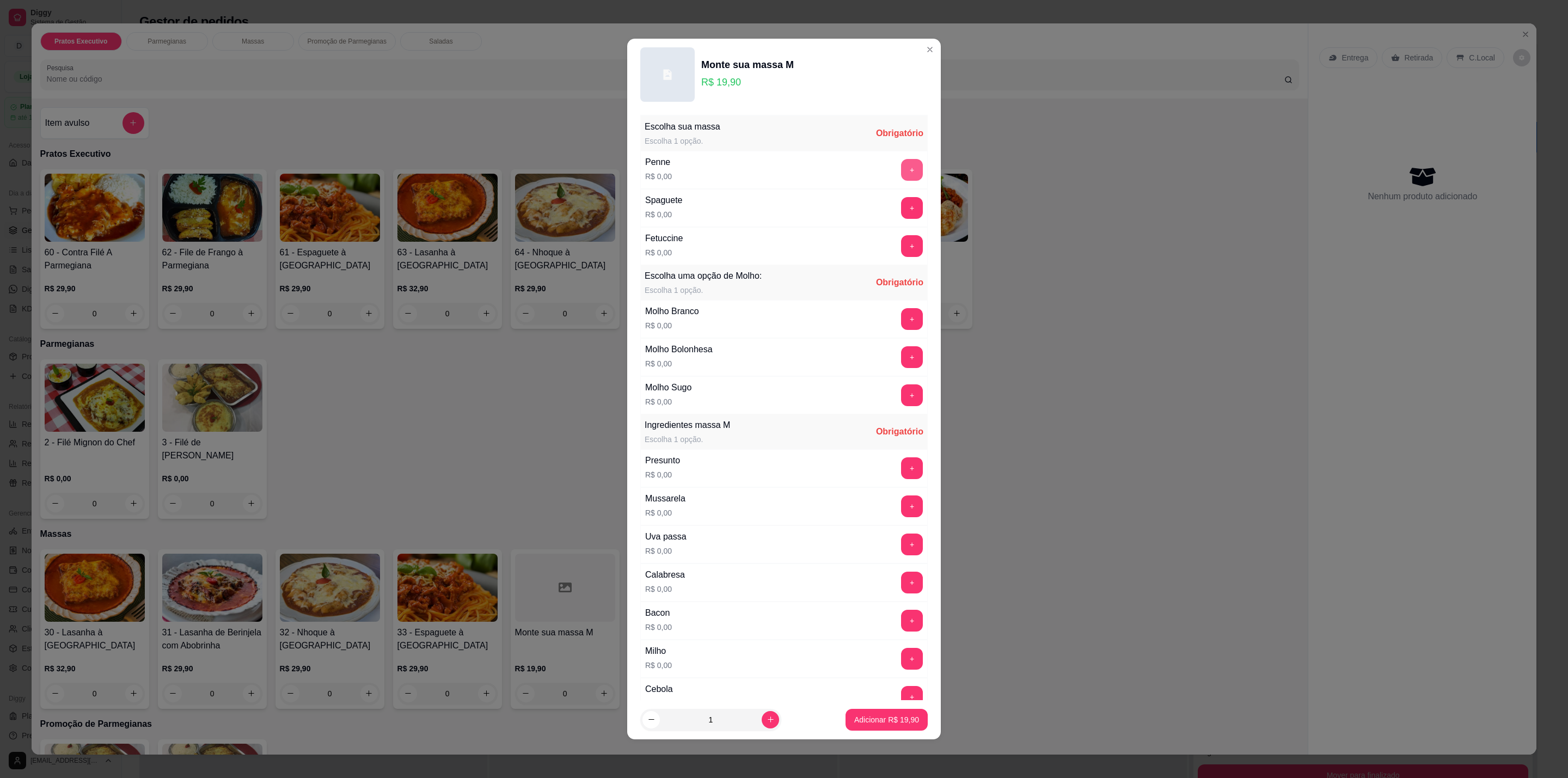
click at [901, 167] on button "+" at bounding box center [912, 170] width 22 height 22
click at [853, 164] on button "-" at bounding box center [864, 170] width 22 height 22
click at [883, 234] on div "Fetuccine R$ 0,00 +" at bounding box center [784, 246] width 287 height 38
click at [901, 247] on button "+" at bounding box center [912, 246] width 22 height 22
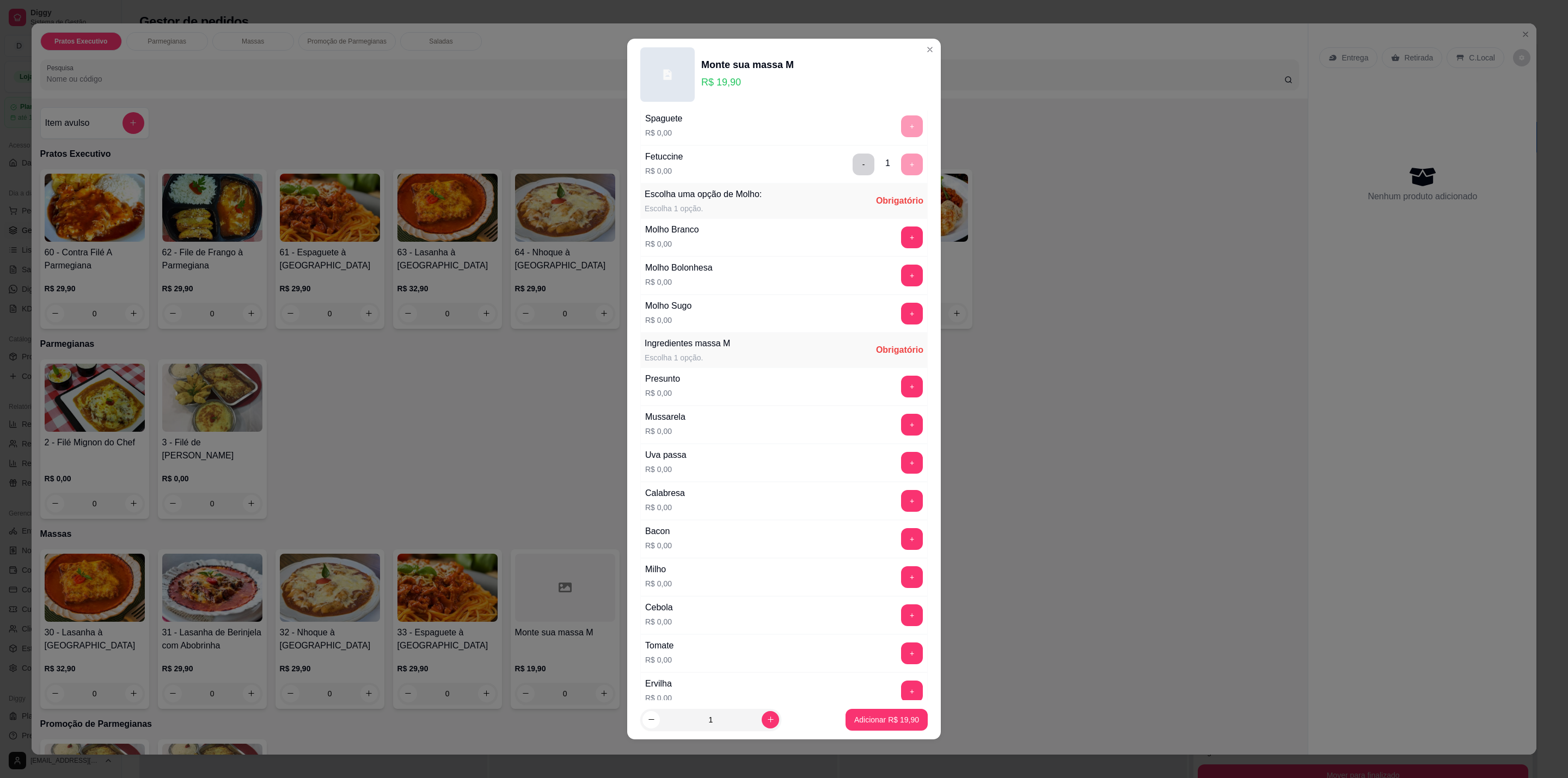
click at [897, 394] on div "+" at bounding box center [912, 387] width 30 height 22
click at [901, 394] on button "+" at bounding box center [912, 387] width 22 height 22
click at [901, 436] on button "+" at bounding box center [912, 425] width 21 height 21
click at [901, 550] on button "+" at bounding box center [912, 539] width 21 height 21
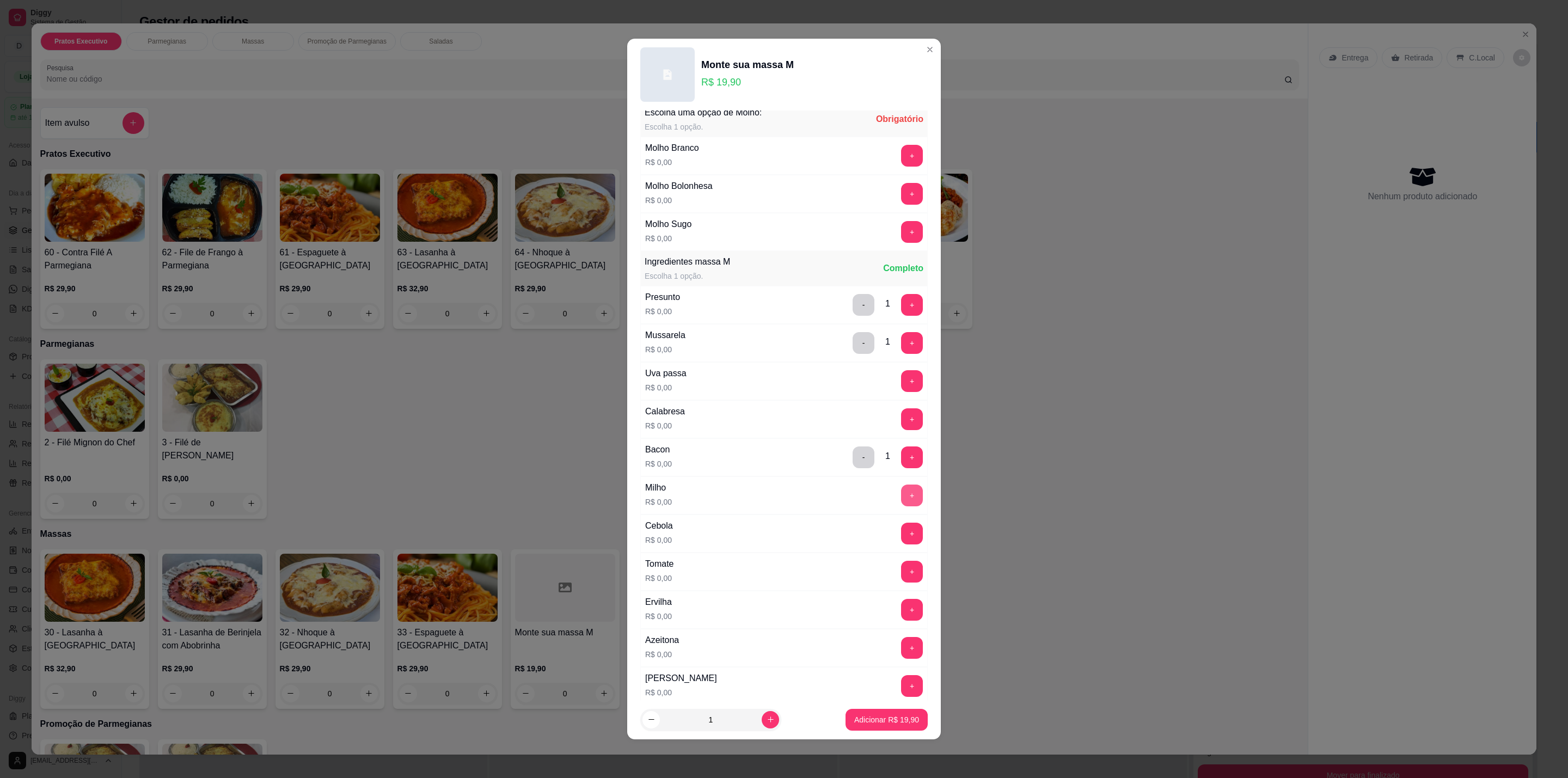
click at [901, 506] on button "+" at bounding box center [912, 496] width 22 height 22
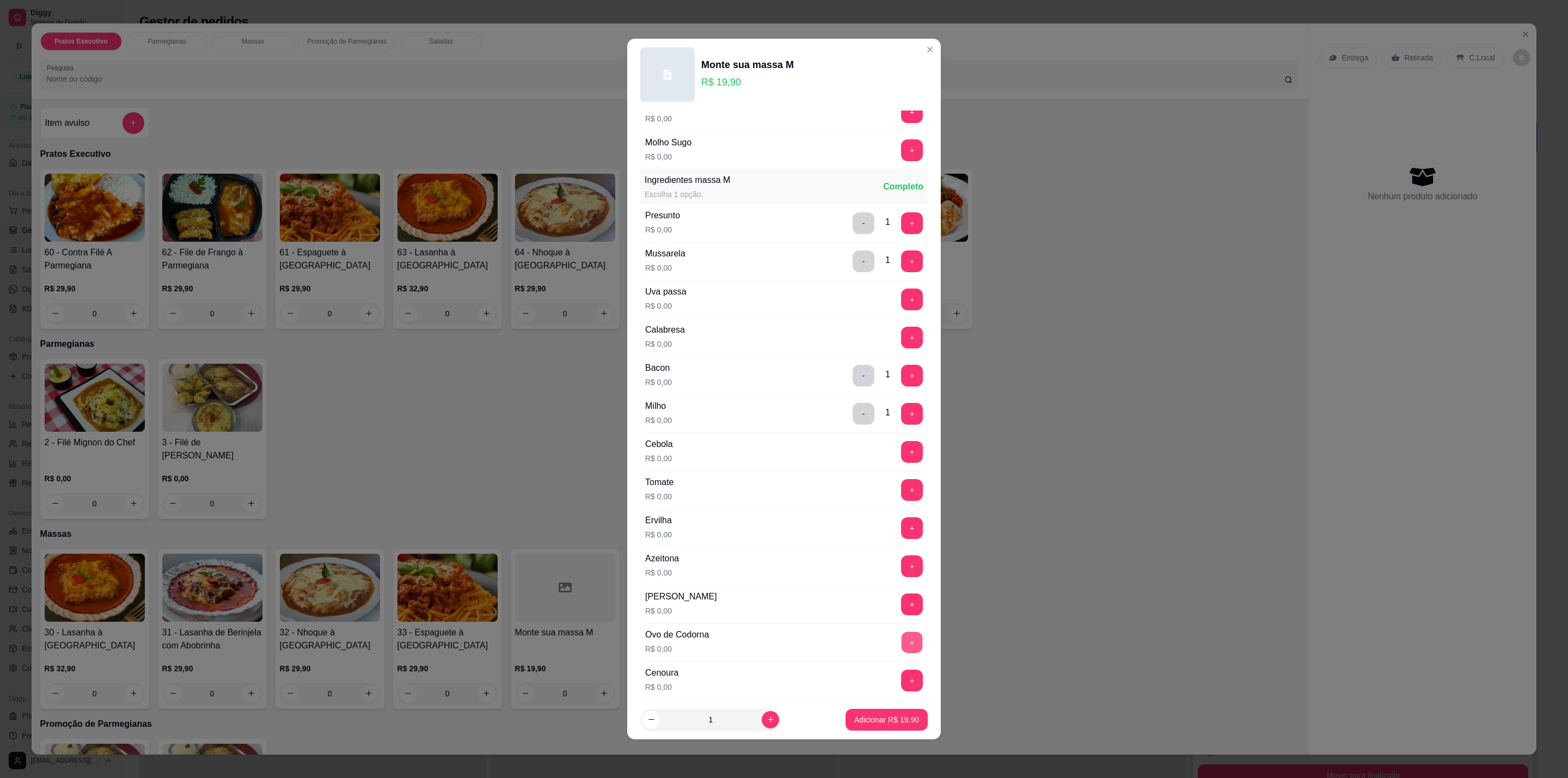
click at [897, 649] on div "+" at bounding box center [912, 643] width 30 height 22
click at [901, 653] on button "+" at bounding box center [912, 643] width 22 height 22
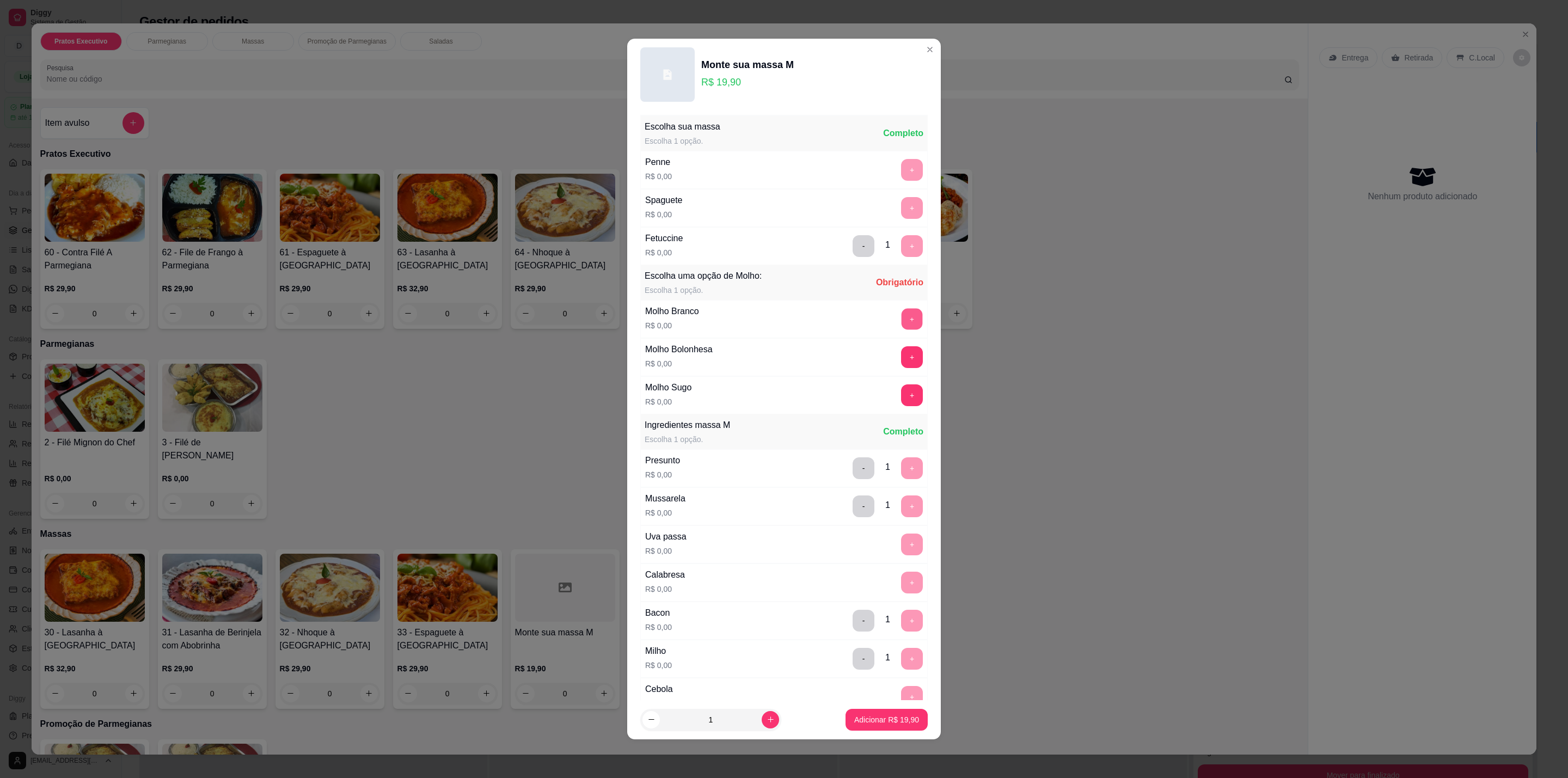
click at [901, 319] on button "+" at bounding box center [912, 319] width 21 height 21
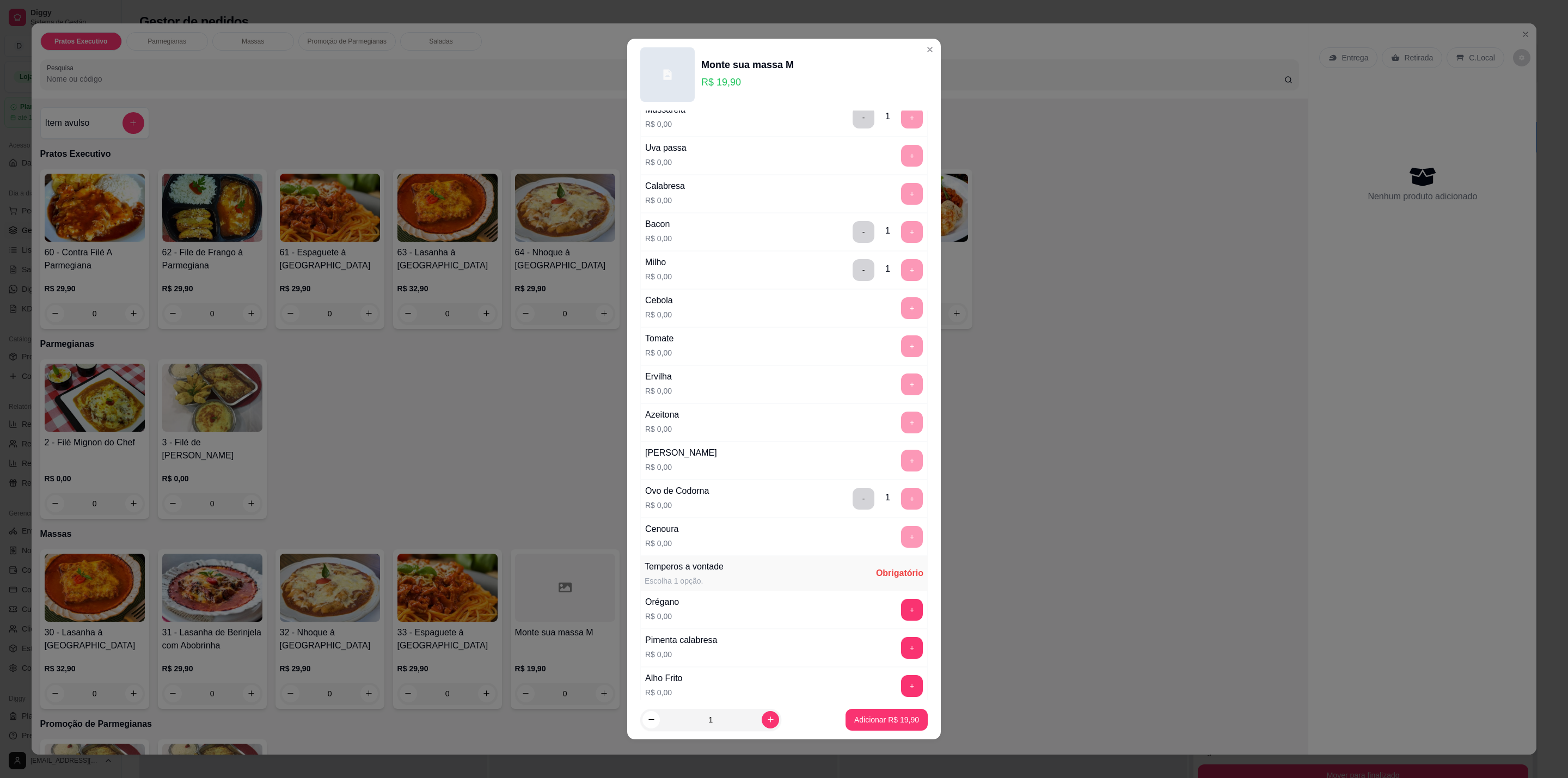
scroll to position [552, 0]
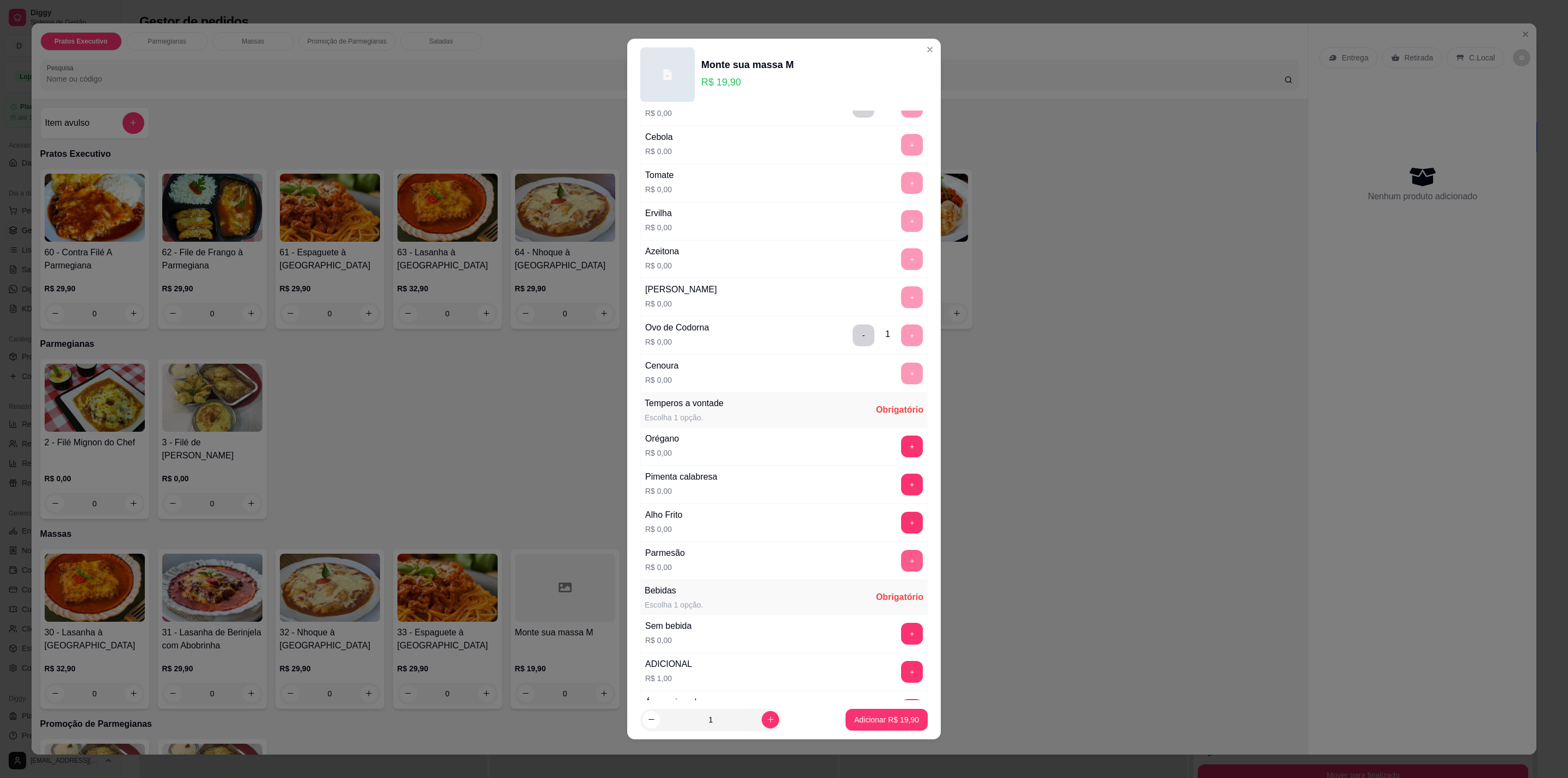
click at [901, 569] on button "+" at bounding box center [912, 561] width 22 height 22
click at [853, 564] on button "-" at bounding box center [864, 561] width 21 height 21
click at [901, 533] on button "+" at bounding box center [912, 523] width 22 height 22
click at [901, 495] on button "+" at bounding box center [912, 485] width 21 height 21
click at [901, 644] on button "+" at bounding box center [912, 634] width 22 height 22
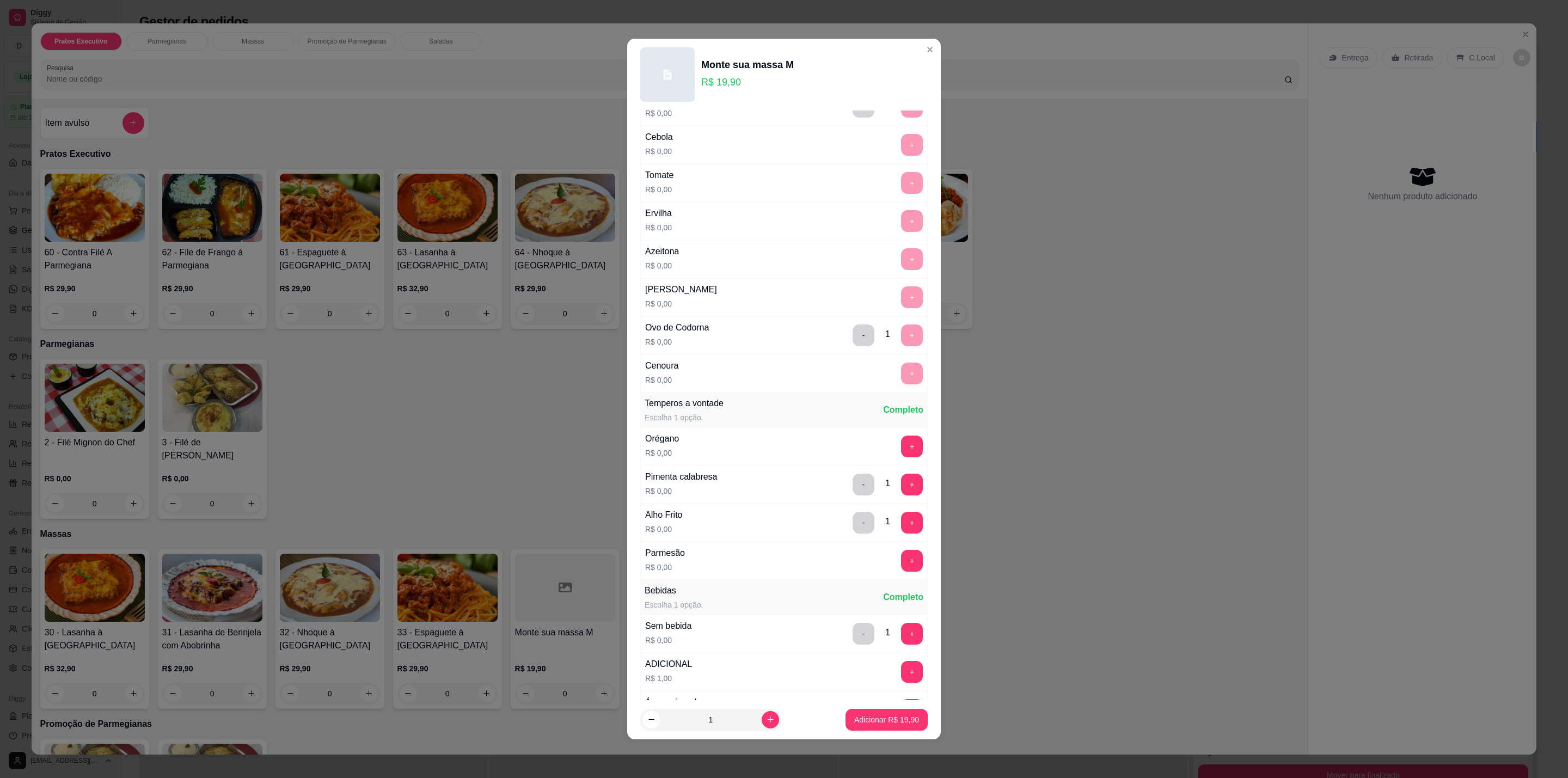
scroll to position [715, 0]
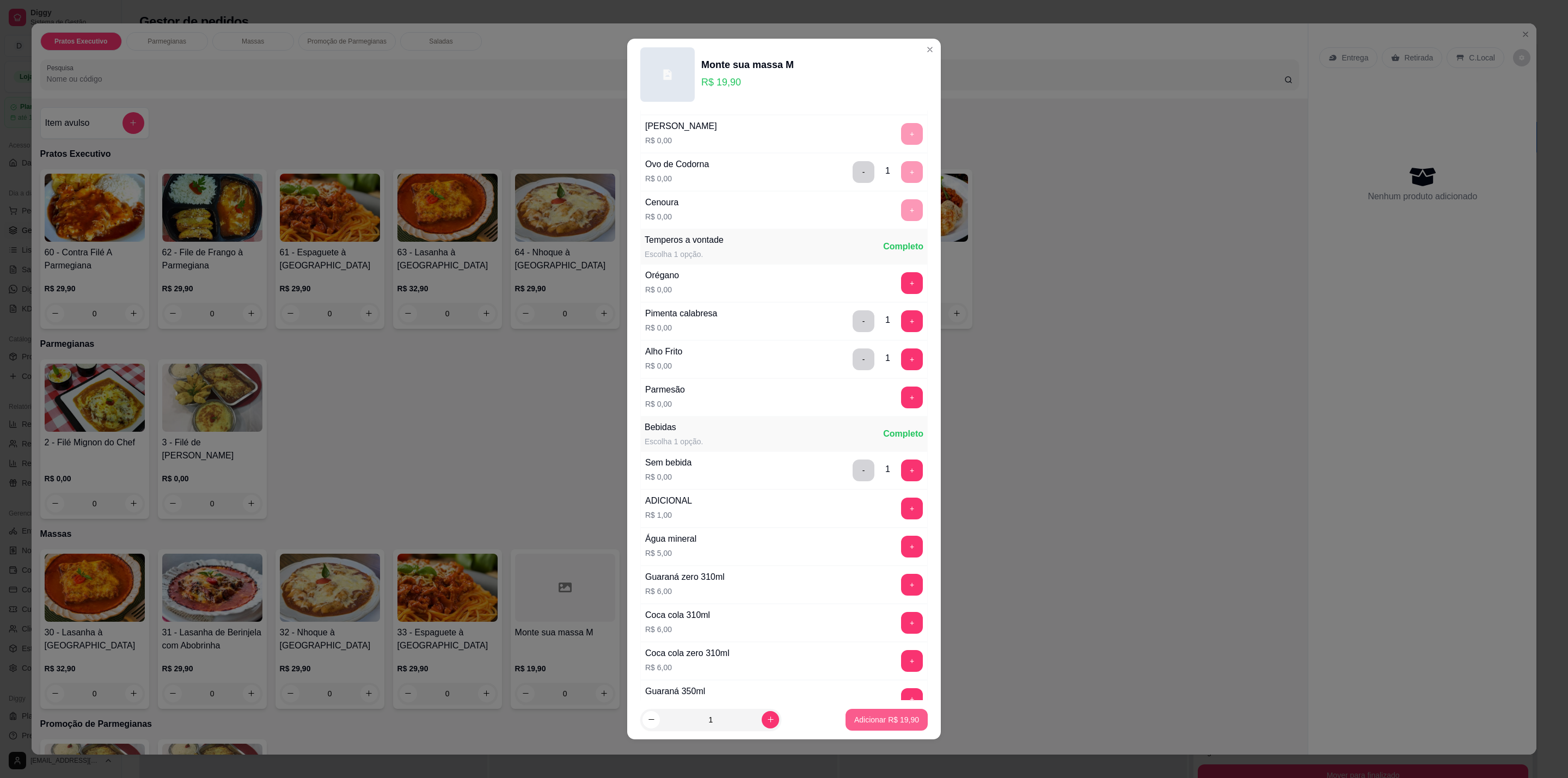
click at [883, 718] on p "Adicionar R$ 19,90" at bounding box center [886, 720] width 65 height 11
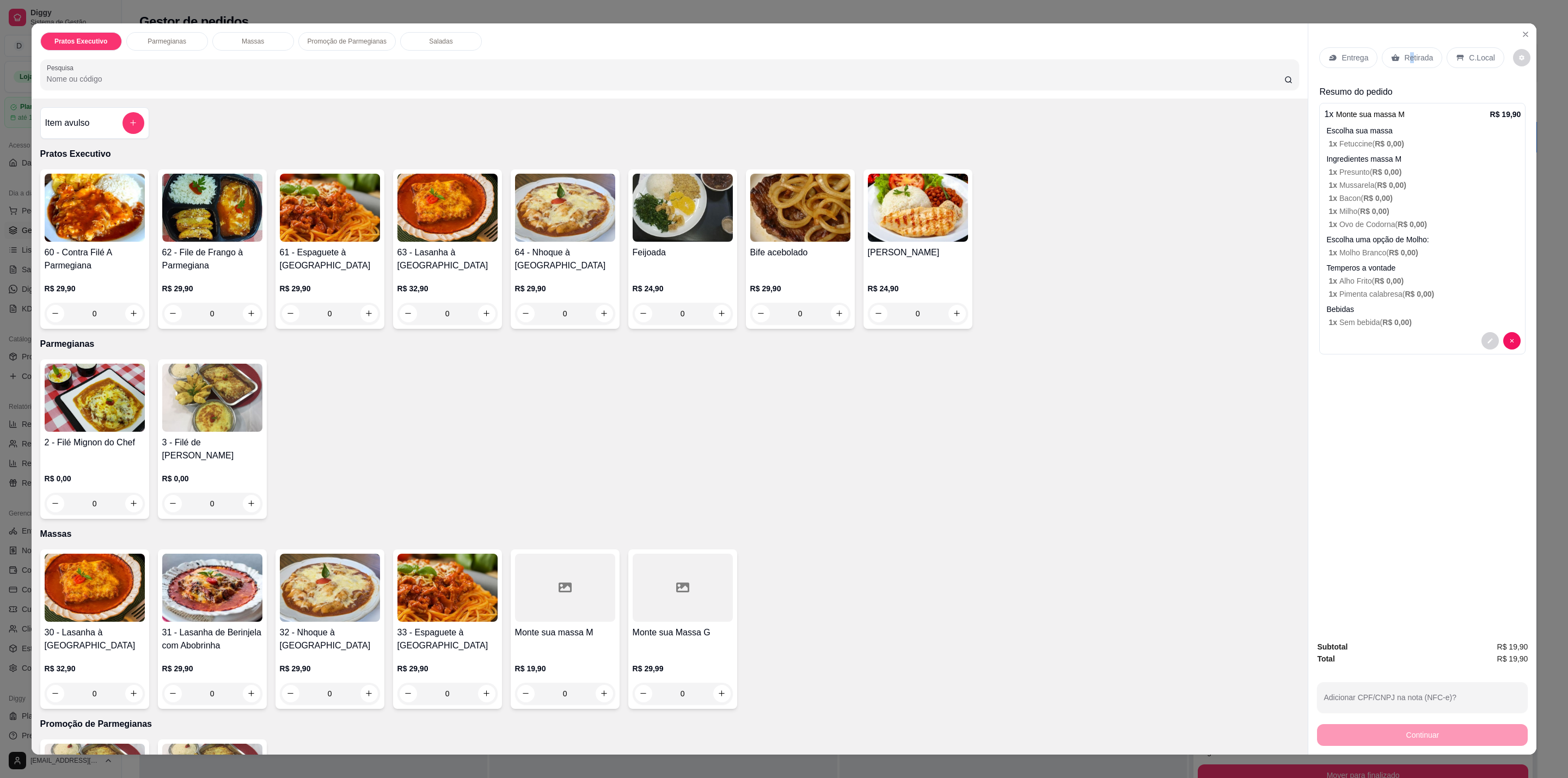
click at [1404, 56] on p "Retirada" at bounding box center [1418, 58] width 29 height 11
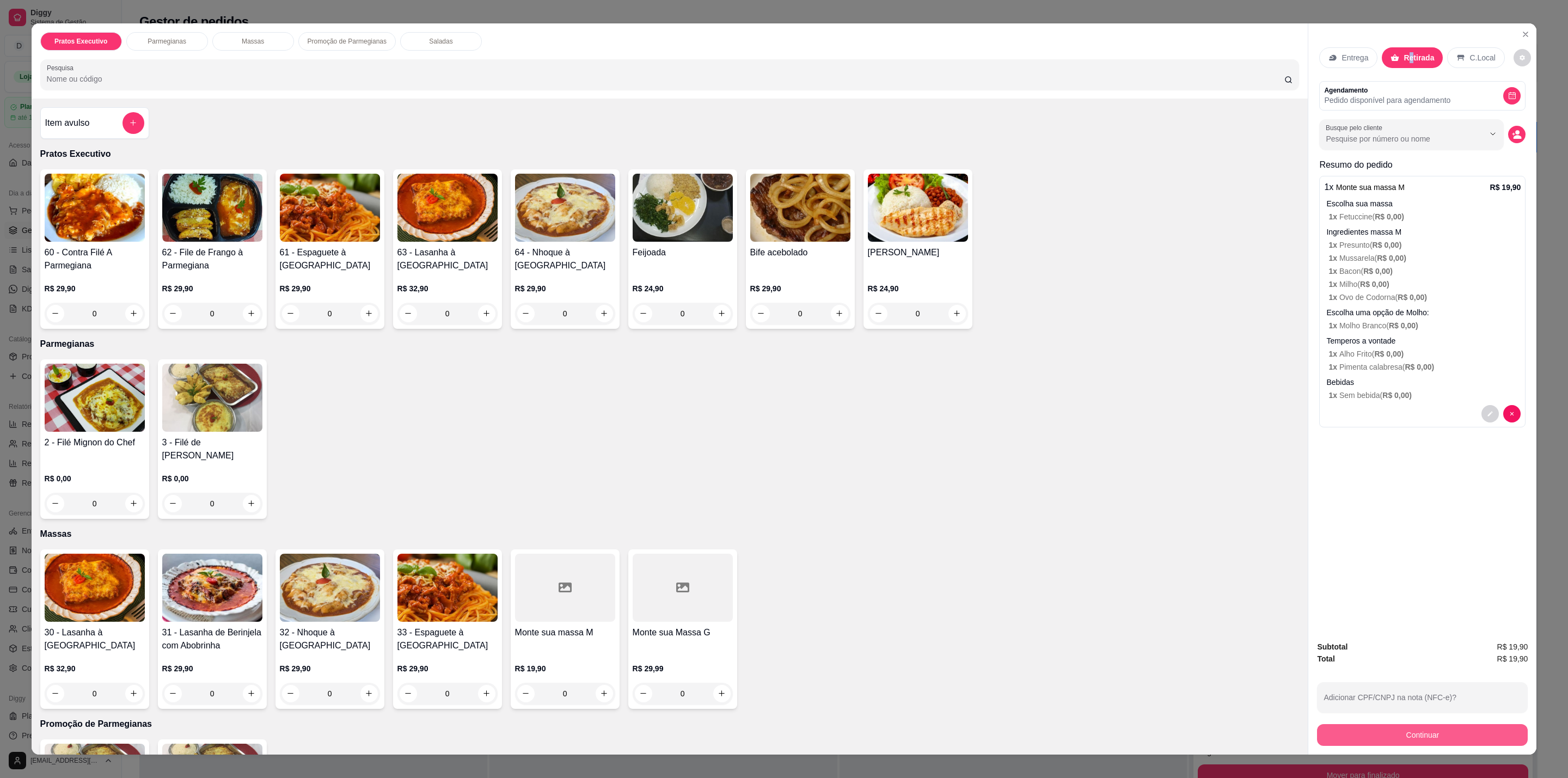
click at [1374, 735] on button "Continuar" at bounding box center [1423, 735] width 211 height 22
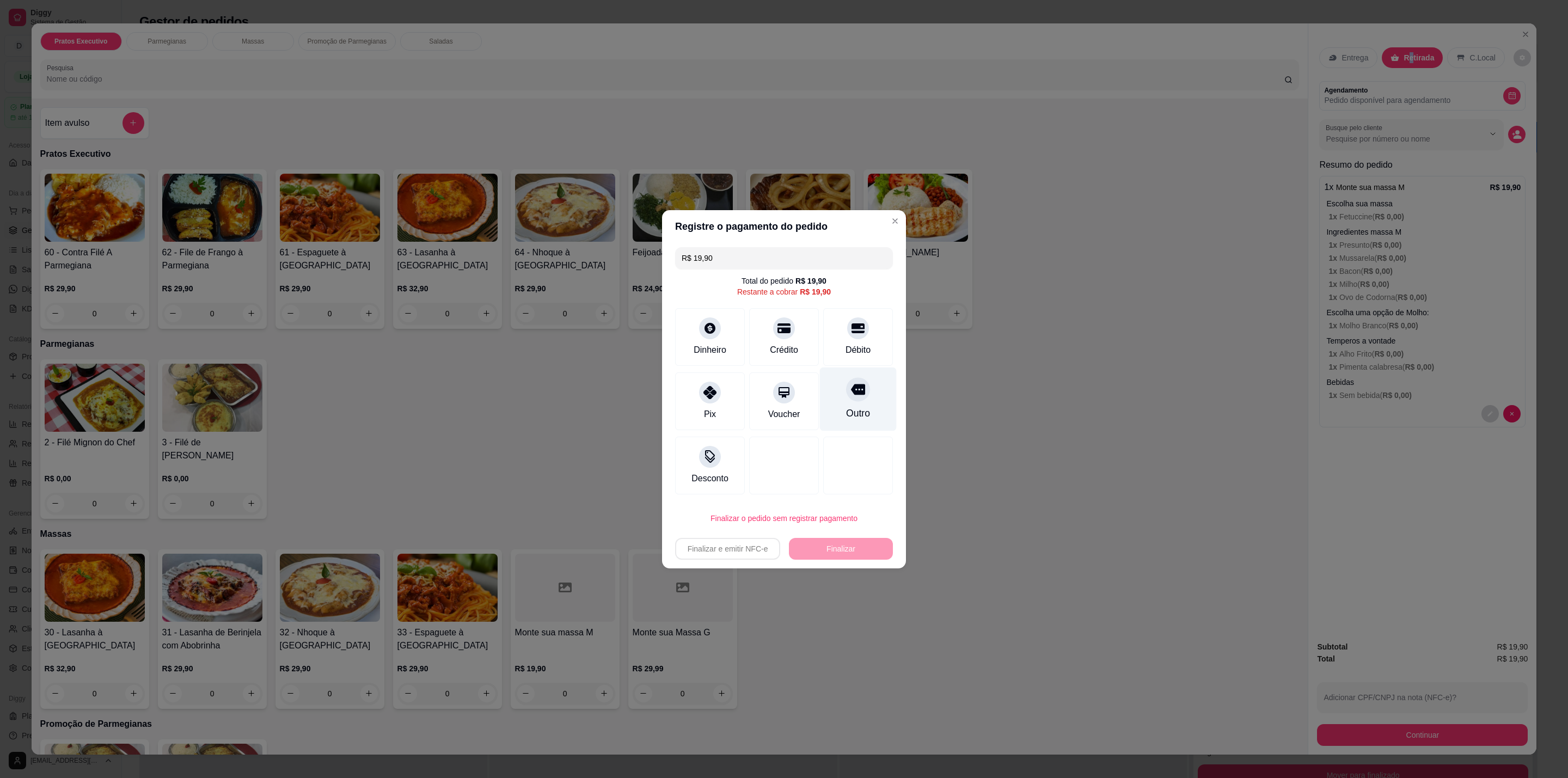
click at [849, 397] on div at bounding box center [858, 389] width 24 height 24
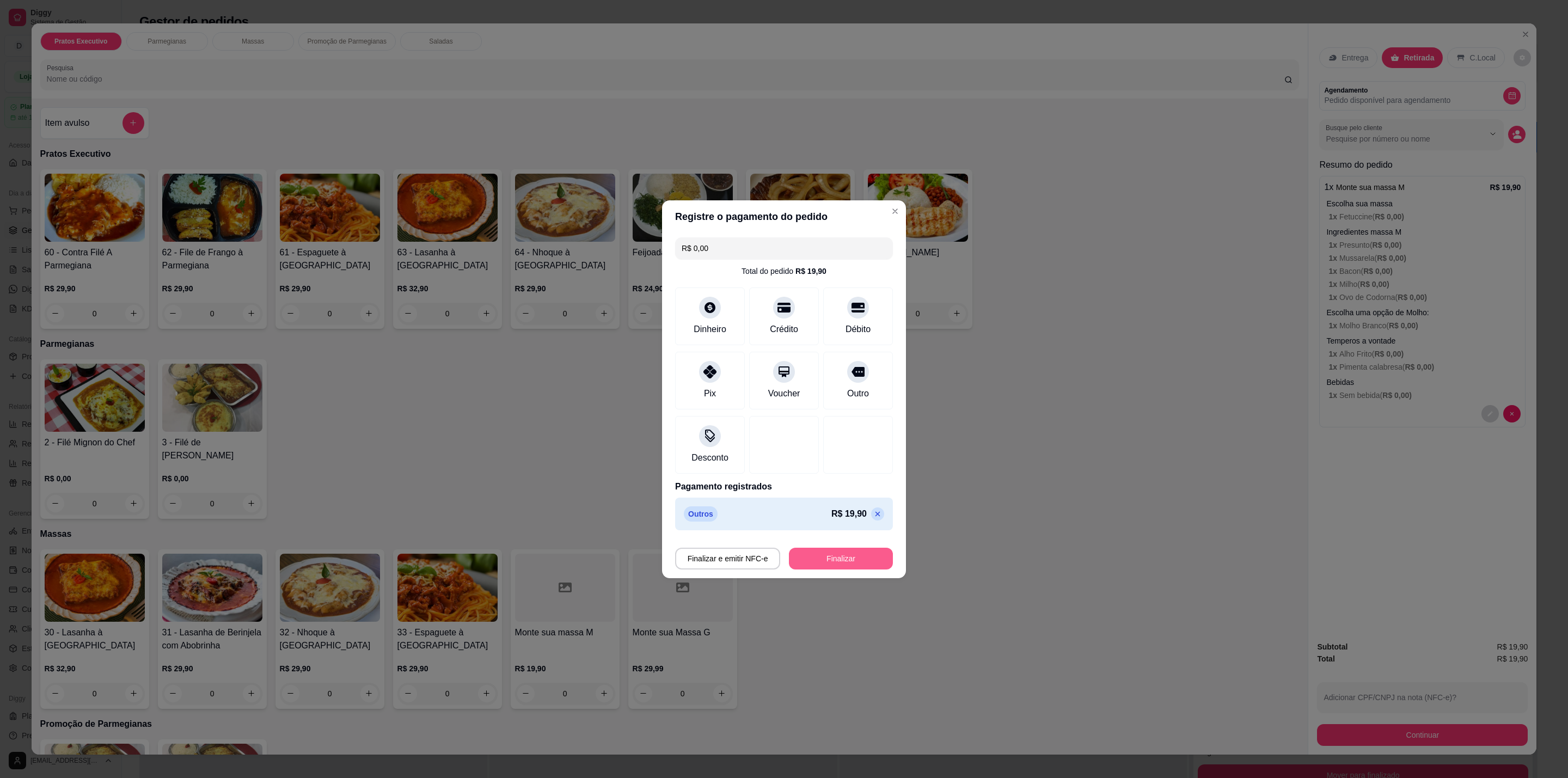
click at [856, 562] on button "Finalizar" at bounding box center [841, 559] width 104 height 22
type input "-R$ 19,90"
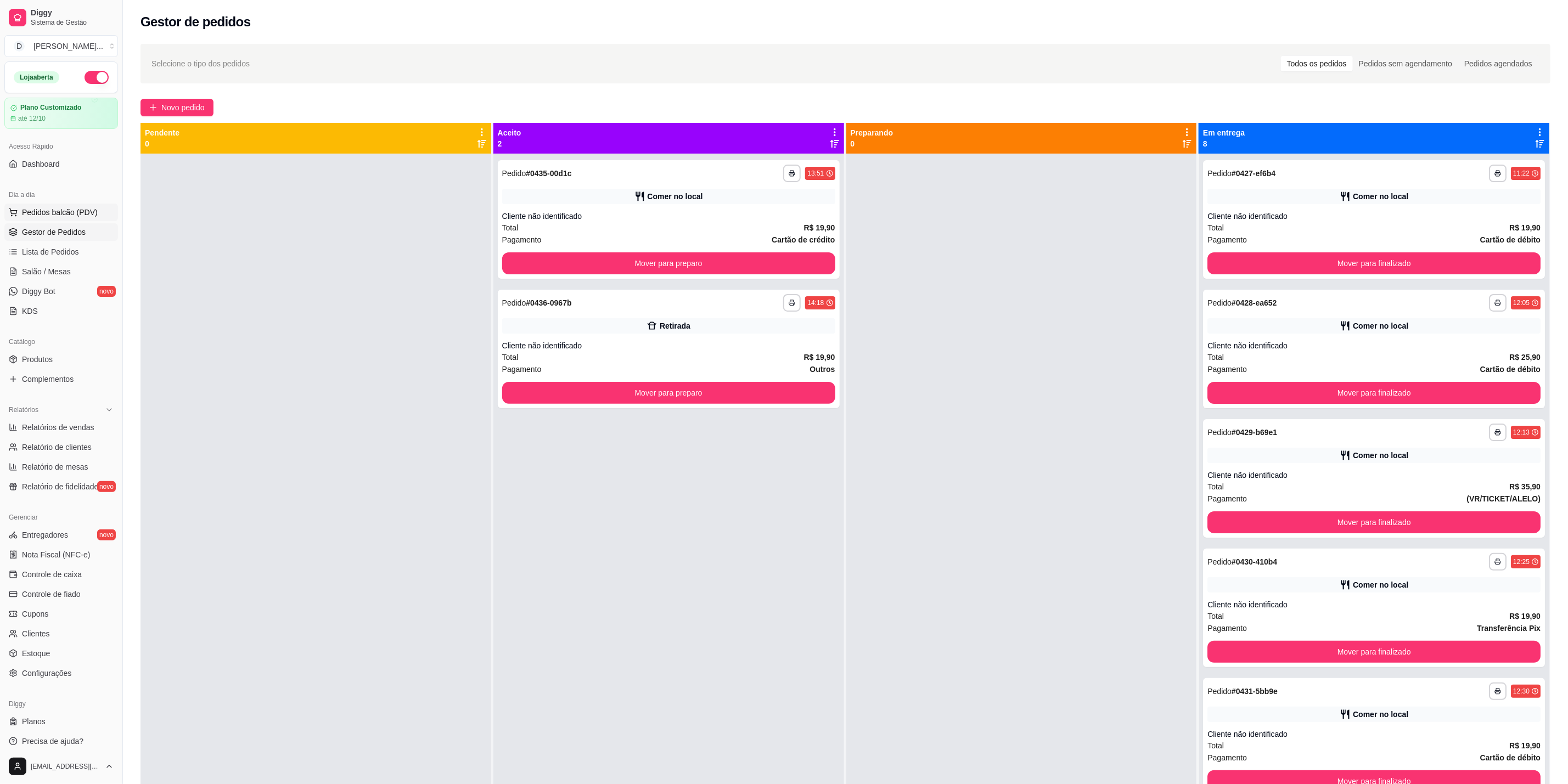
click at [43, 219] on button "Pedidos balcão (PDV)" at bounding box center [61, 212] width 114 height 18
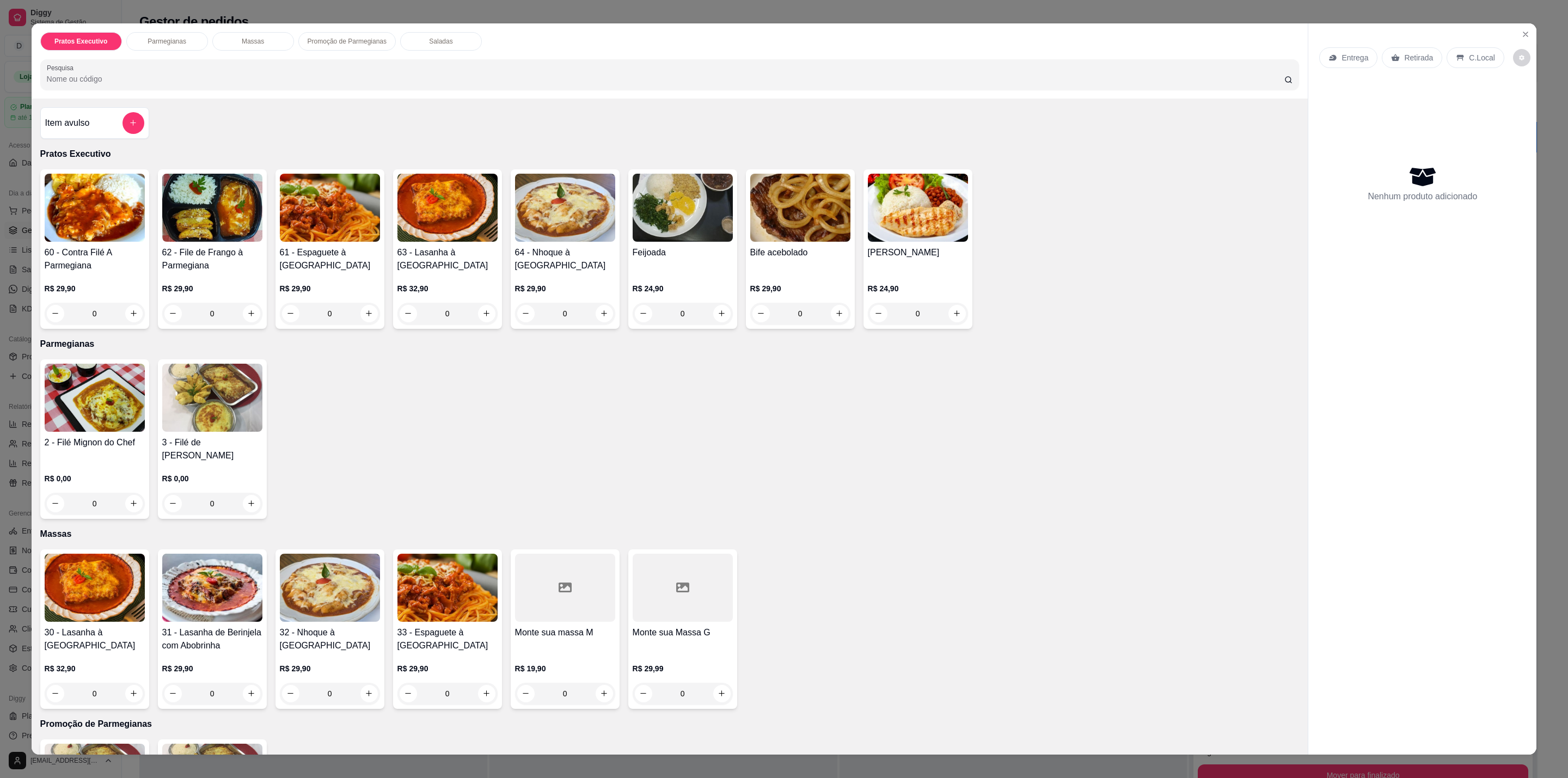
scroll to position [82, 0]
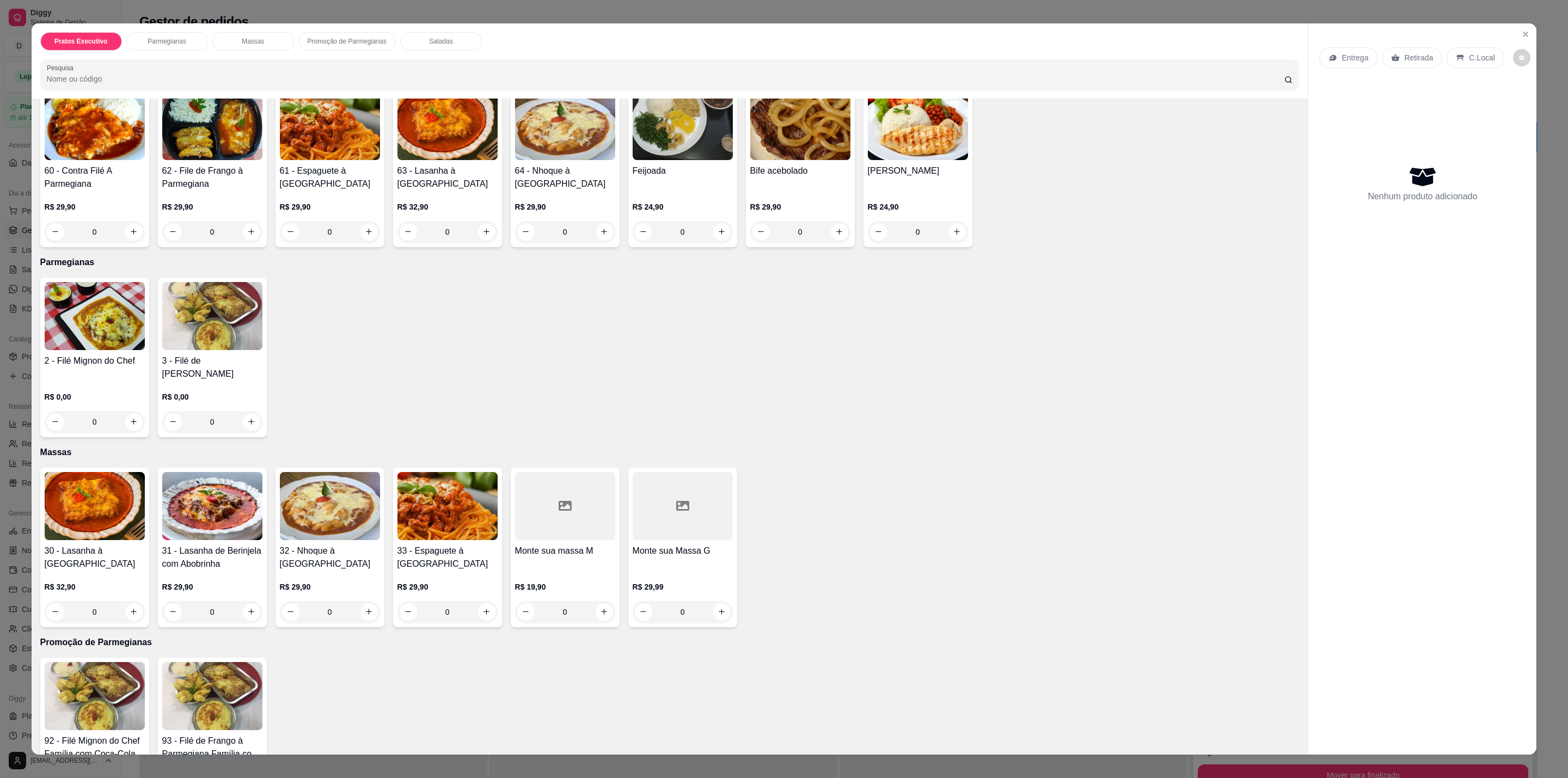
click at [564, 581] on p "R$ 19,90" at bounding box center [565, 587] width 100 height 11
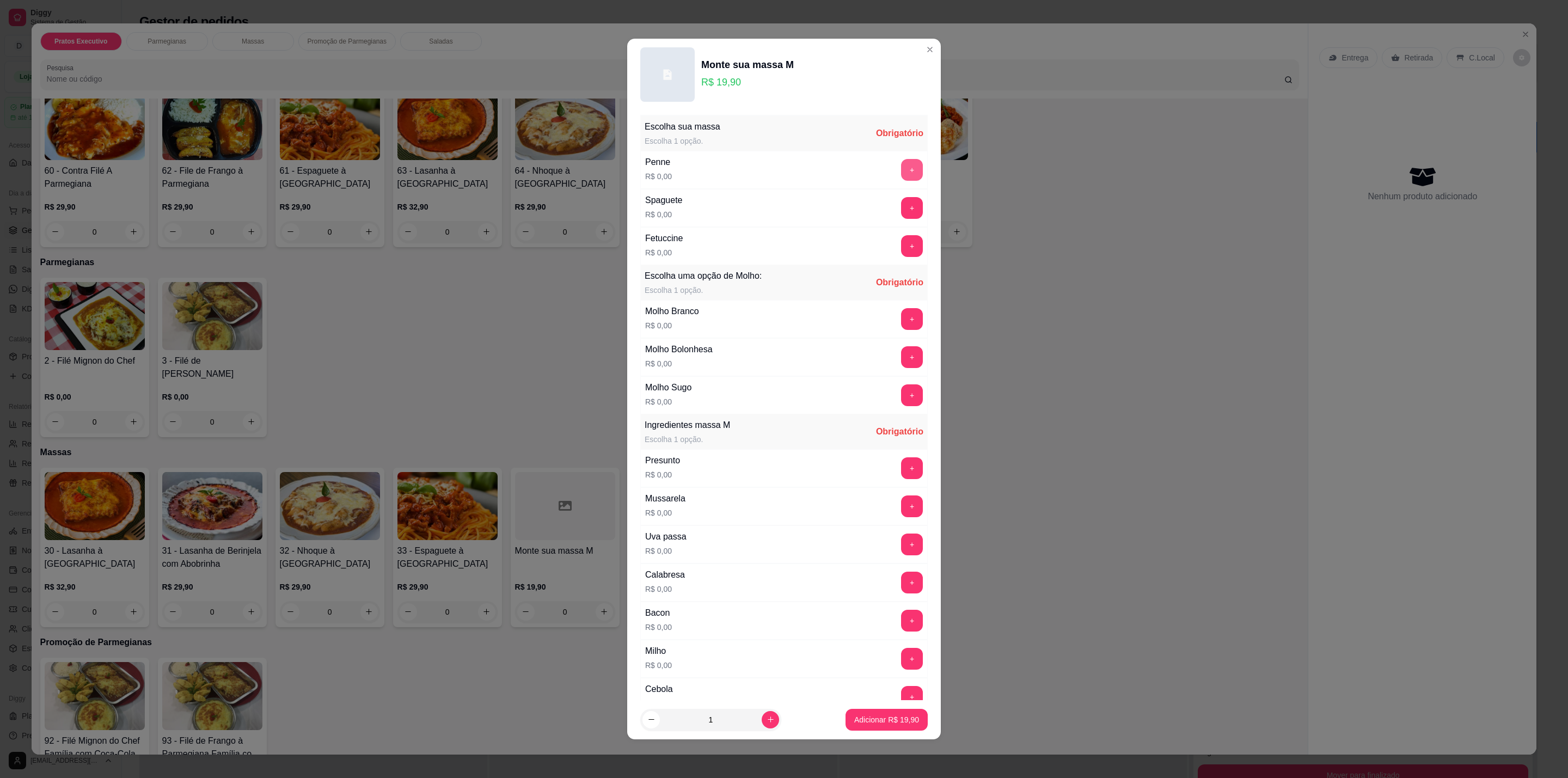
drag, startPoint x: 906, startPoint y: 167, endPoint x: 900, endPoint y: 167, distance: 6.0
click at [903, 167] on div "Escolha sua massa Escolha 1 opção. Obrigatório Penne R$ 0,00 + Spaguete R$ 0,00…" at bounding box center [783, 405] width 313 height 589
click at [901, 165] on button "+" at bounding box center [912, 170] width 22 height 22
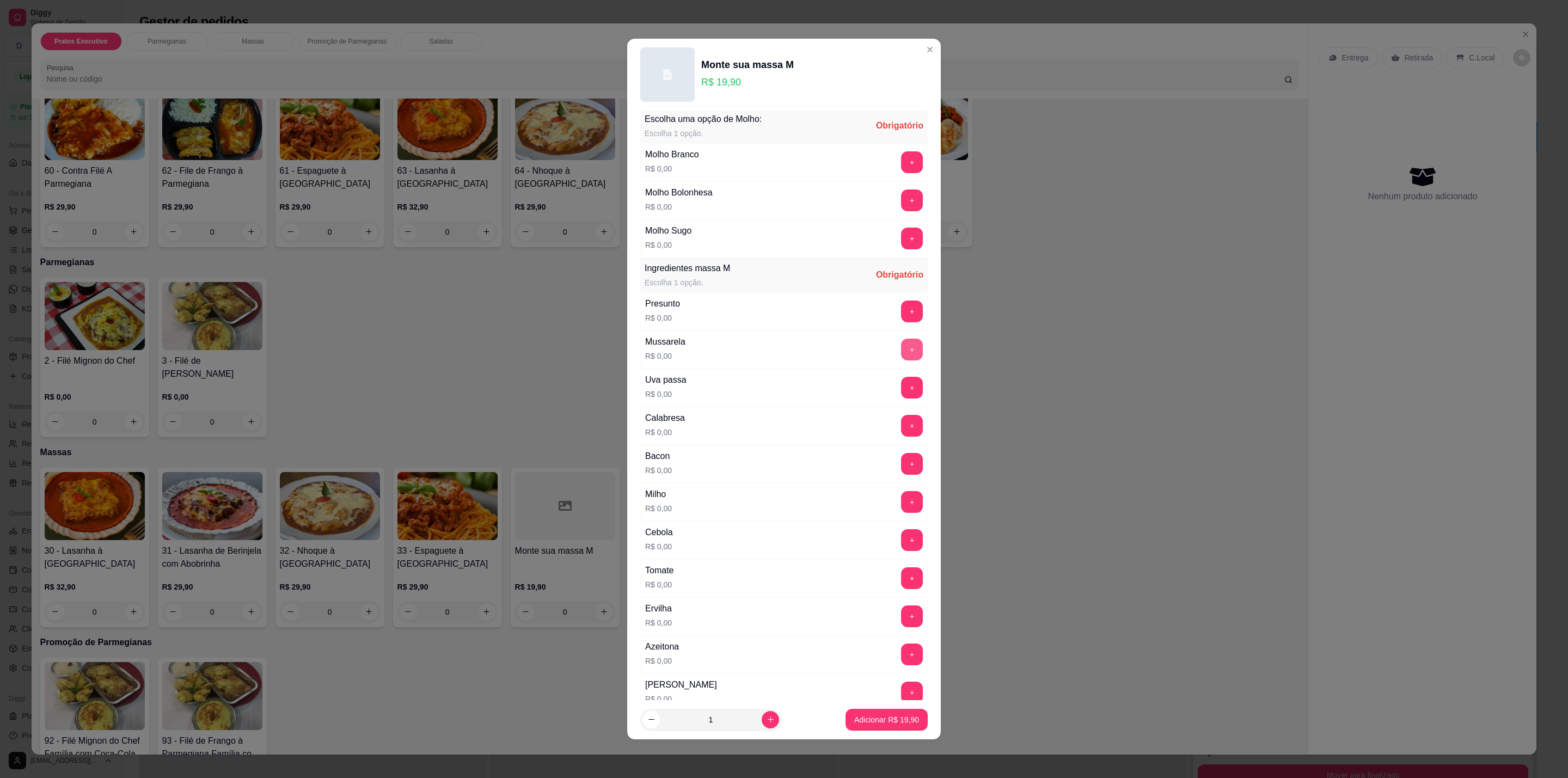
click at [901, 348] on button "+" at bounding box center [912, 349] width 22 height 22
click at [901, 436] on button "+" at bounding box center [912, 426] width 21 height 21
click at [884, 482] on div "Bacon R$ 0,00 +" at bounding box center [784, 464] width 287 height 38
click at [901, 475] on button "+" at bounding box center [912, 464] width 21 height 21
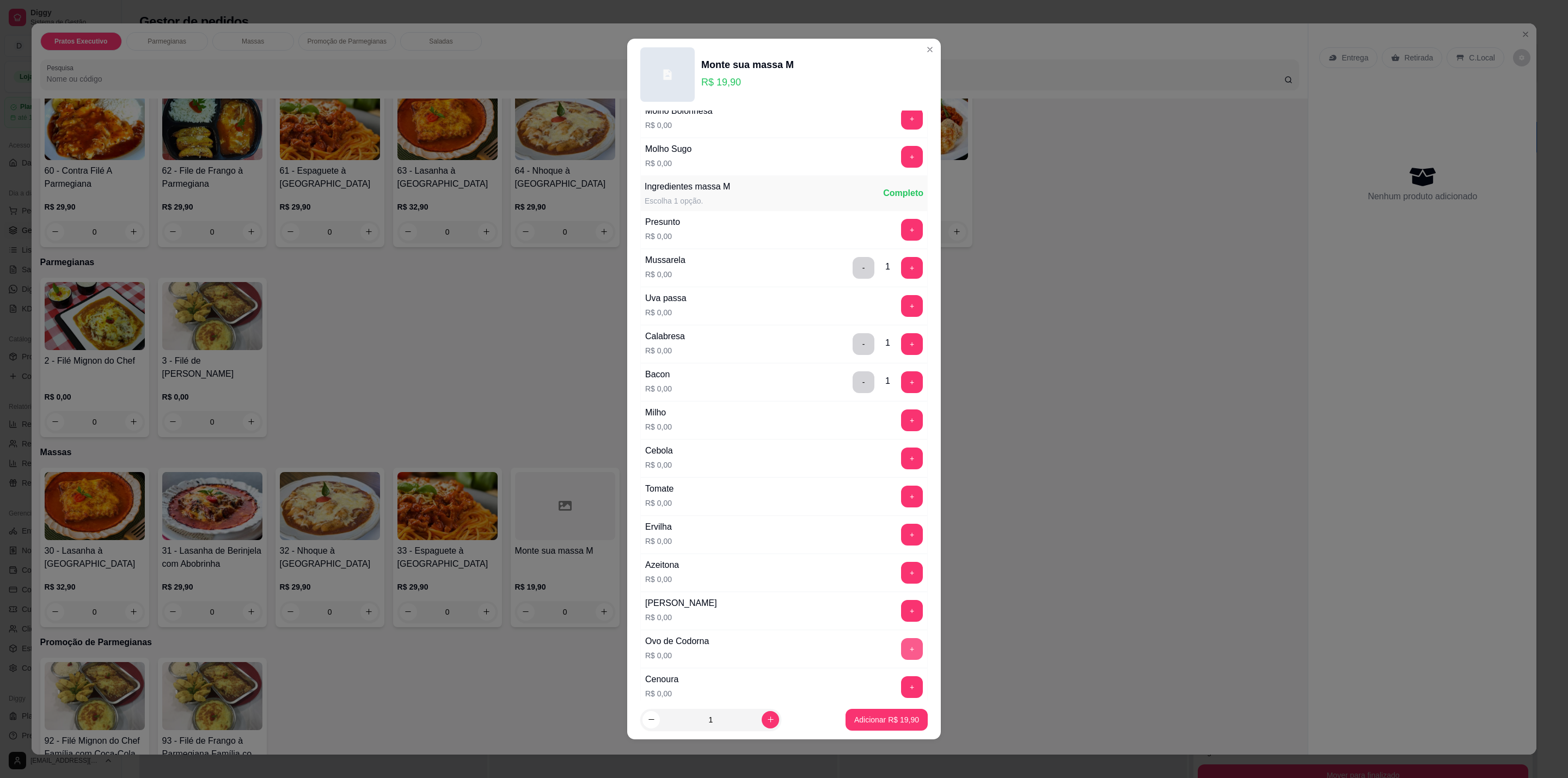
click at [901, 651] on button "+" at bounding box center [912, 649] width 22 height 22
click at [901, 235] on button "+" at bounding box center [912, 230] width 22 height 22
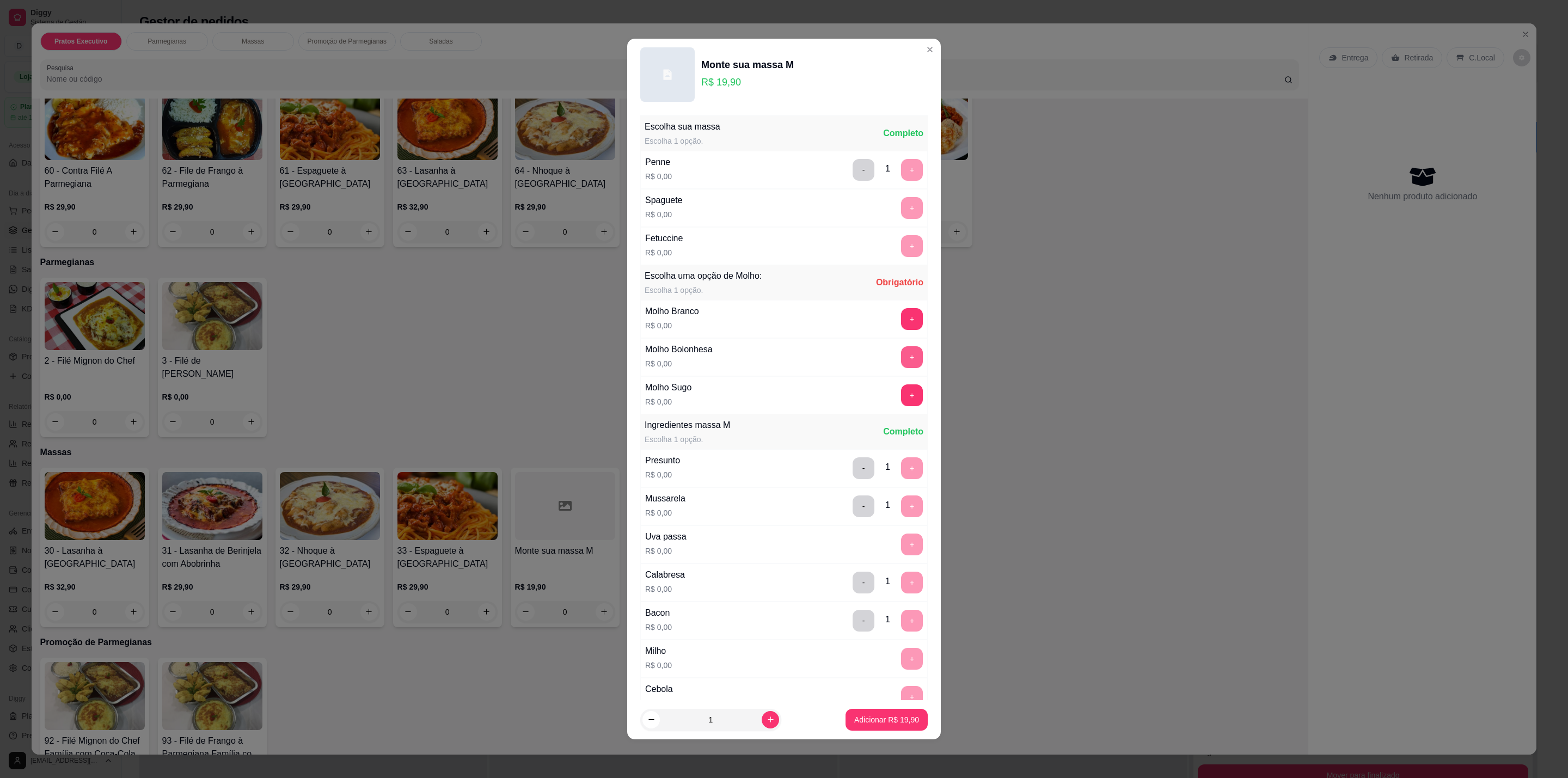
click at [901, 364] on button "+" at bounding box center [912, 357] width 22 height 22
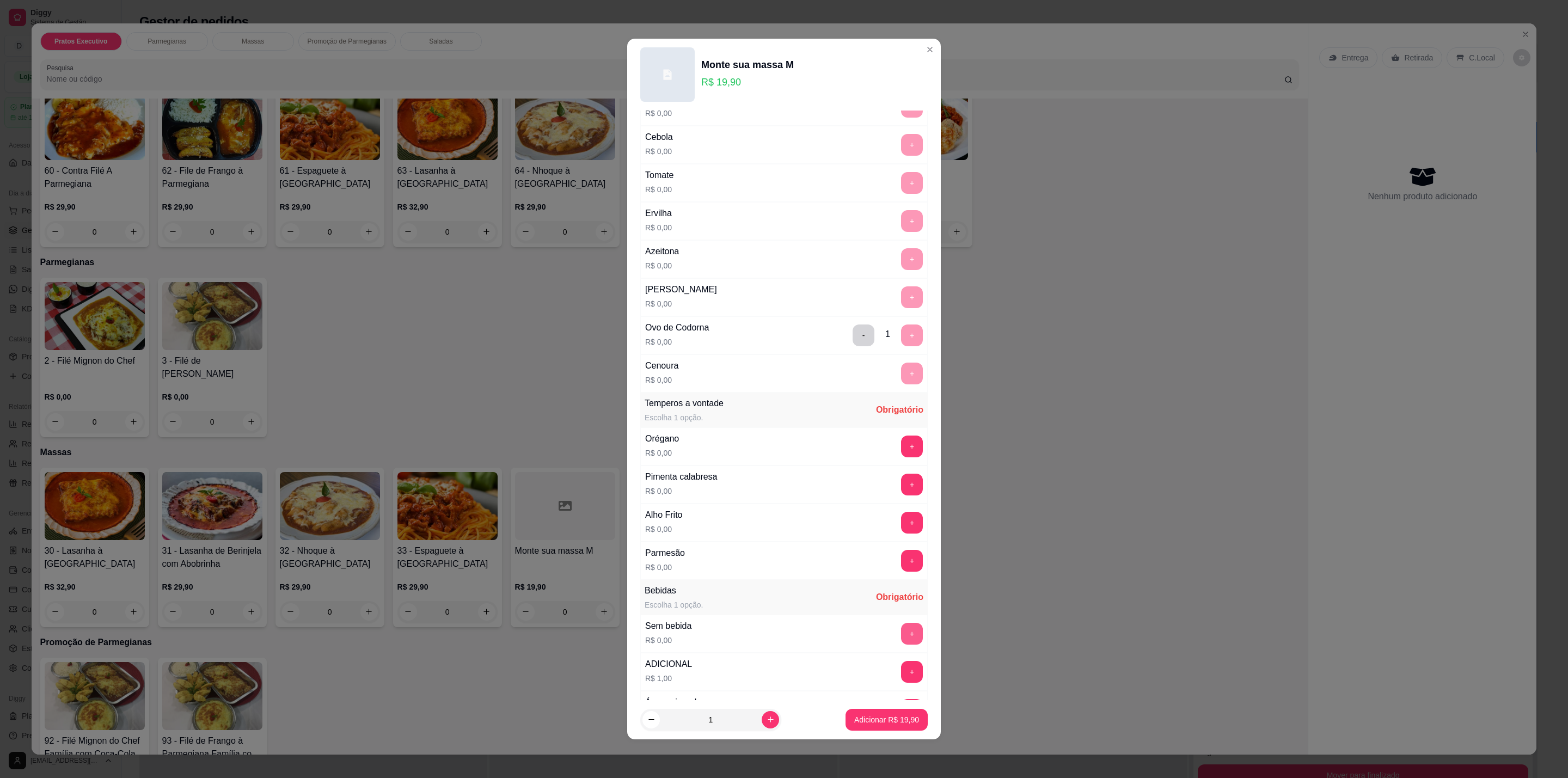
scroll to position [715, 0]
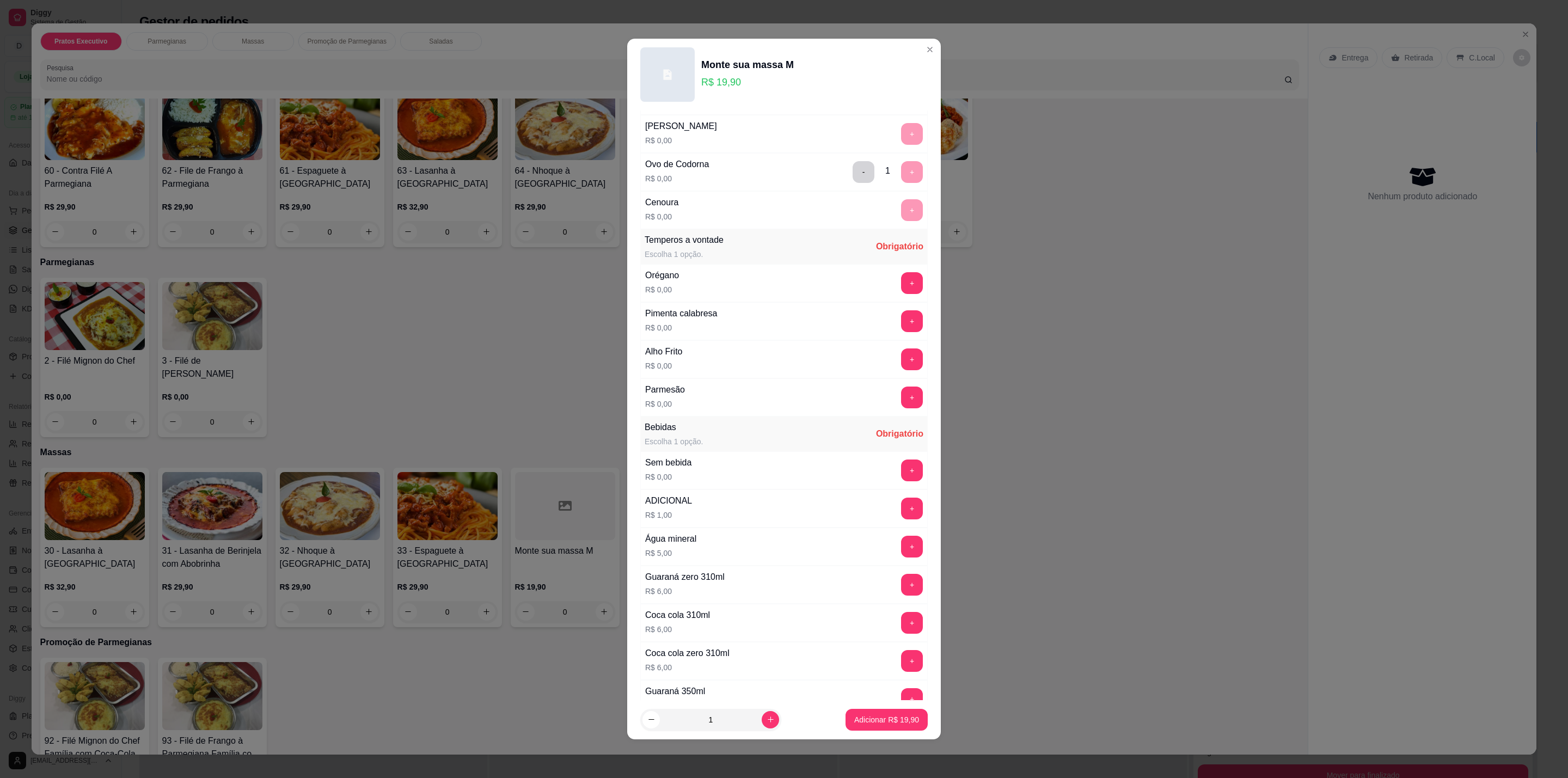
click at [885, 302] on div "Orégano R$ 0,00 +" at bounding box center [784, 283] width 287 height 38
click at [901, 294] on button "+" at bounding box center [912, 283] width 22 height 22
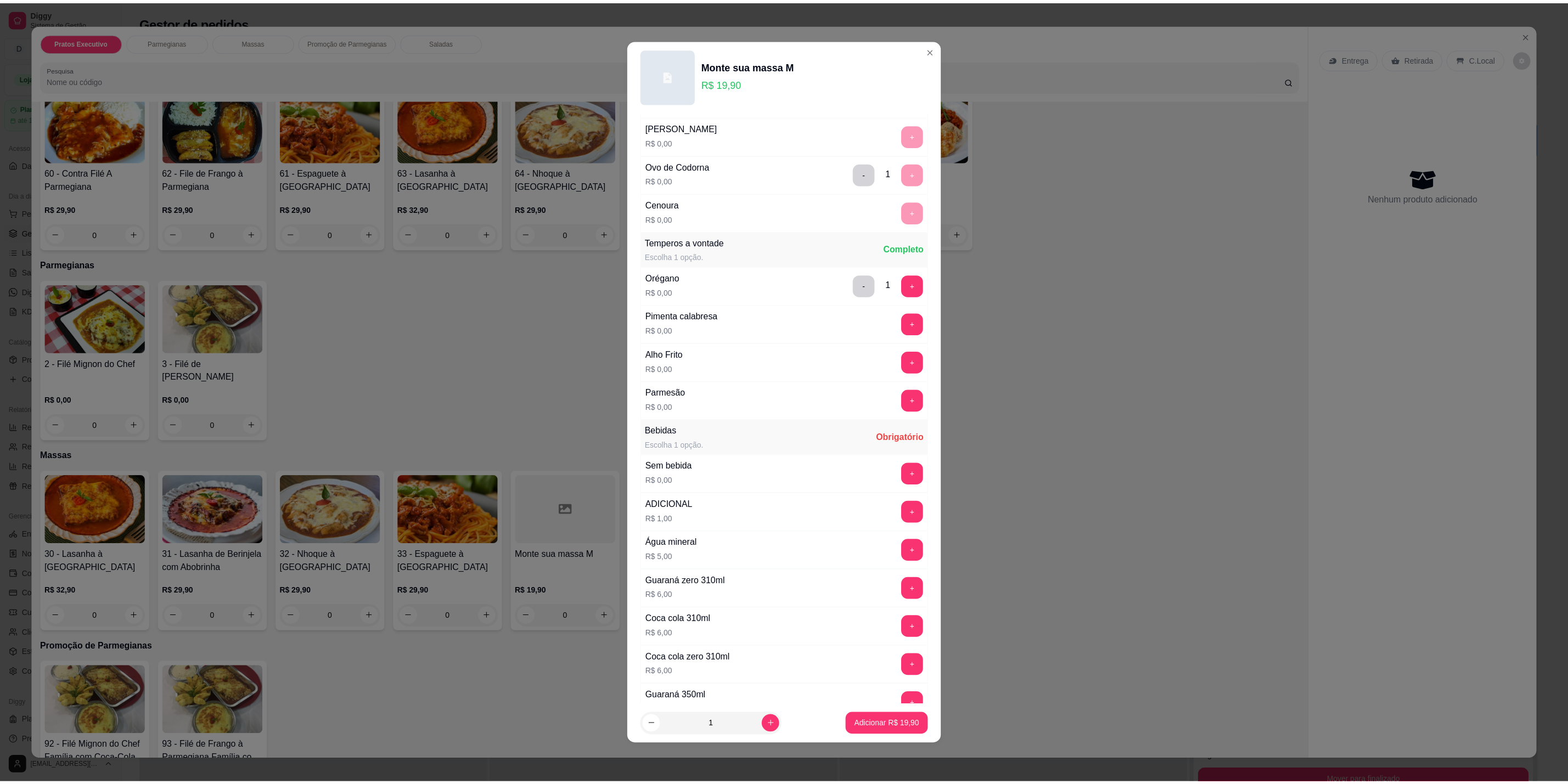
scroll to position [886, 0]
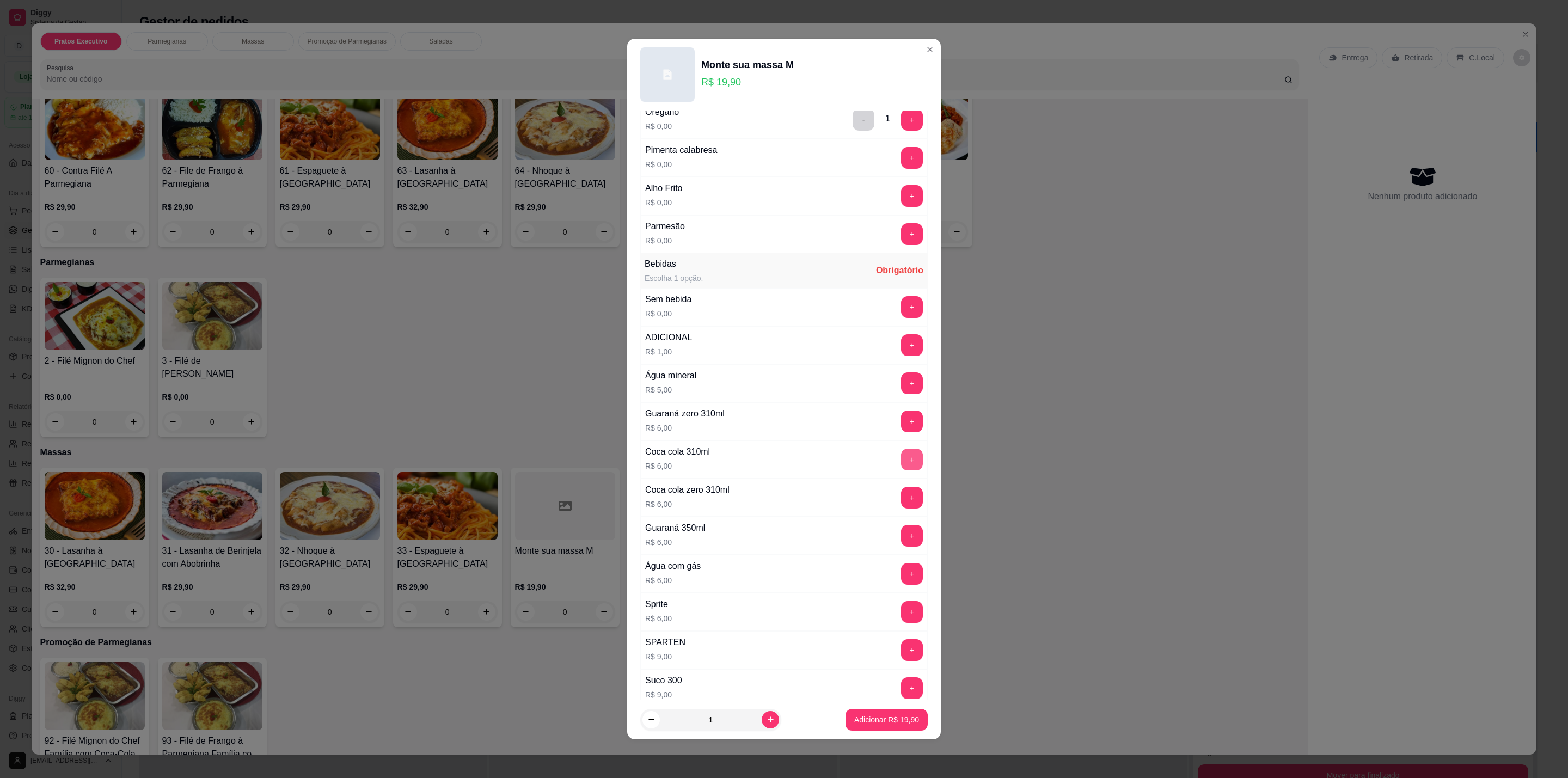
click at [901, 471] on button "+" at bounding box center [912, 460] width 22 height 22
click at [895, 715] on p "Adicionar R$ 25,90" at bounding box center [887, 720] width 63 height 10
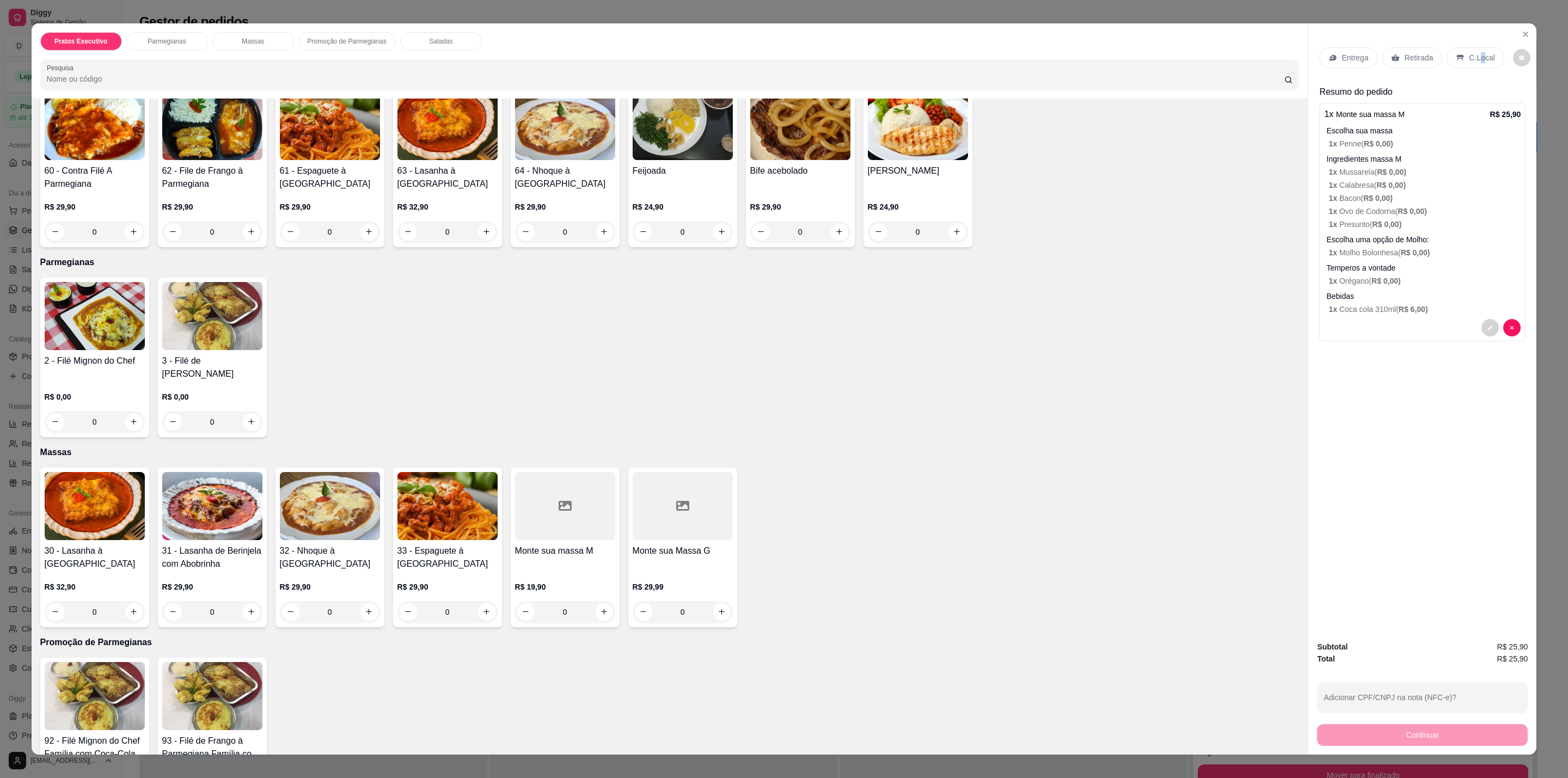
click at [1468, 52] on div "C.Local" at bounding box center [1475, 58] width 57 height 21
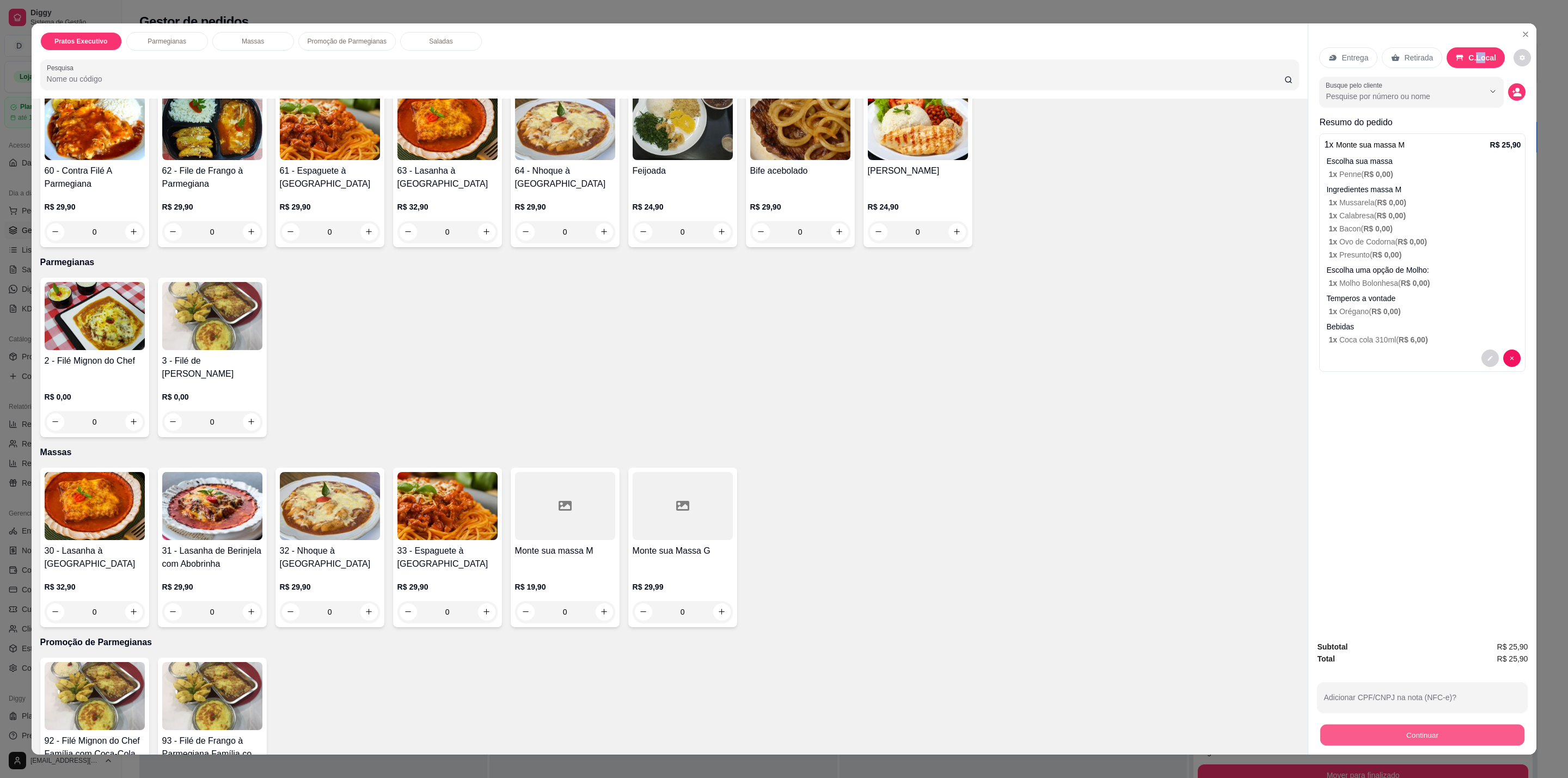
click at [1426, 734] on button "Continuar" at bounding box center [1422, 735] width 204 height 21
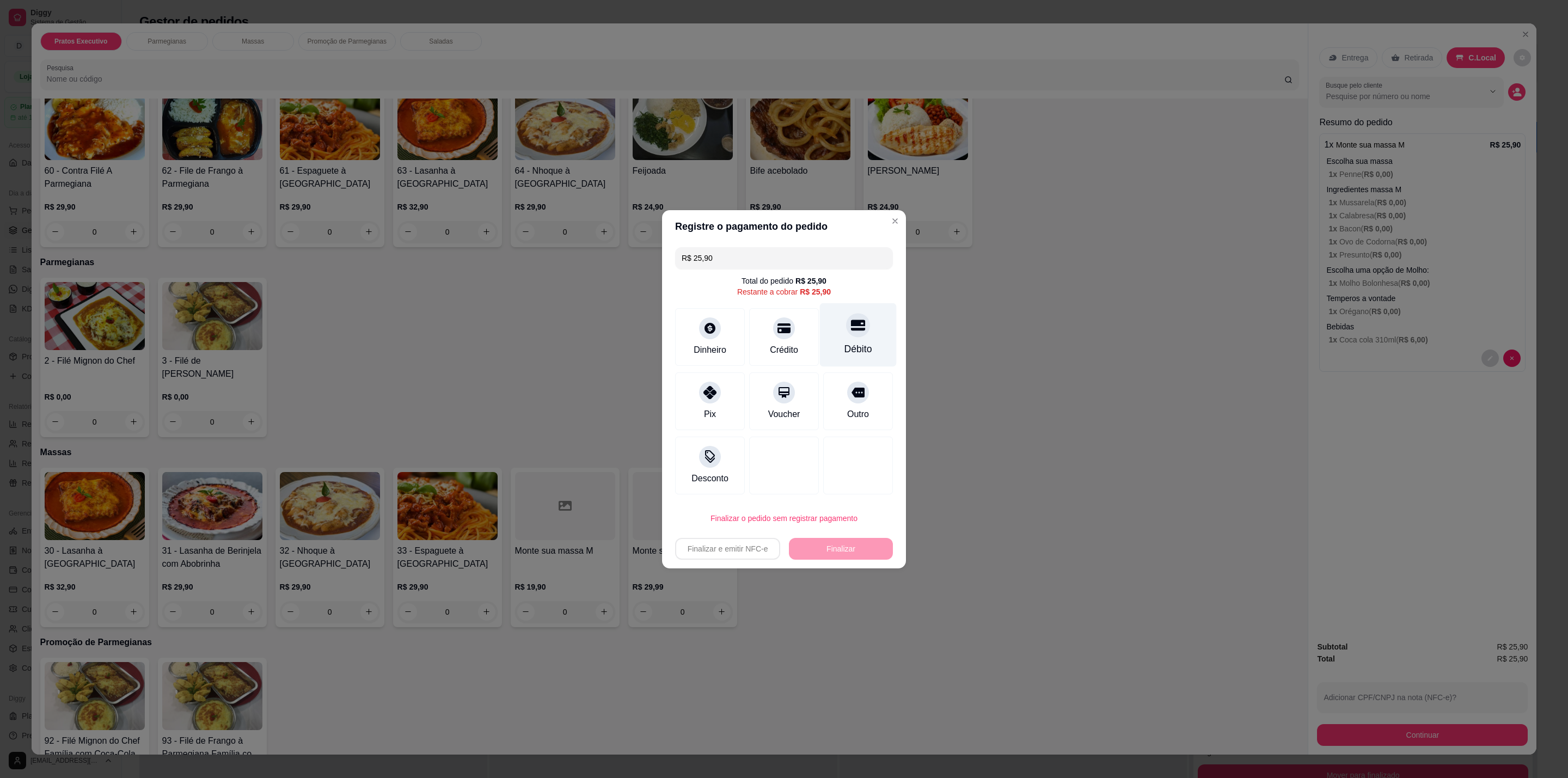
click at [851, 328] on icon at bounding box center [858, 325] width 14 height 11
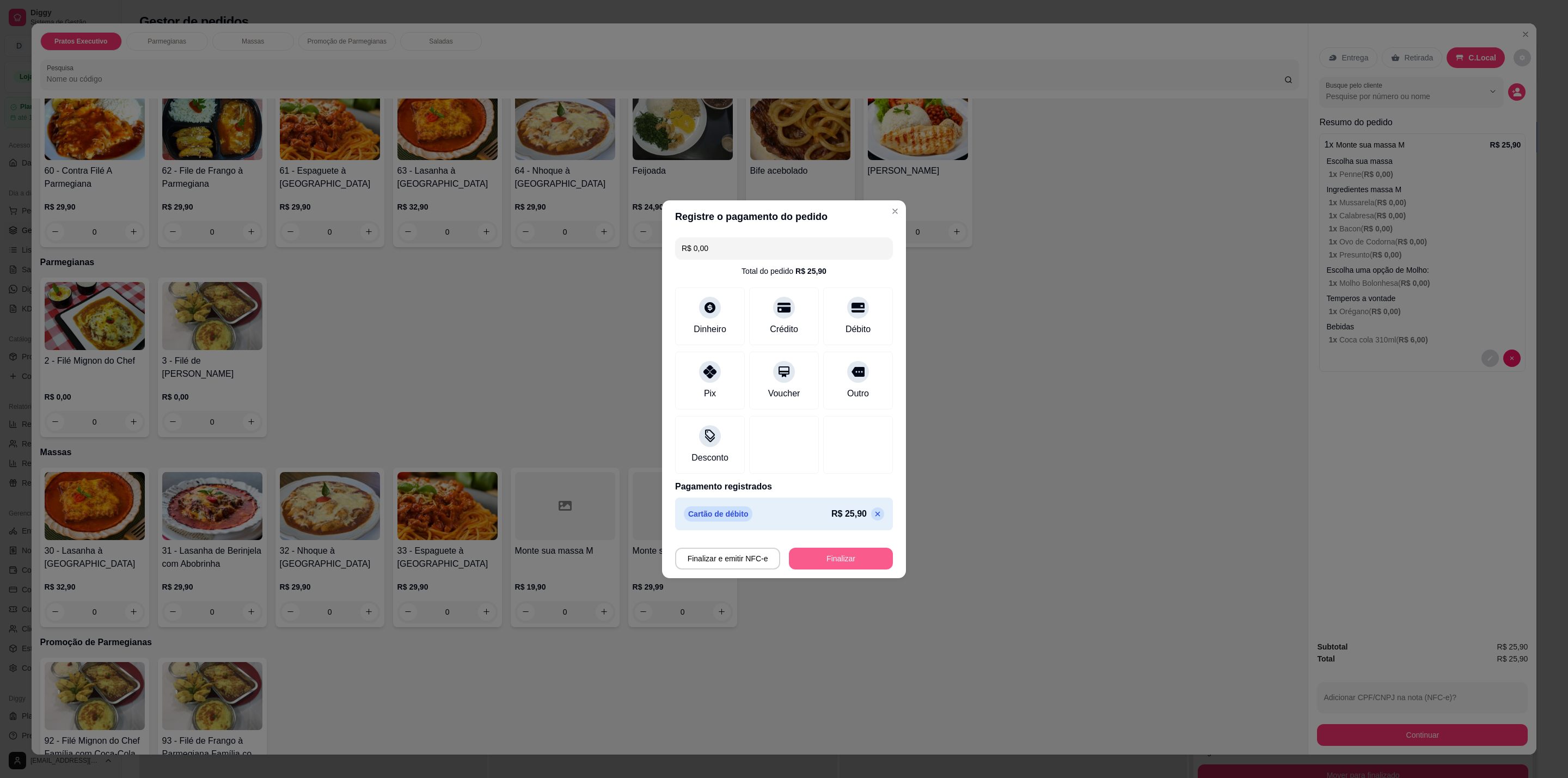
click at [855, 562] on button "Finalizar" at bounding box center [841, 559] width 104 height 22
type input "-R$ 25,90"
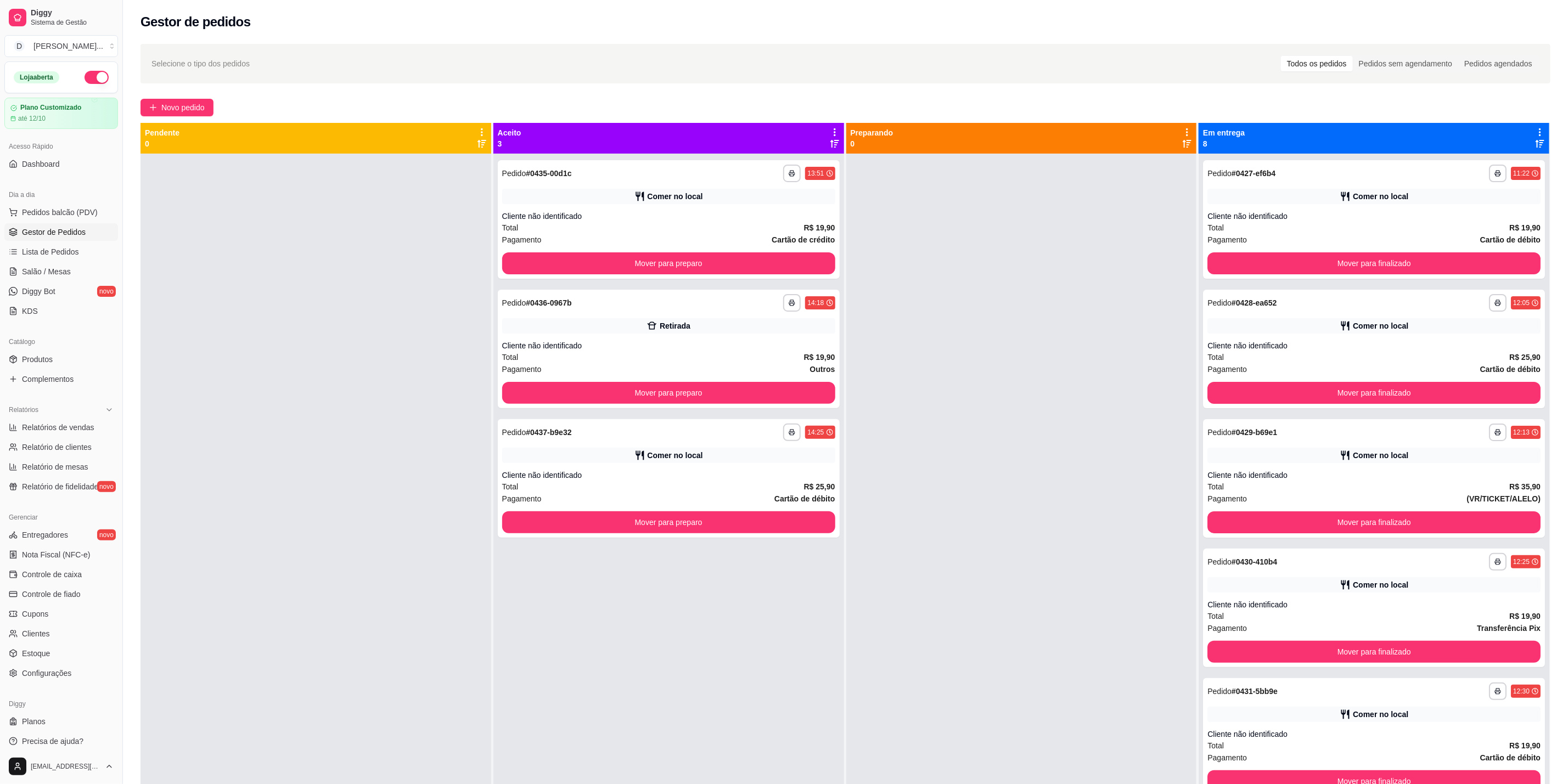
click at [178, 96] on div "**********" at bounding box center [845, 478] width 1445 height 883
click at [183, 91] on div "**********" at bounding box center [845, 478] width 1445 height 883
click at [190, 109] on span "Novo pedido" at bounding box center [183, 107] width 44 height 12
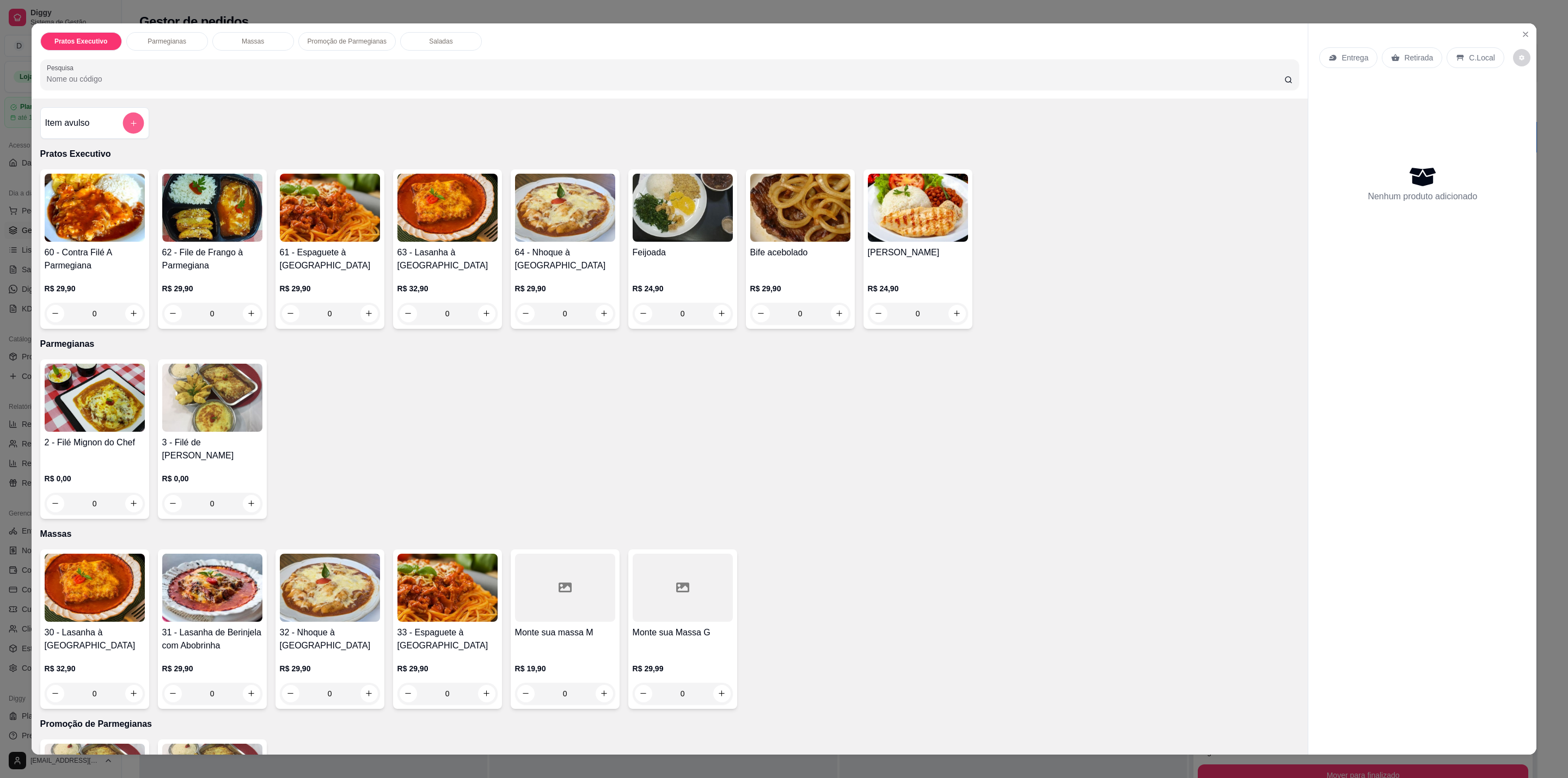
click at [122, 126] on button "add-separate-item" at bounding box center [133, 122] width 21 height 21
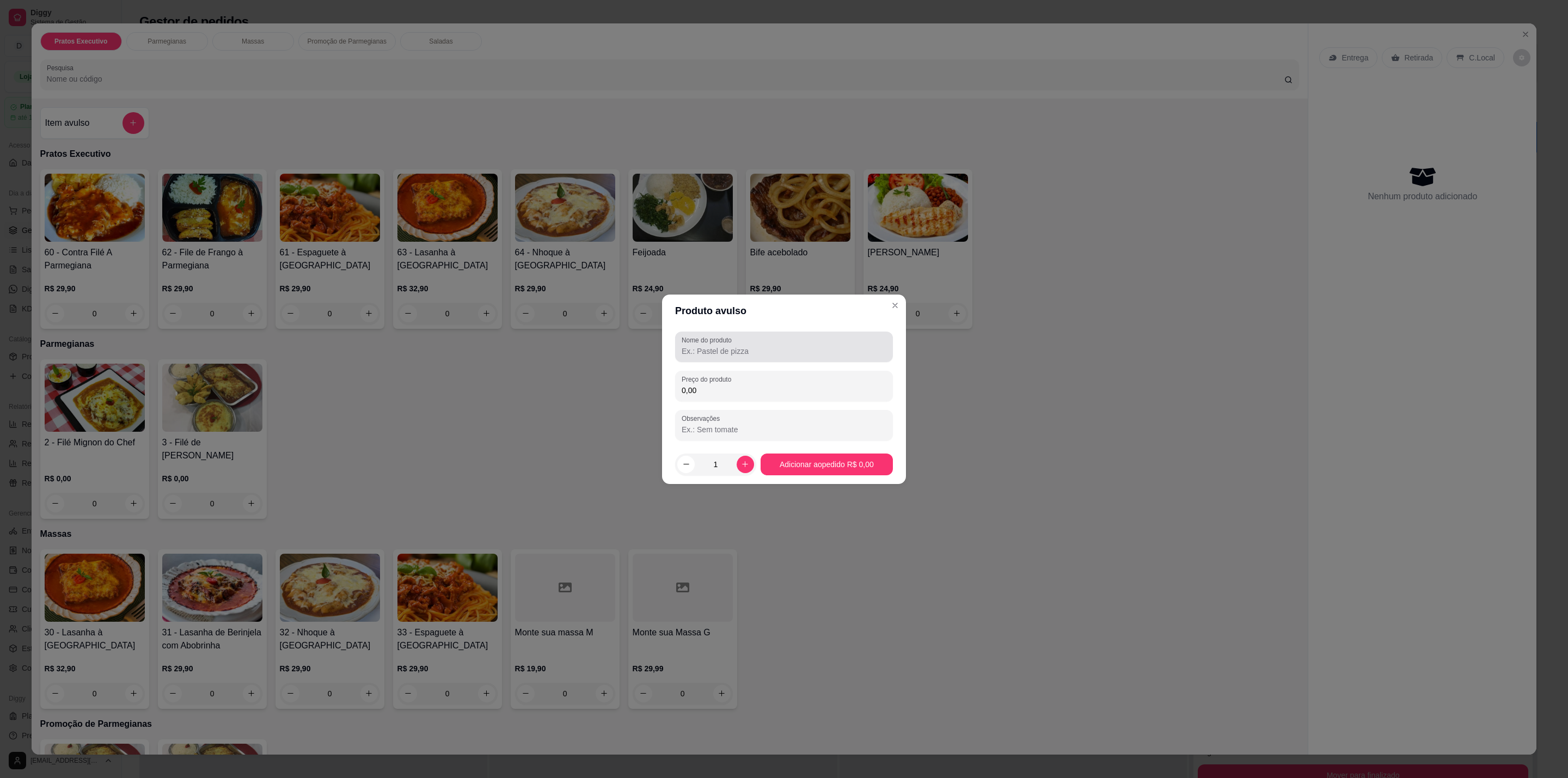
click at [832, 347] on input "Nome do produto" at bounding box center [784, 351] width 205 height 11
type input "Suco"
drag, startPoint x: 811, startPoint y: 385, endPoint x: 822, endPoint y: 384, distance: 11.0
click at [816, 385] on input "0,00" at bounding box center [784, 390] width 205 height 11
type input "9,00"
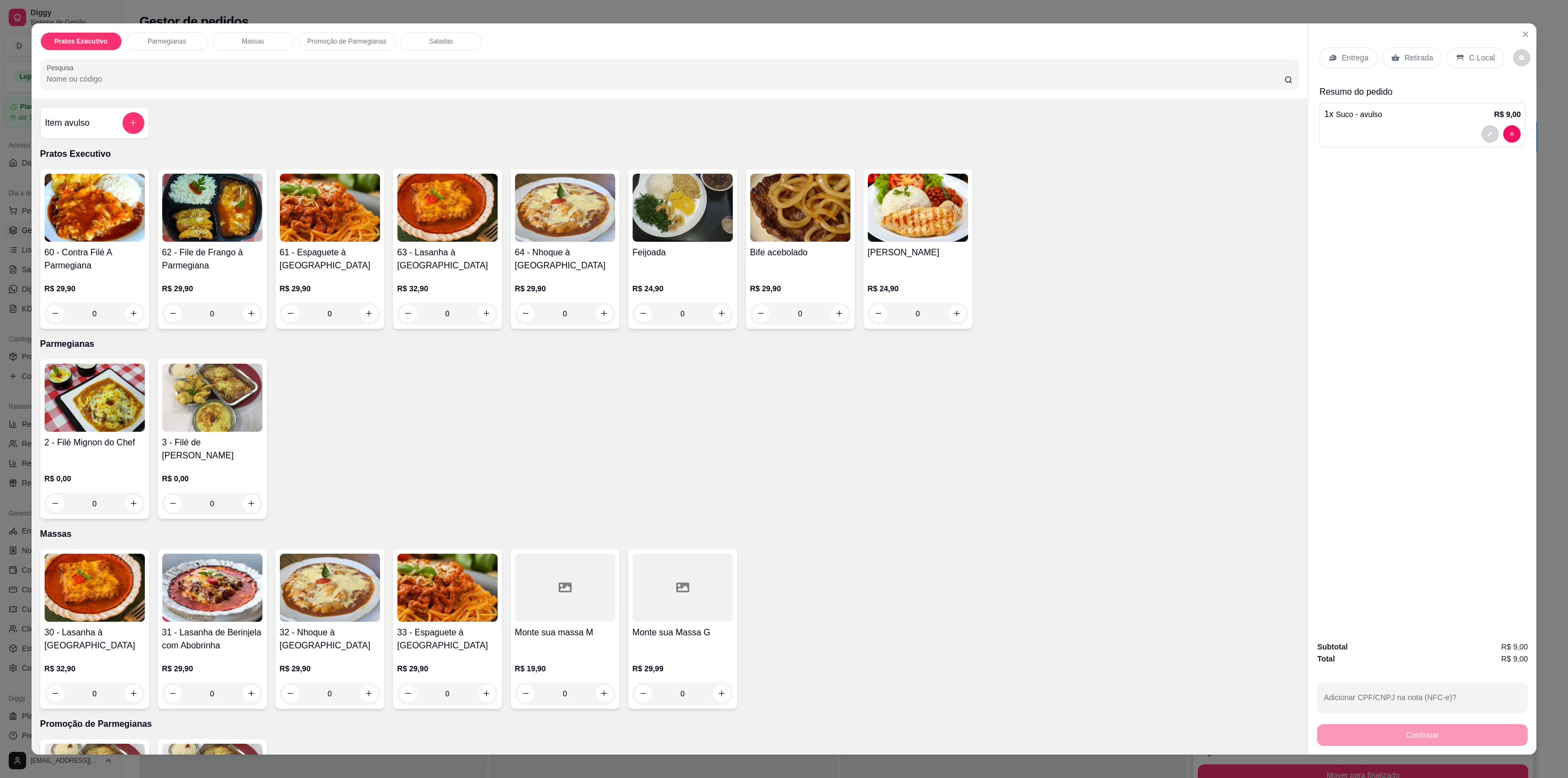
click at [124, 107] on div "Item avulso" at bounding box center [94, 123] width 109 height 32
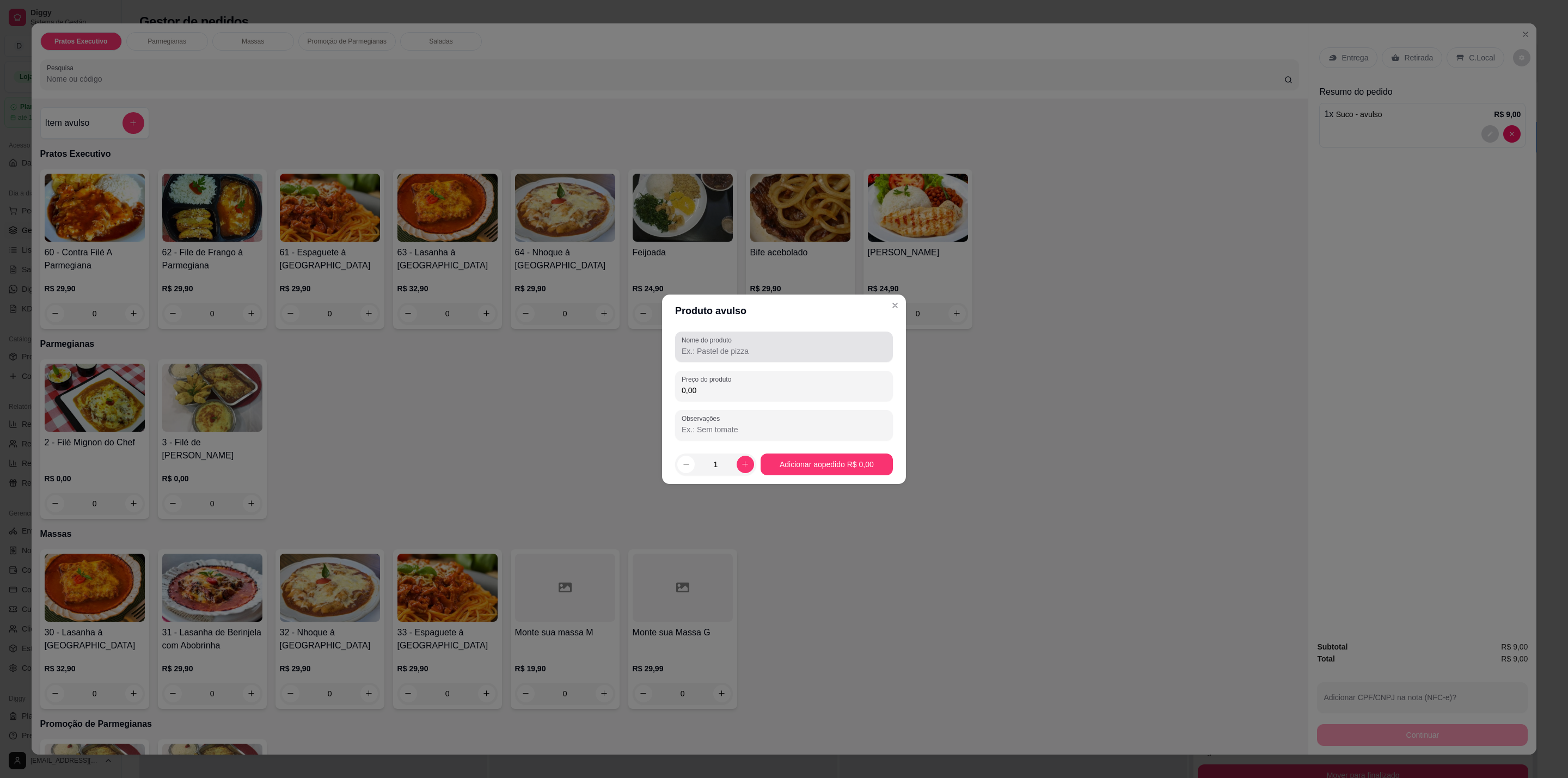
click at [722, 349] on input "Nome do produto" at bounding box center [784, 351] width 205 height 11
type input "Coca cola"
drag, startPoint x: 752, startPoint y: 382, endPoint x: 752, endPoint y: 389, distance: 7.0
click at [752, 384] on div "0,00" at bounding box center [784, 386] width 205 height 22
type input "6,00"
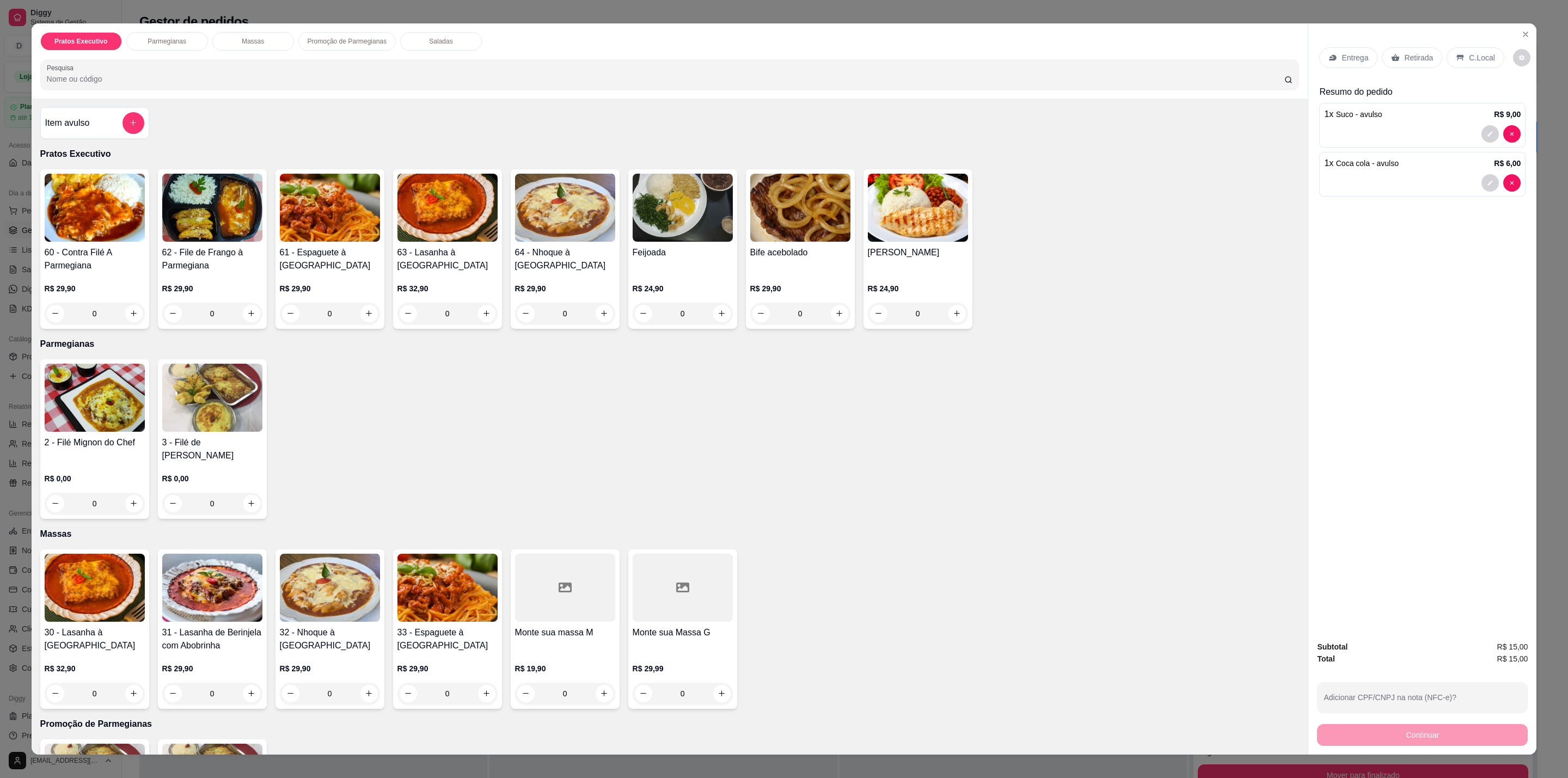
drag, startPoint x: 1478, startPoint y: 52, endPoint x: 1480, endPoint y: 71, distance: 19.1
click at [1478, 51] on div "C.Local" at bounding box center [1475, 58] width 57 height 21
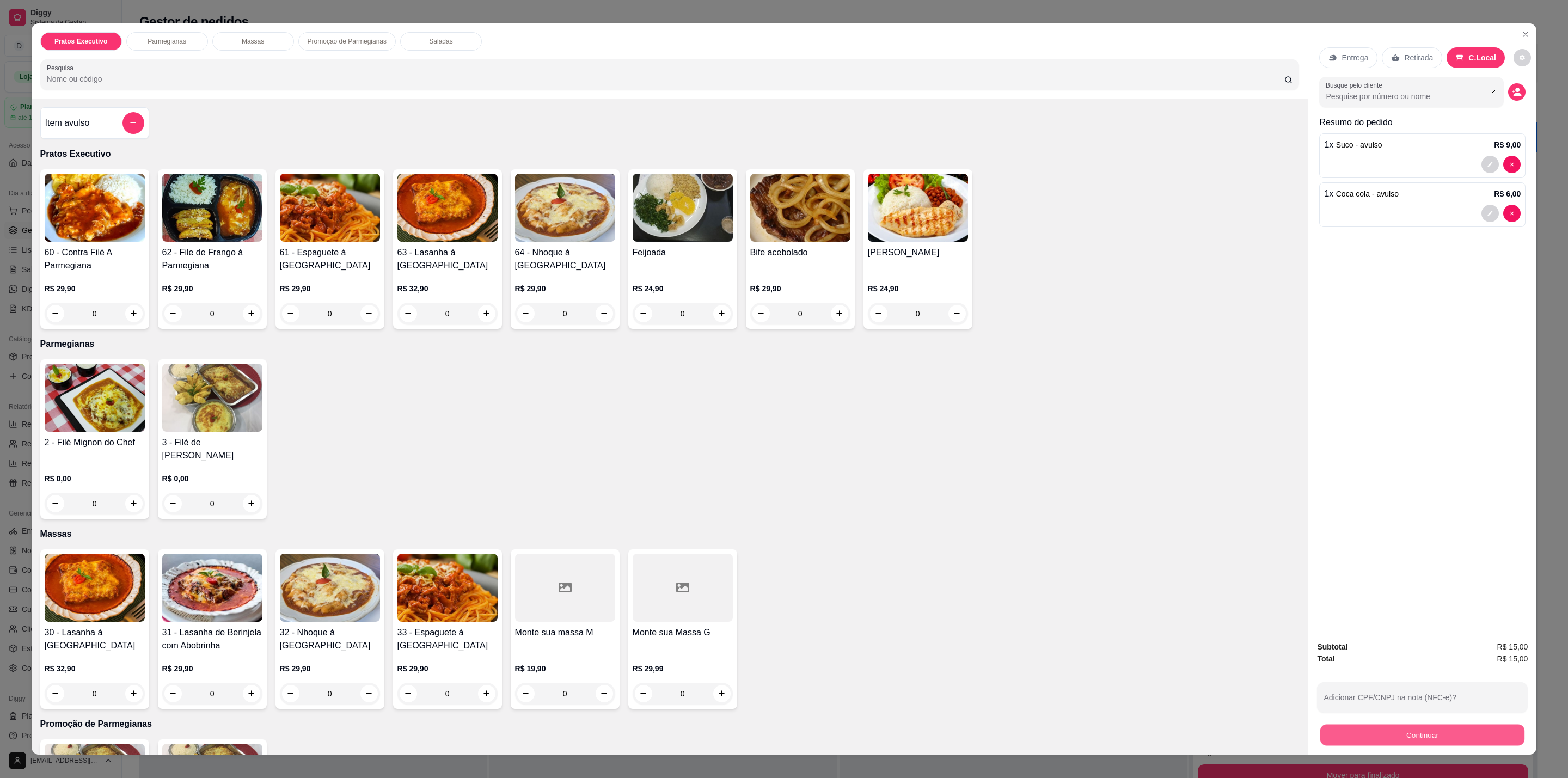
click at [1457, 740] on button "Continuar" at bounding box center [1422, 735] width 204 height 21
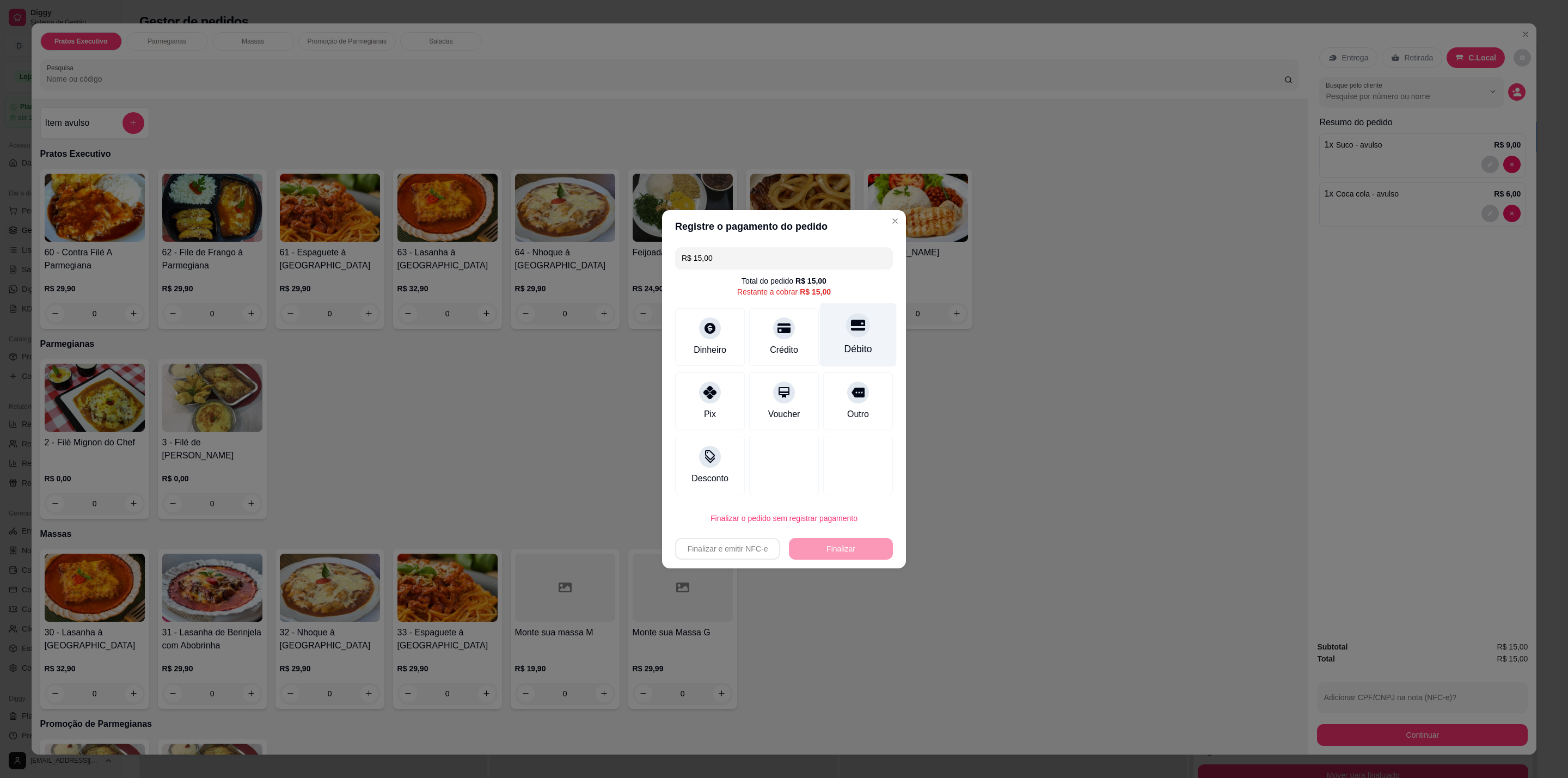
click at [861, 340] on div "Débito" at bounding box center [858, 334] width 77 height 64
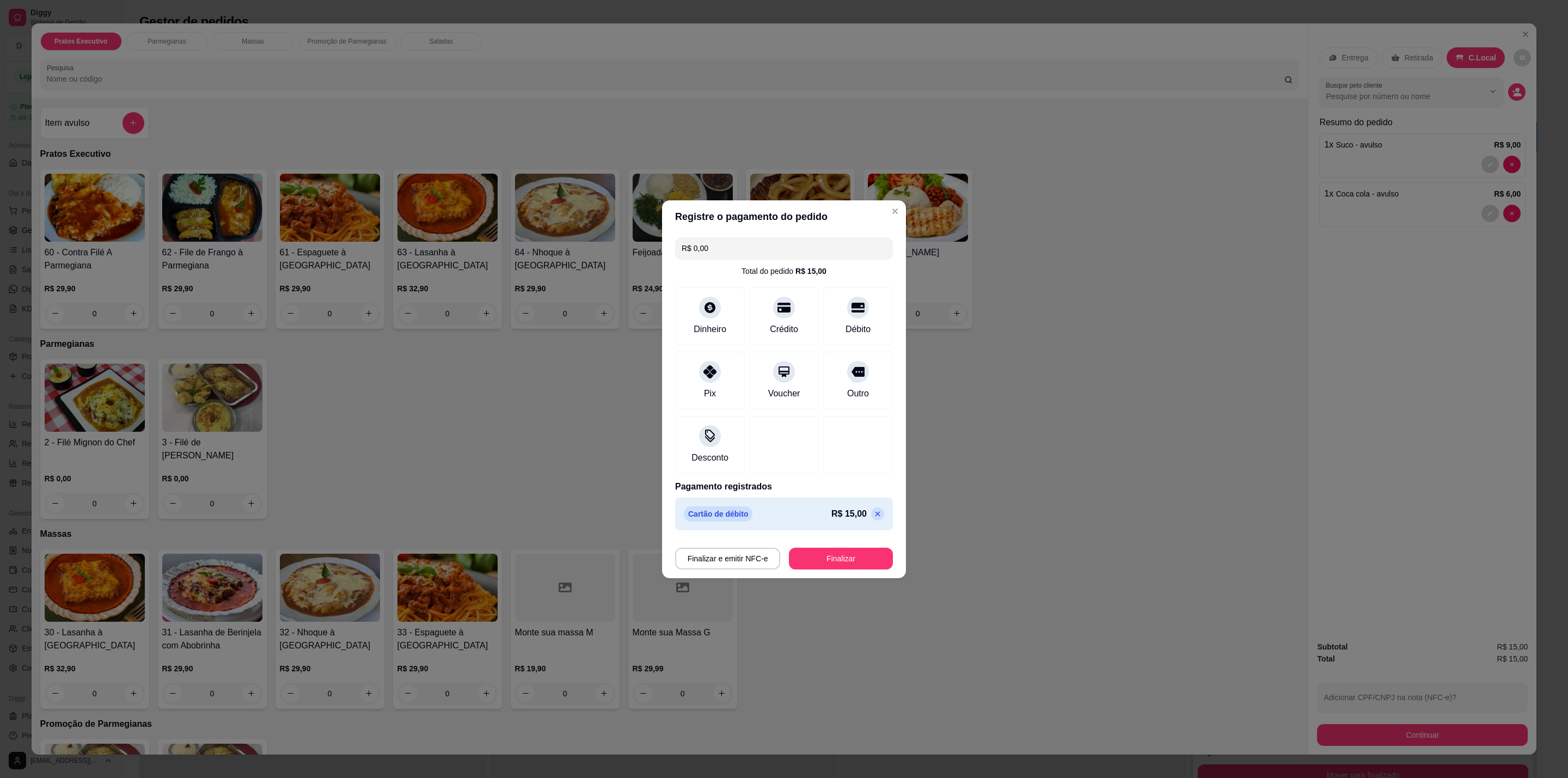
drag, startPoint x: 848, startPoint y: 545, endPoint x: 852, endPoint y: 565, distance: 20.4
click at [849, 553] on div "Finalizar e emitir NFC-e Finalizar" at bounding box center [784, 556] width 218 height 26
click at [851, 564] on button "Finalizar" at bounding box center [841, 559] width 104 height 22
type input "-R$ 15,00"
